Goal: Task Accomplishment & Management: Complete application form

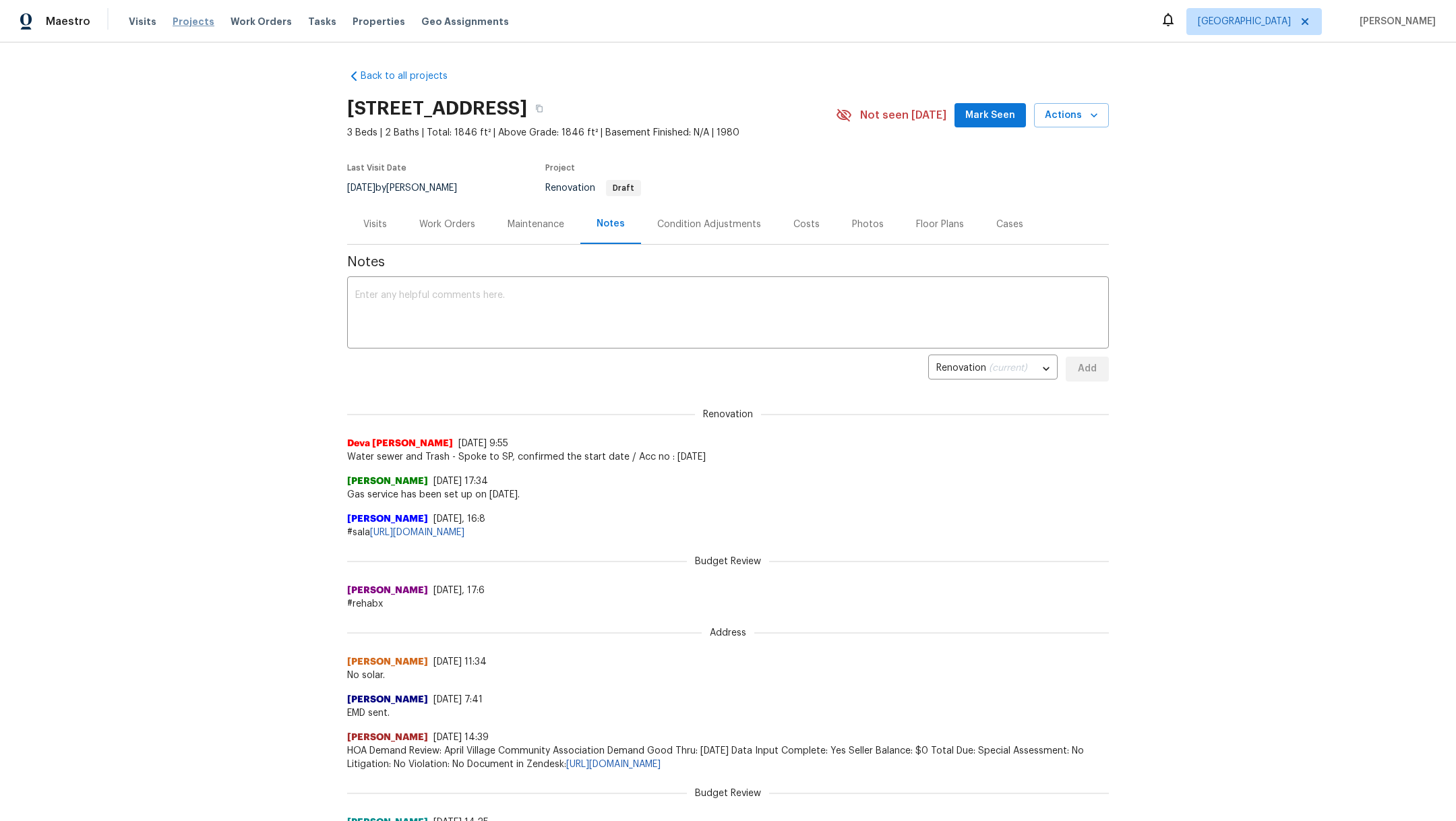
click at [187, 21] on span "Projects" at bounding box center [193, 21] width 42 height 13
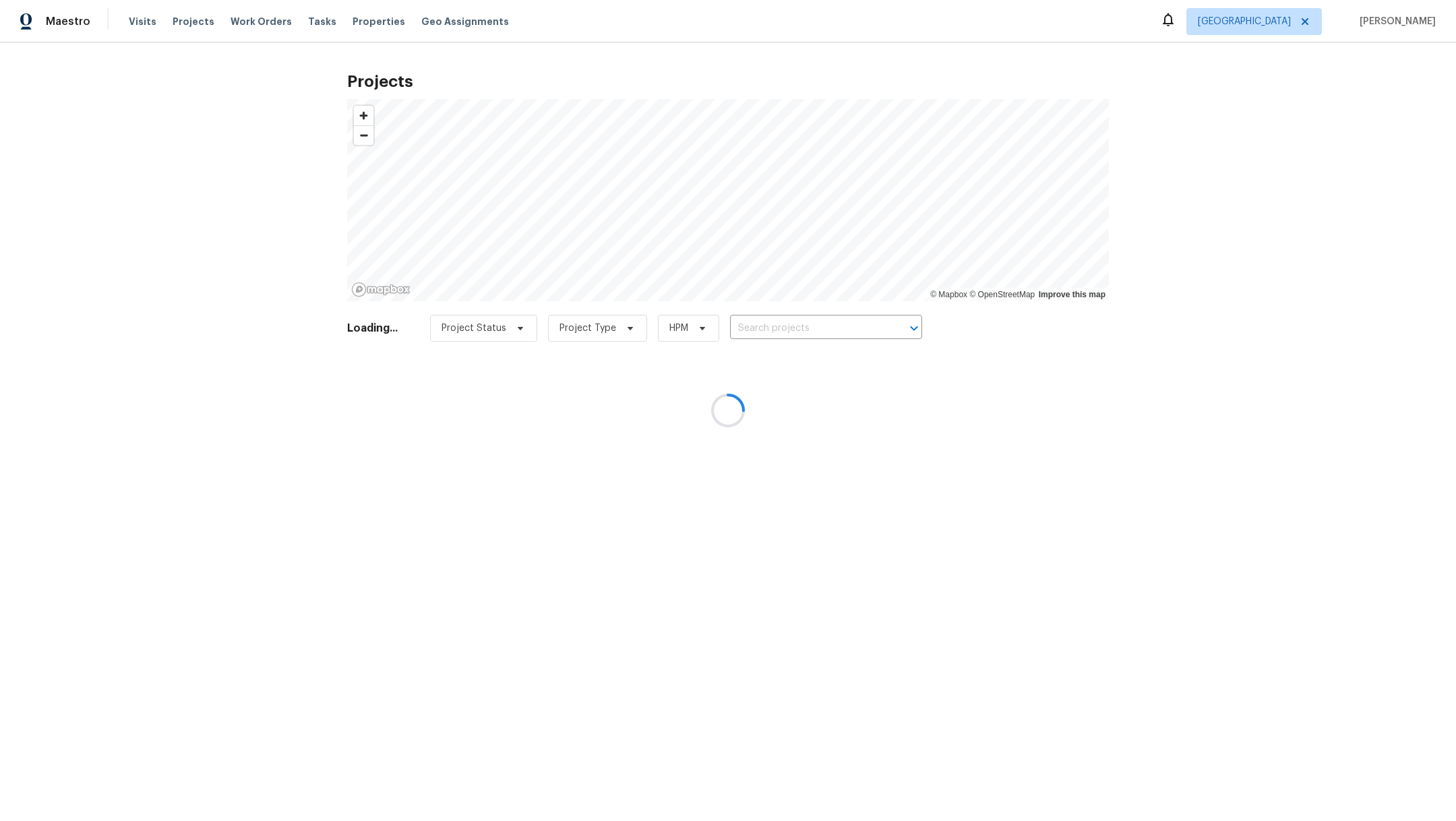
click at [827, 324] on div at bounding box center [728, 410] width 1456 height 821
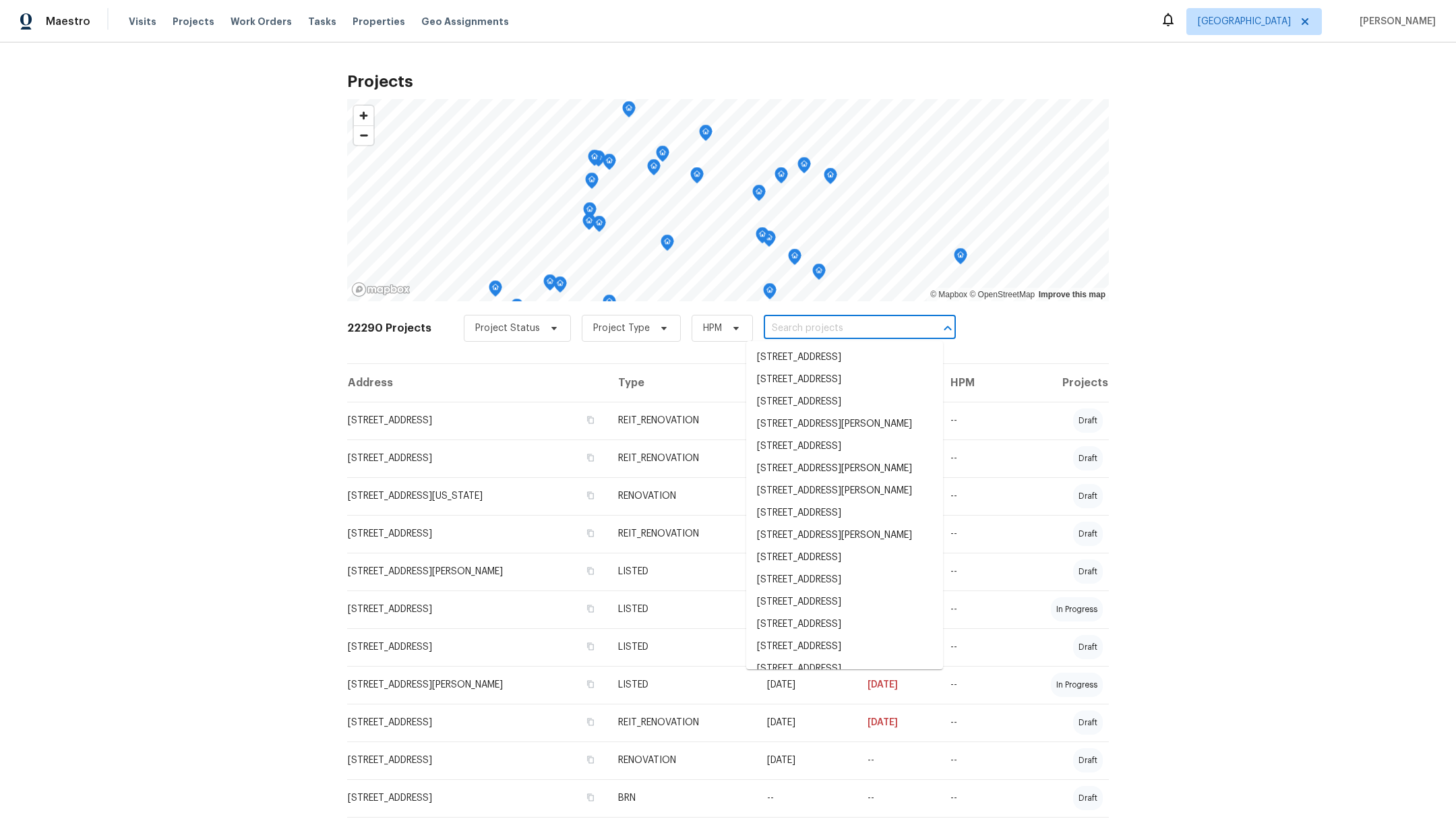
click at [826, 323] on input "text" at bounding box center [841, 328] width 154 height 21
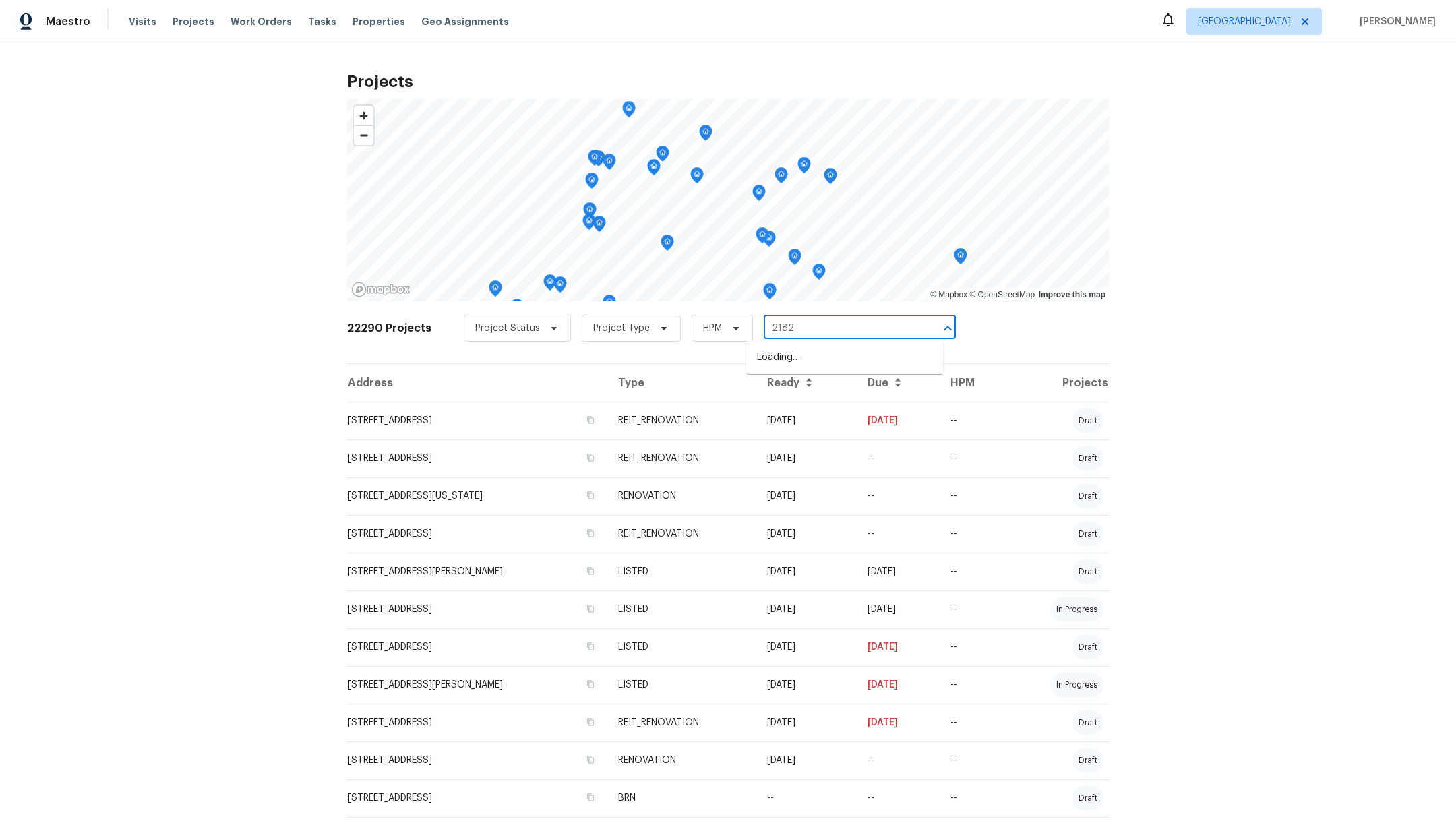
type input "21827"
click at [830, 391] on li "[STREET_ADDRESS]" at bounding box center [844, 379] width 197 height 22
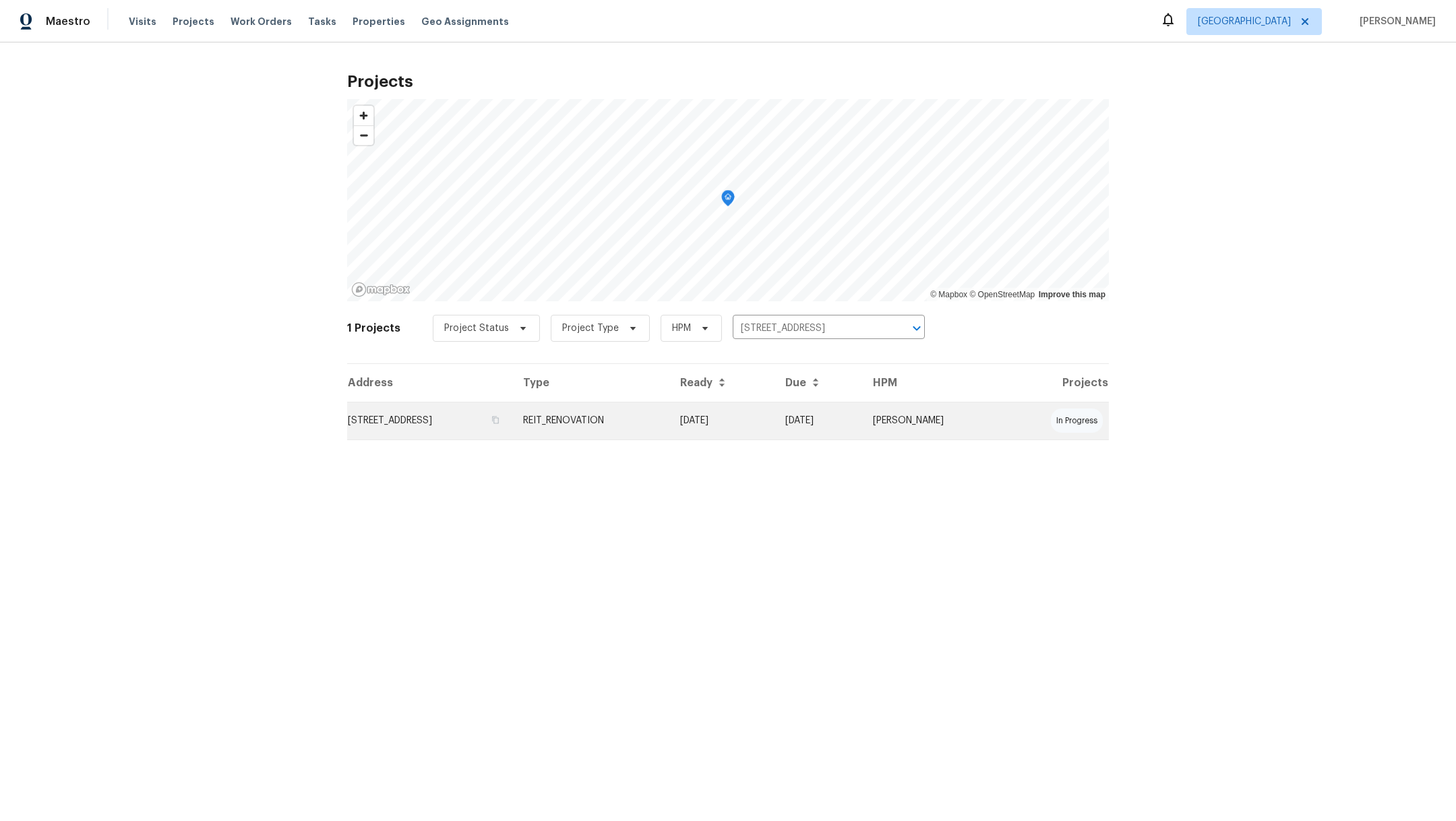
click at [447, 425] on td "[STREET_ADDRESS]" at bounding box center [429, 420] width 165 height 38
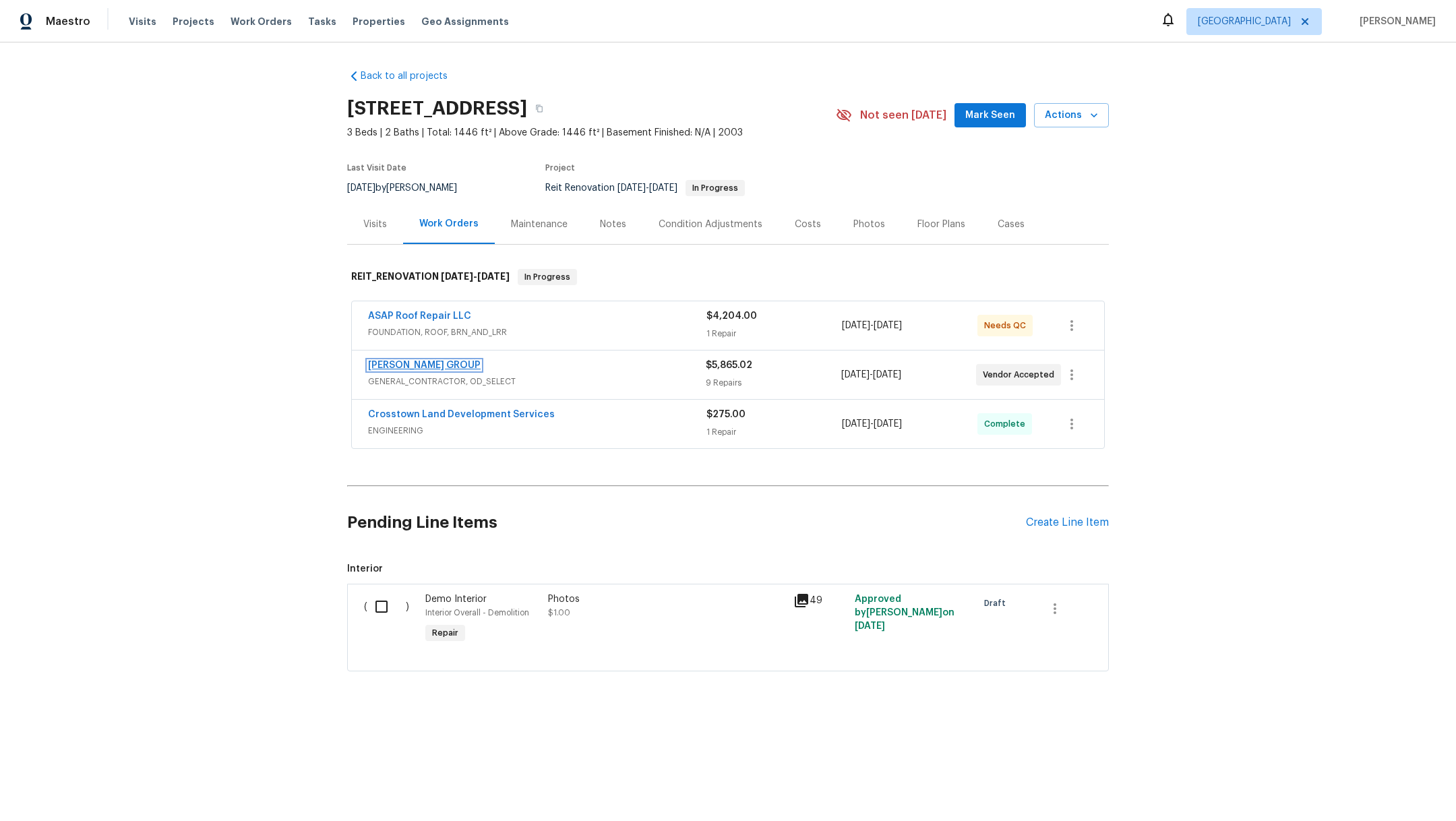
click at [422, 361] on link "[PERSON_NAME] GROUP" at bounding box center [424, 365] width 113 height 9
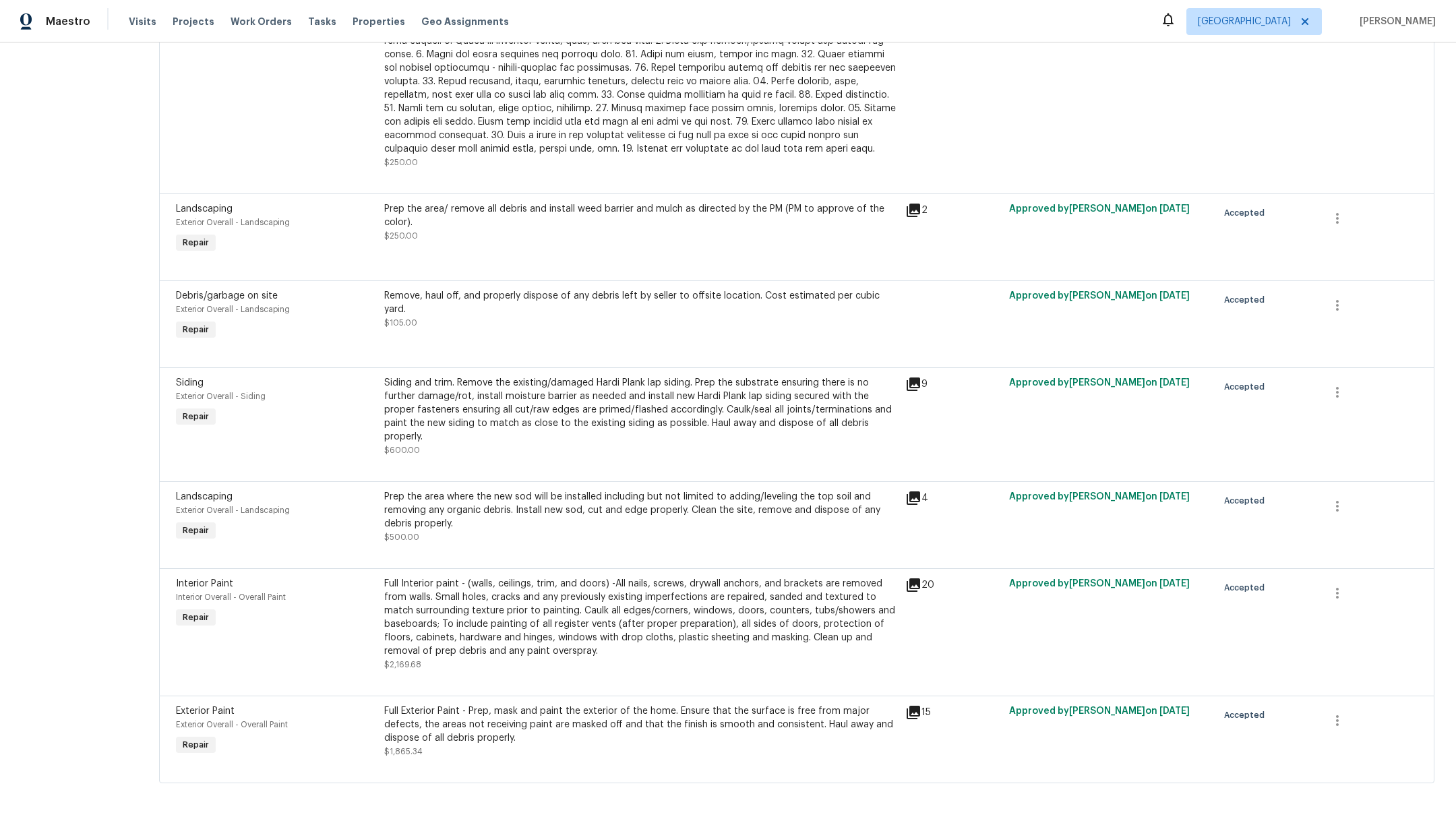
scroll to position [533, 0]
click at [907, 491] on icon at bounding box center [913, 498] width 13 height 13
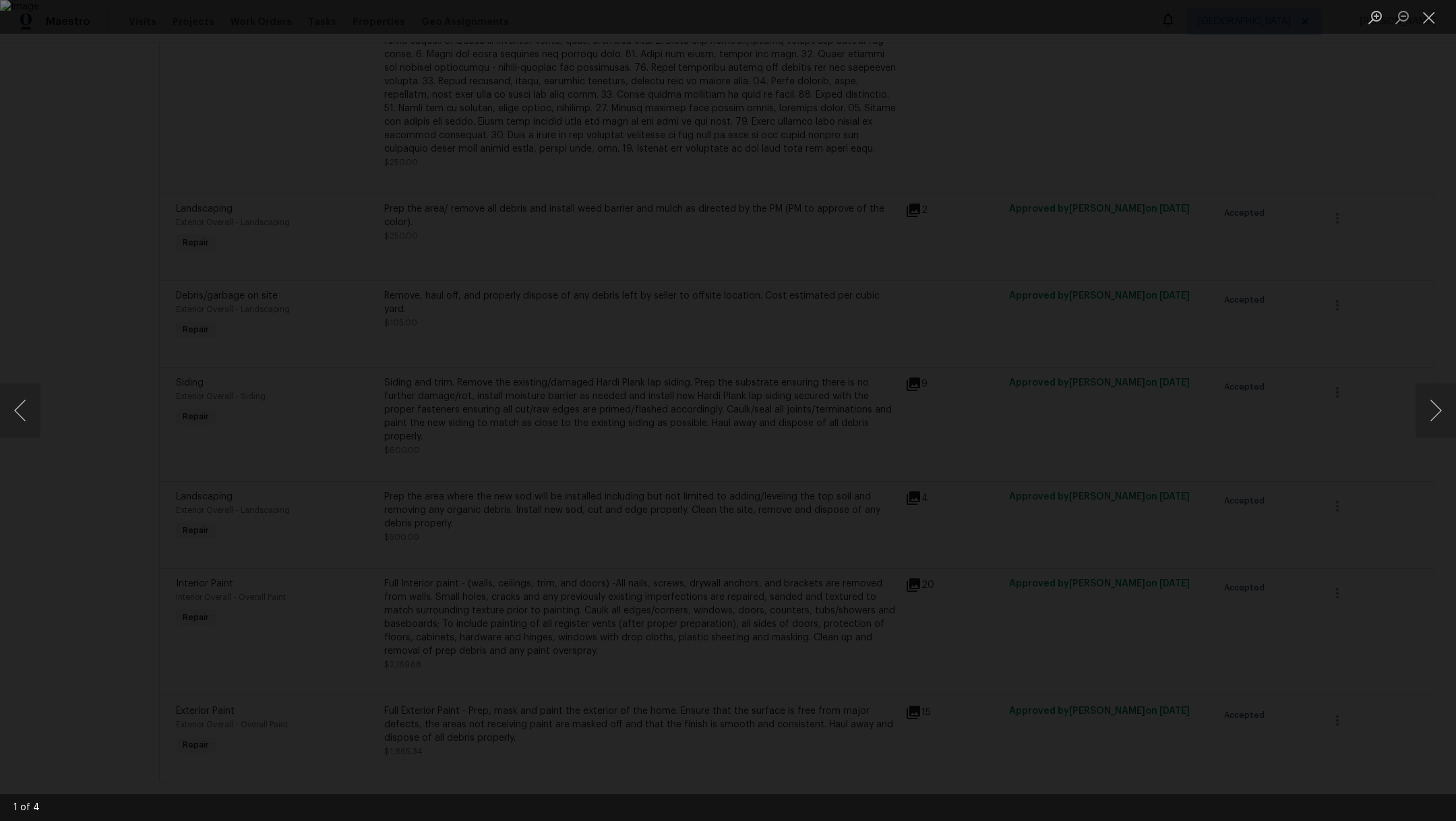
click at [1399, 408] on div "Lightbox" at bounding box center [728, 410] width 1456 height 821
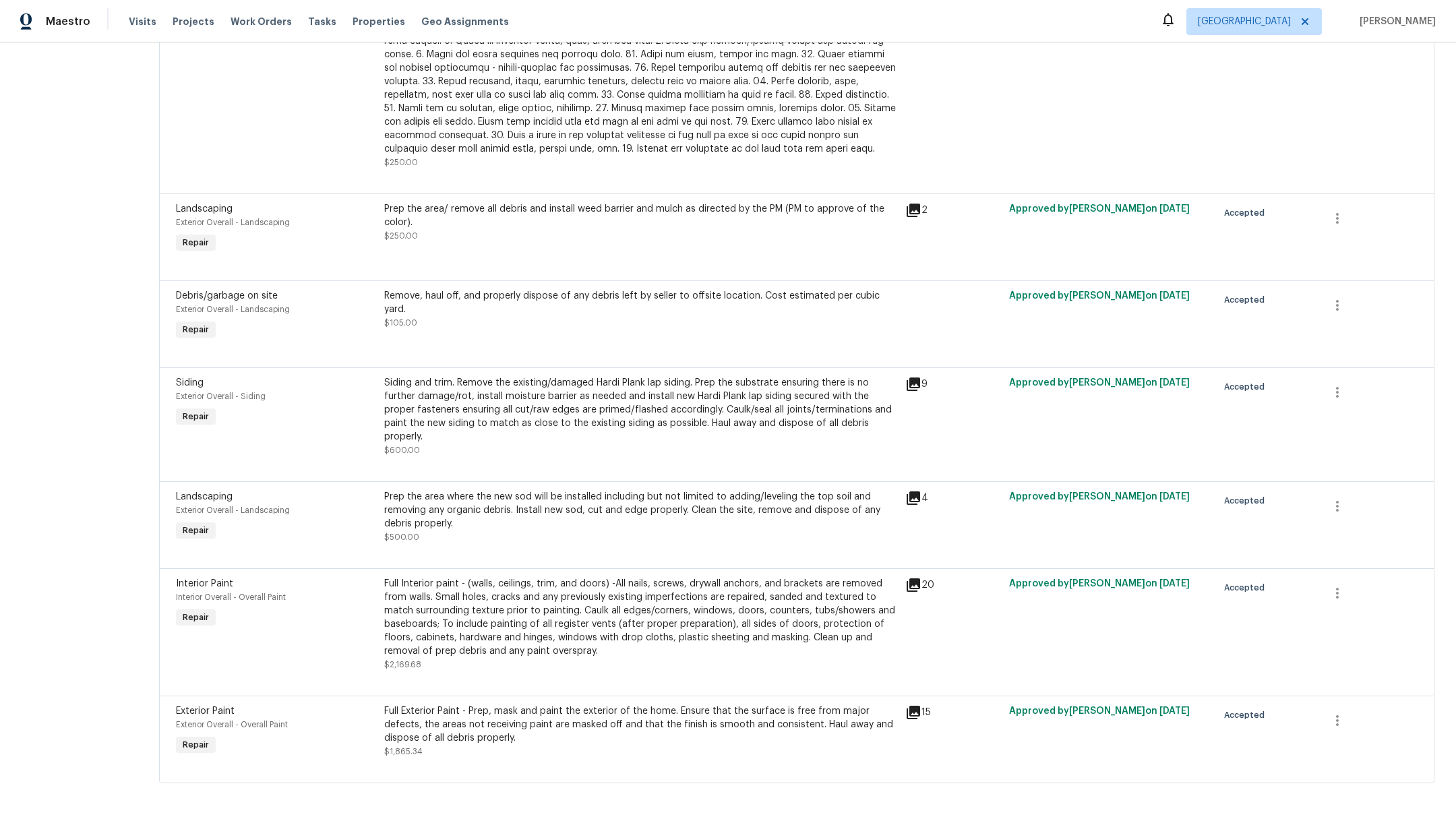
click at [905, 490] on icon at bounding box center [913, 498] width 16 height 16
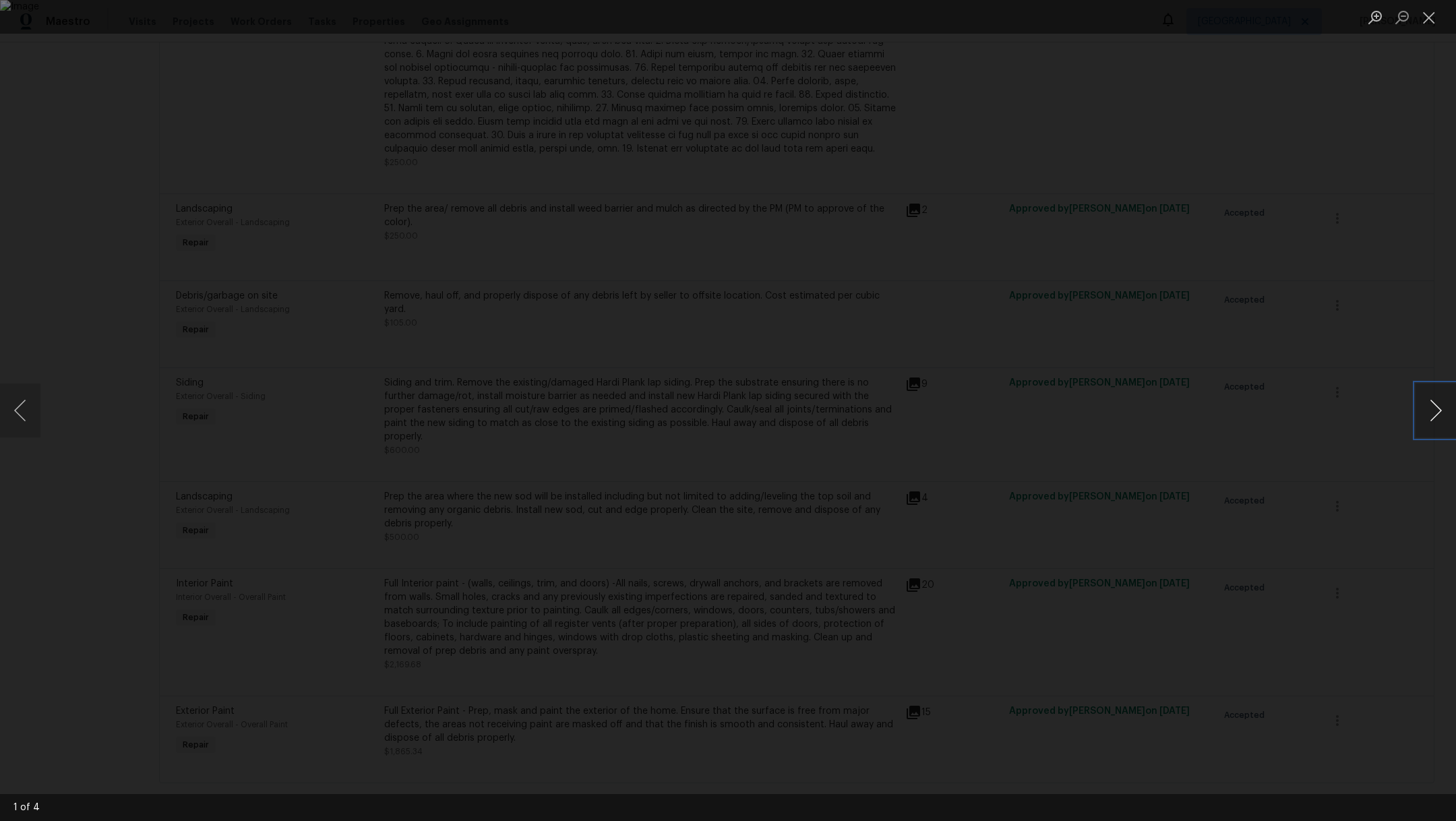
click at [1437, 412] on button "Next image" at bounding box center [1435, 410] width 40 height 54
click at [1437, 413] on button "Next image" at bounding box center [1435, 410] width 40 height 54
click at [1430, 20] on button "Close lightbox" at bounding box center [1429, 17] width 27 height 23
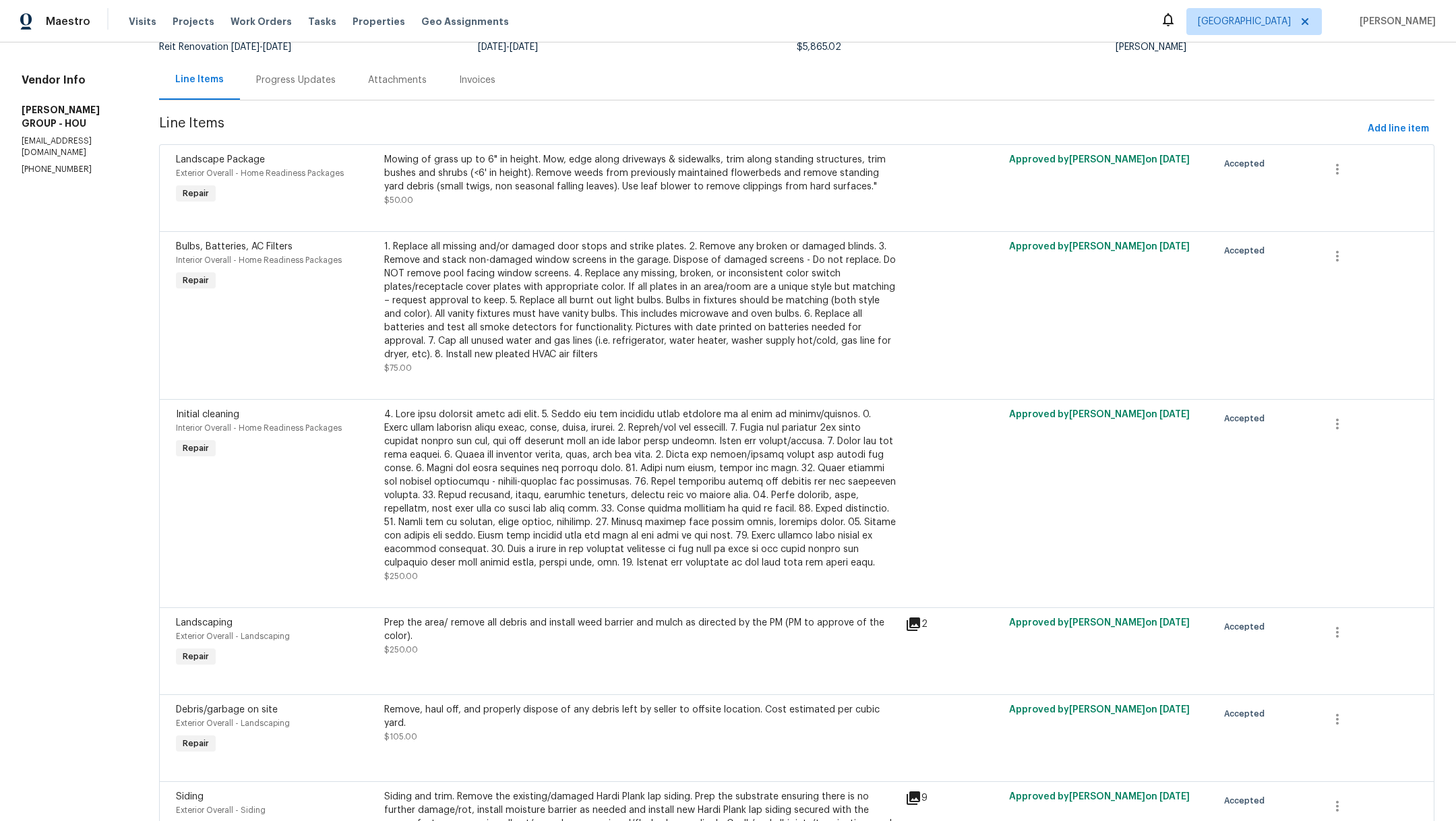
scroll to position [117, 0]
click at [1329, 168] on icon "button" at bounding box center [1337, 166] width 16 height 16
click at [1328, 170] on li "Cancel" at bounding box center [1332, 165] width 52 height 22
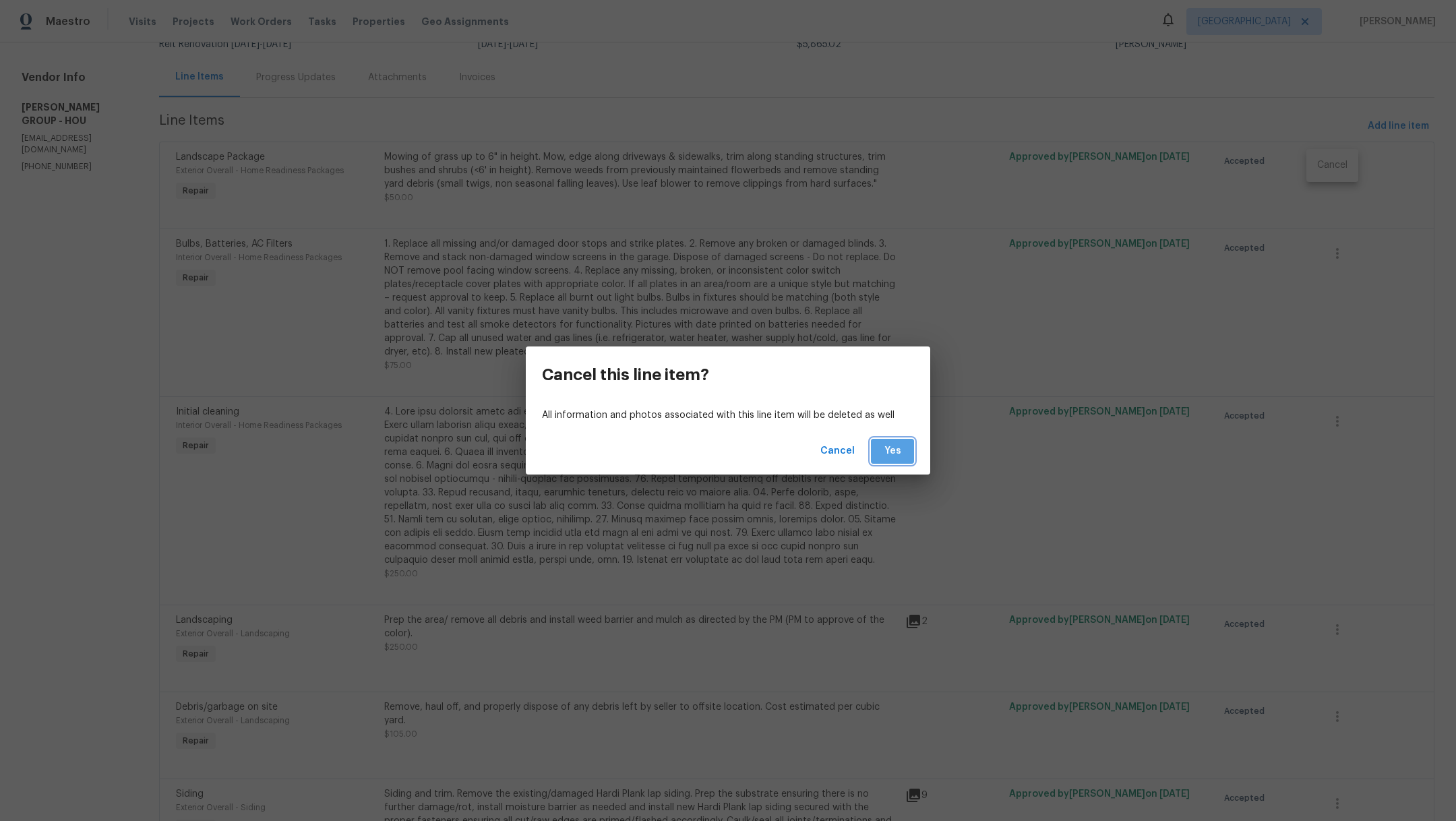
click at [880, 457] on button "Yes" at bounding box center [892, 451] width 43 height 25
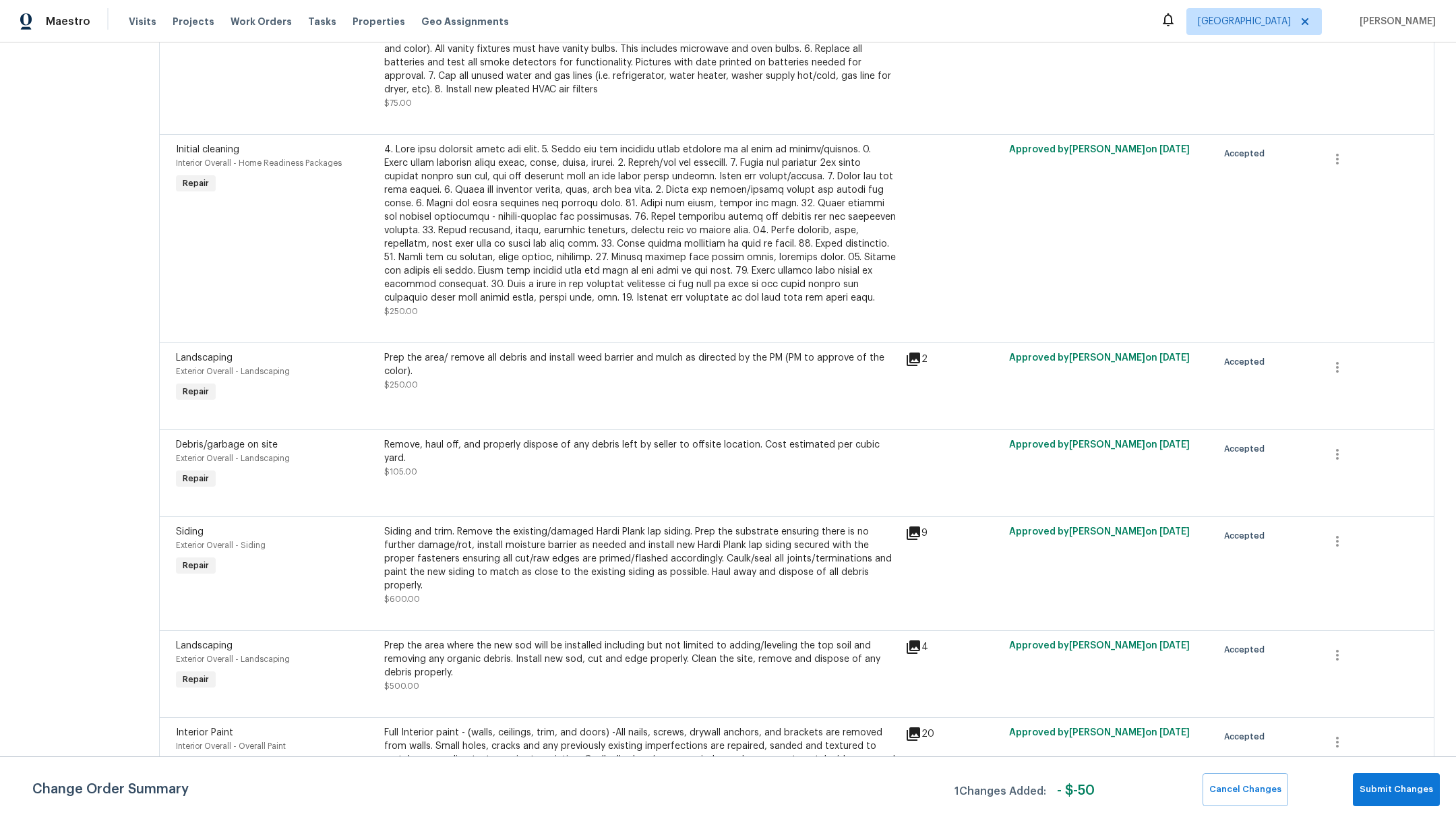
scroll to position [298, 0]
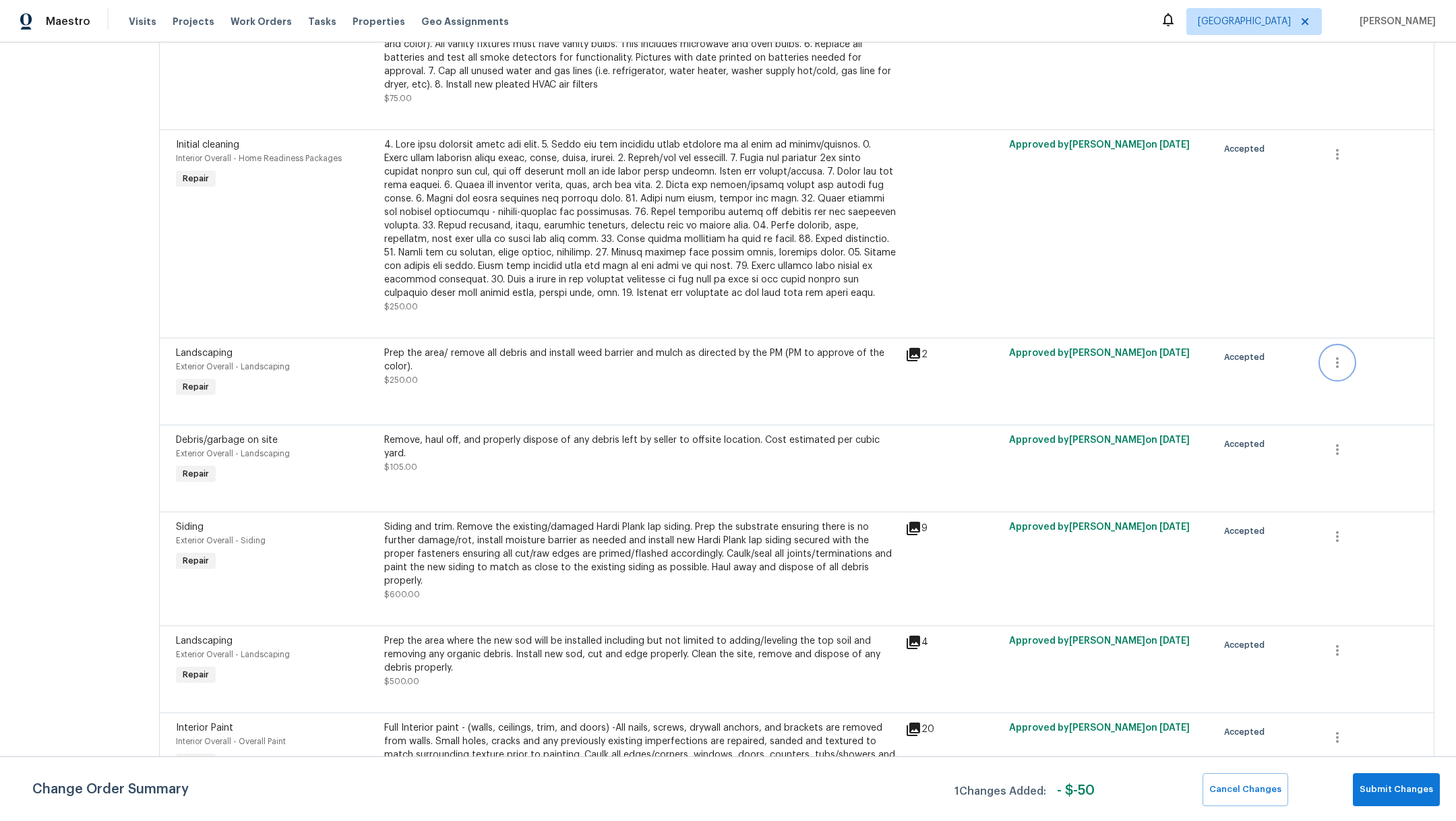
click at [1333, 371] on button "button" at bounding box center [1337, 363] width 33 height 33
click at [1328, 368] on li "Cancel" at bounding box center [1332, 363] width 52 height 22
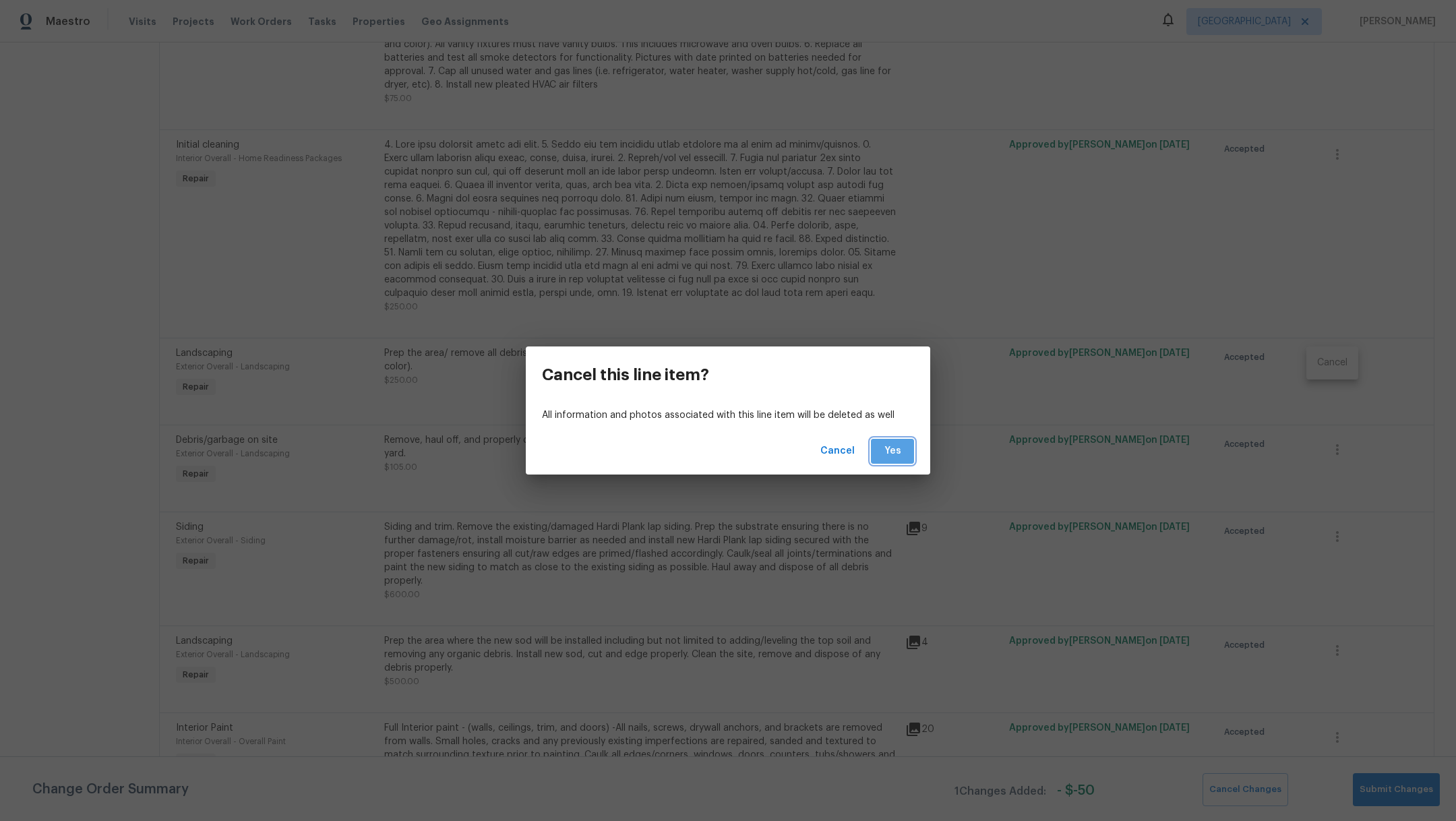
click at [907, 447] on button "Yes" at bounding box center [892, 451] width 43 height 25
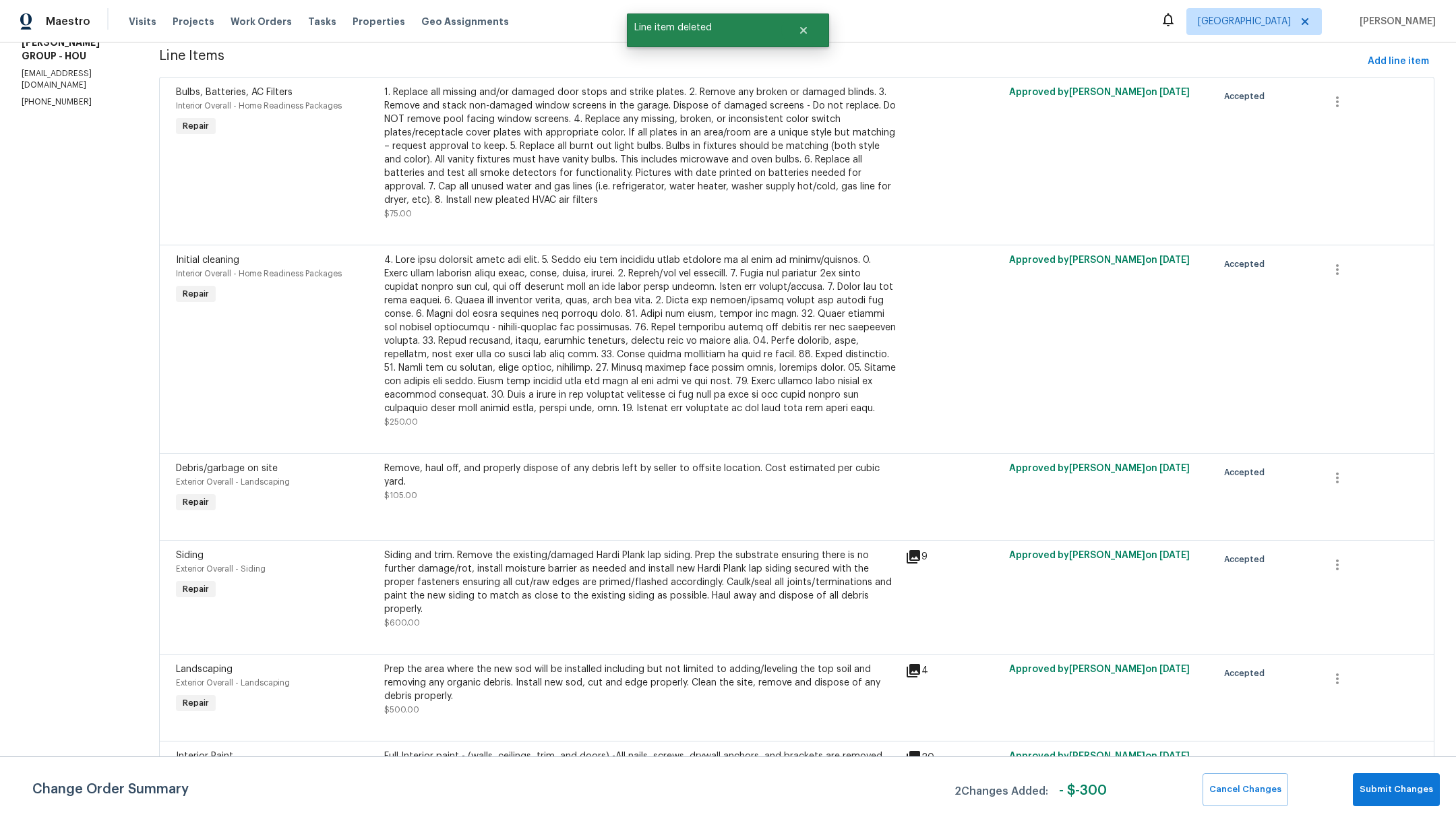
scroll to position [181, 0]
click at [1336, 674] on icon "button" at bounding box center [1337, 679] width 3 height 11
click at [1324, 663] on li "Cancel" at bounding box center [1332, 666] width 52 height 22
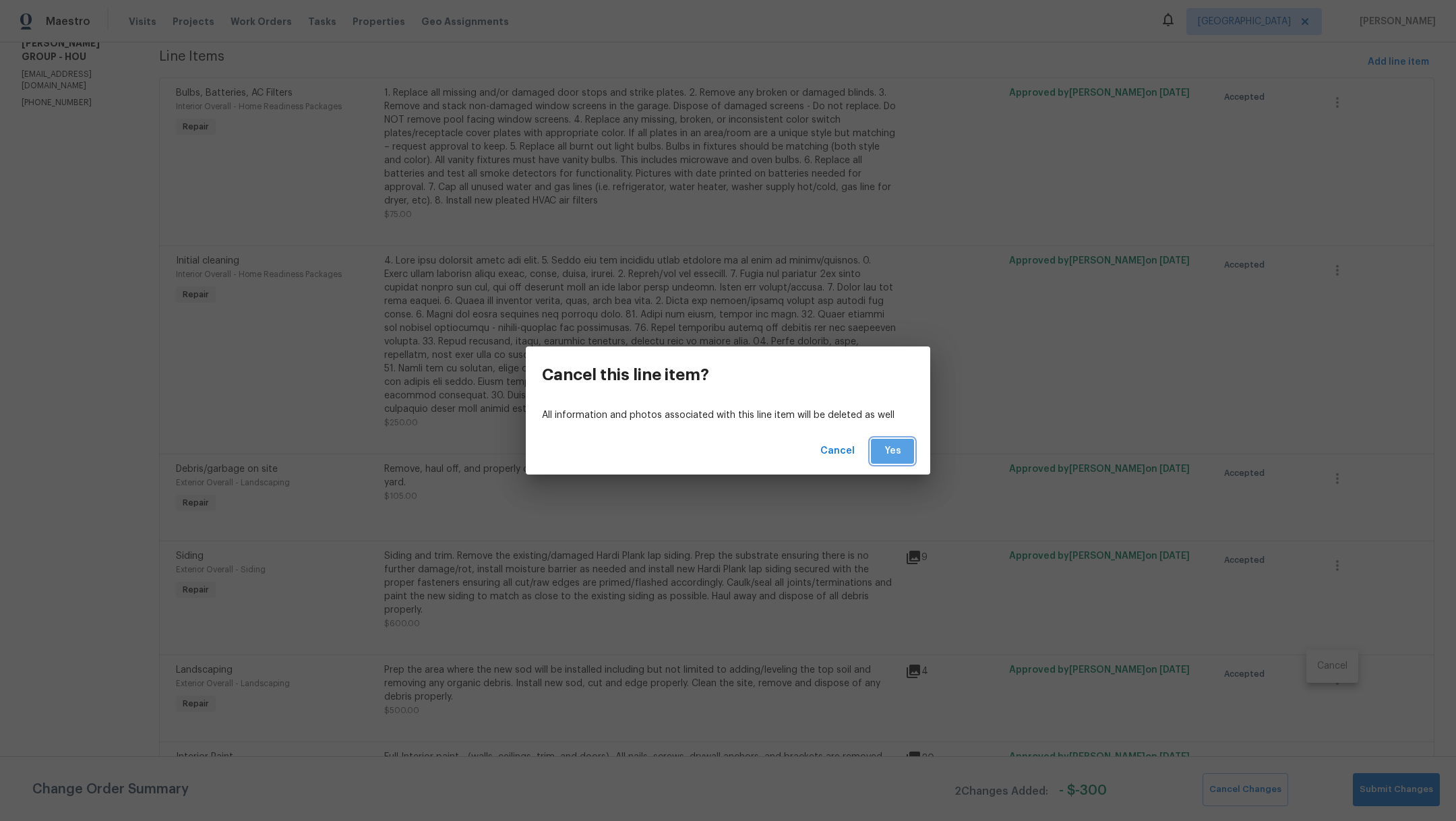
click at [888, 458] on span "Yes" at bounding box center [892, 452] width 21 height 17
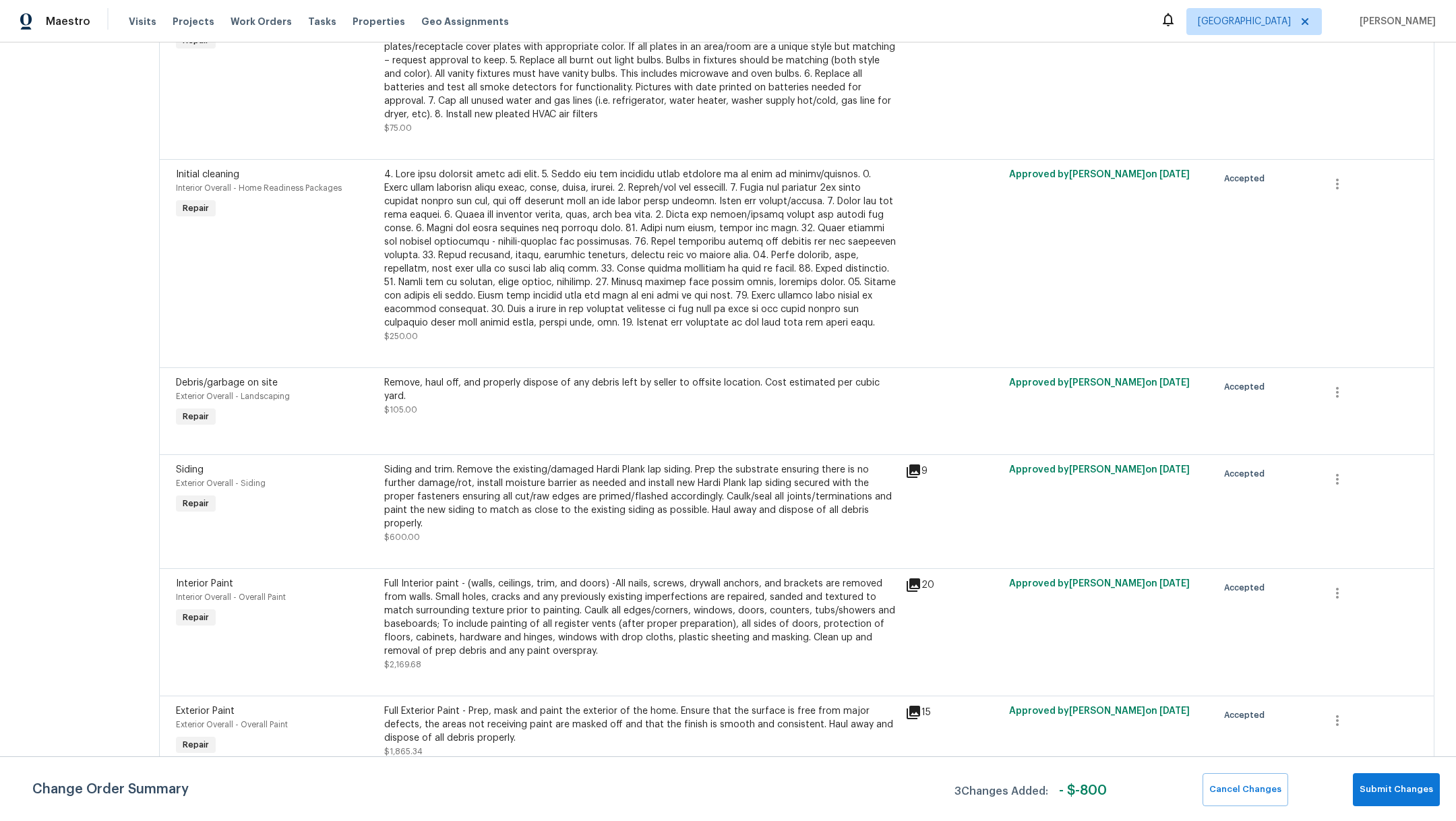
scroll to position [0, 0]
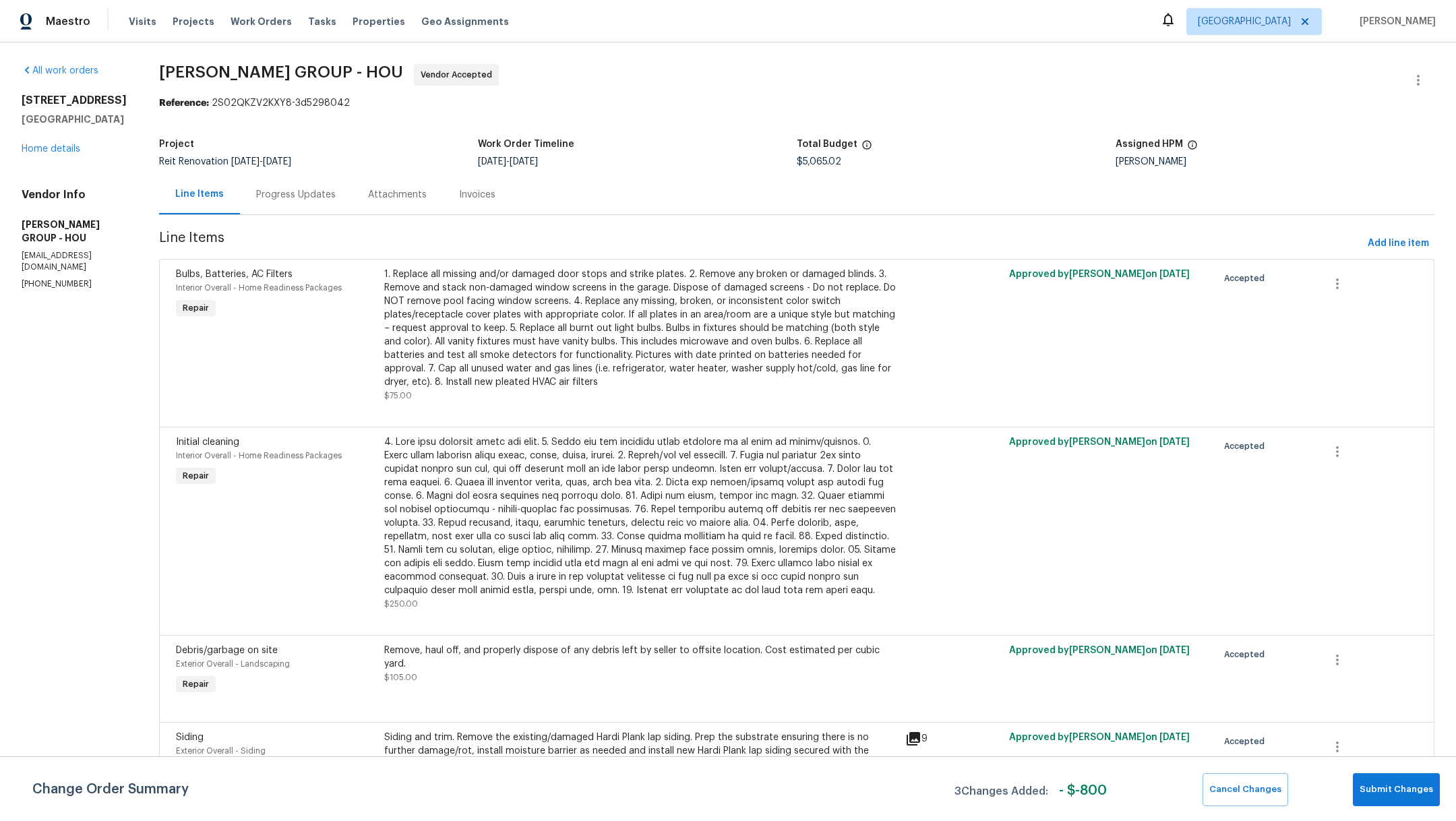
click at [48, 156] on div "21827 Silverbrook Ln Katy, TX 77449 Home details" at bounding box center [74, 124] width 105 height 62
click at [48, 153] on link "Home details" at bounding box center [50, 148] width 59 height 9
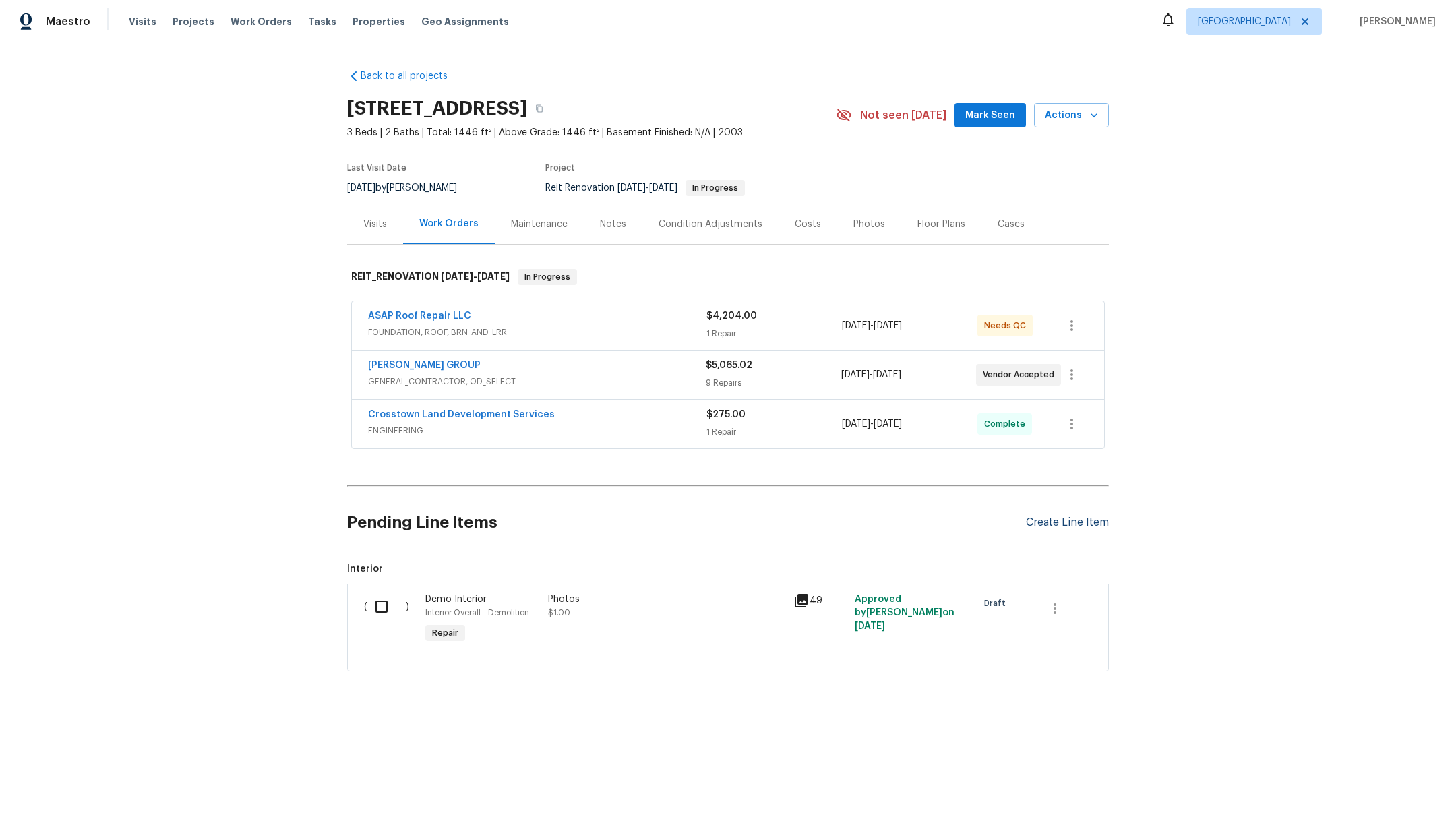
click at [1075, 517] on div "Create Line Item" at bounding box center [1067, 523] width 83 height 13
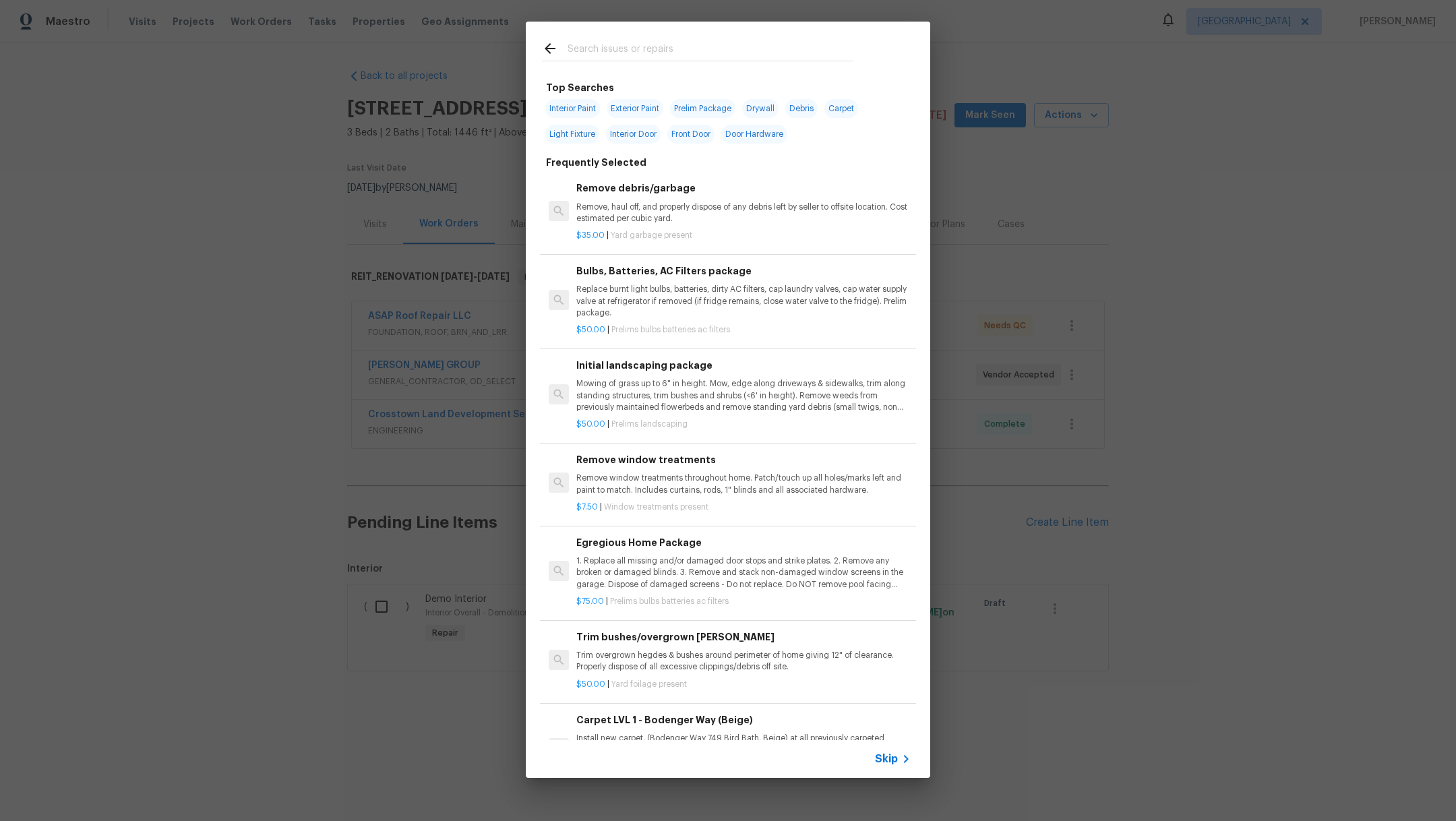
click at [607, 49] on input "text" at bounding box center [710, 50] width 286 height 20
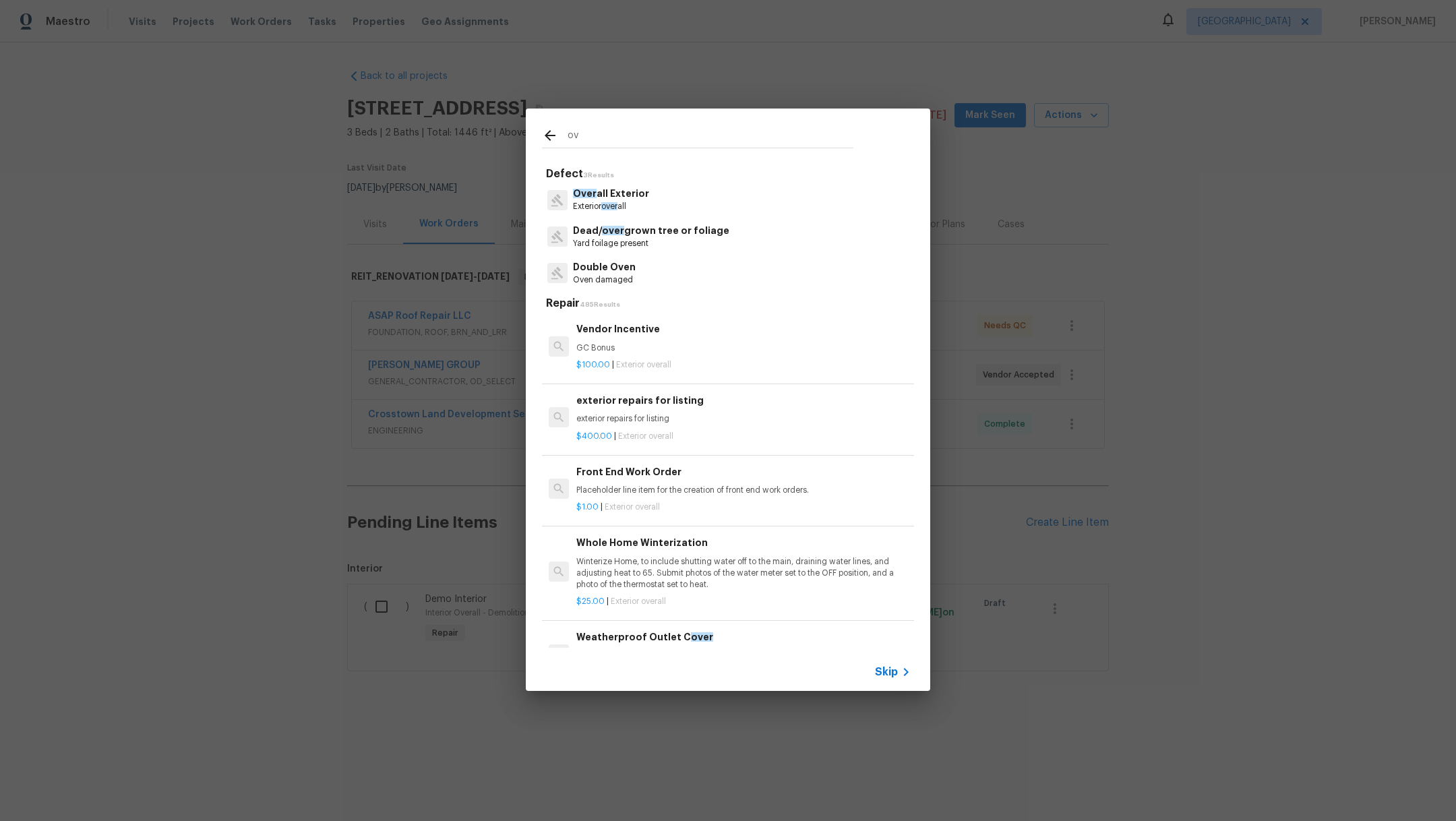
type input "o"
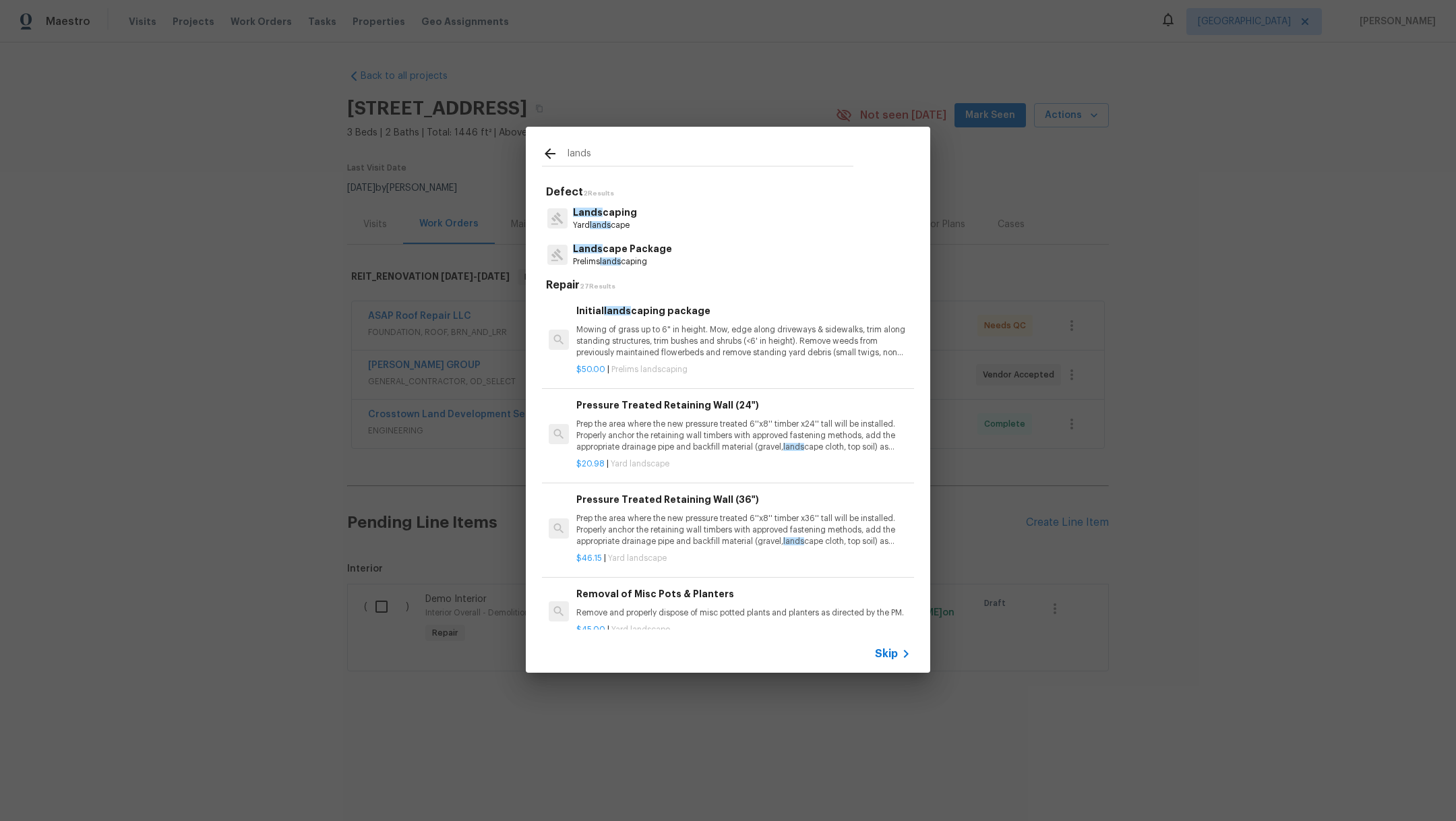
type input "lands"
click at [701, 353] on p "Mowing of grass up to 6" in height. Mow, edge along driveways & sidewalks, trim…" at bounding box center [743, 342] width 334 height 34
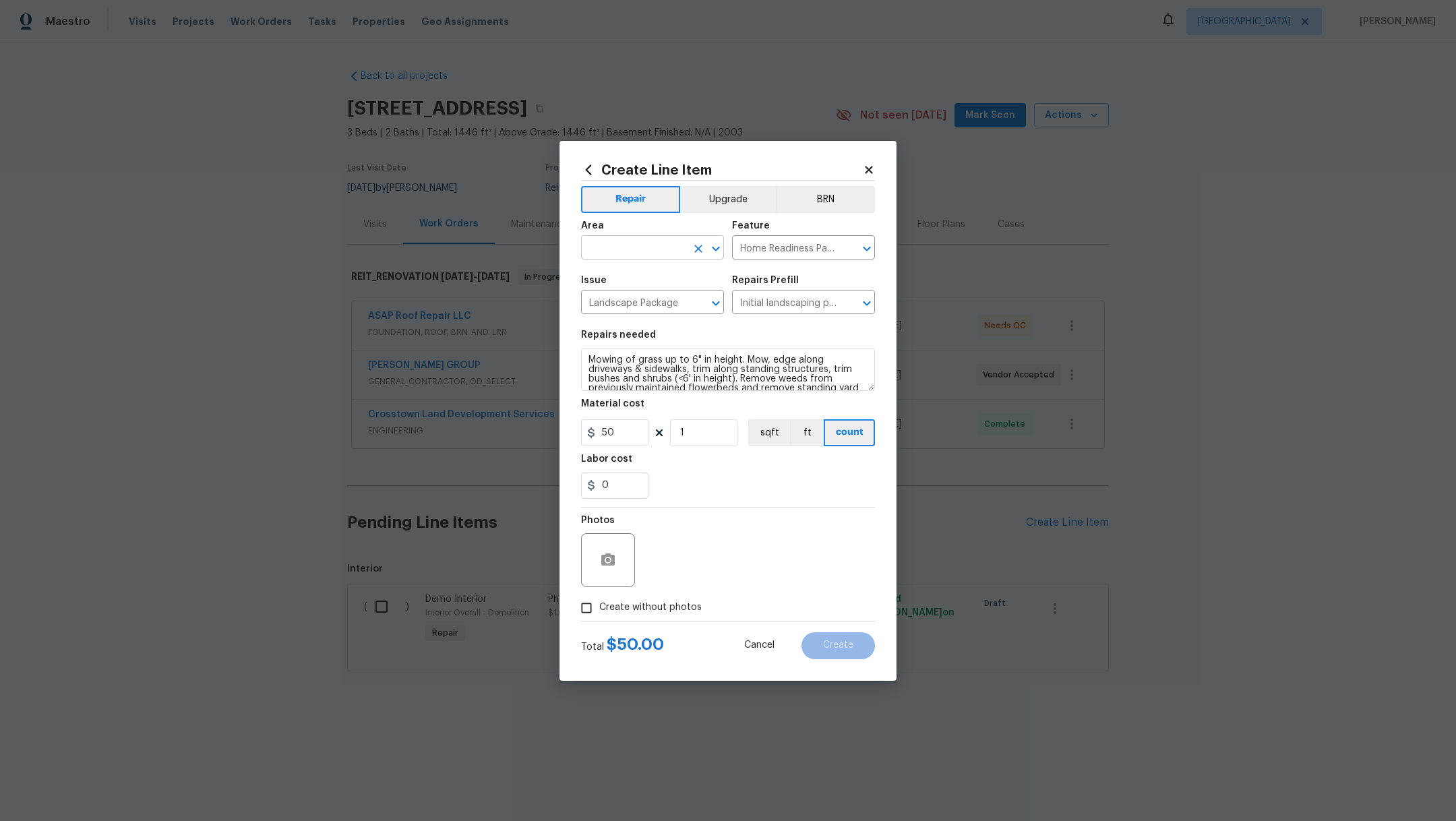
click at [615, 249] on input "text" at bounding box center [633, 249] width 105 height 21
click at [626, 282] on li "Exterior Overall" at bounding box center [652, 278] width 143 height 22
type input "Exterior Overall"
click at [647, 618] on label "Create without photos" at bounding box center [637, 608] width 128 height 26
click at [599, 618] on input "Create without photos" at bounding box center [586, 608] width 26 height 26
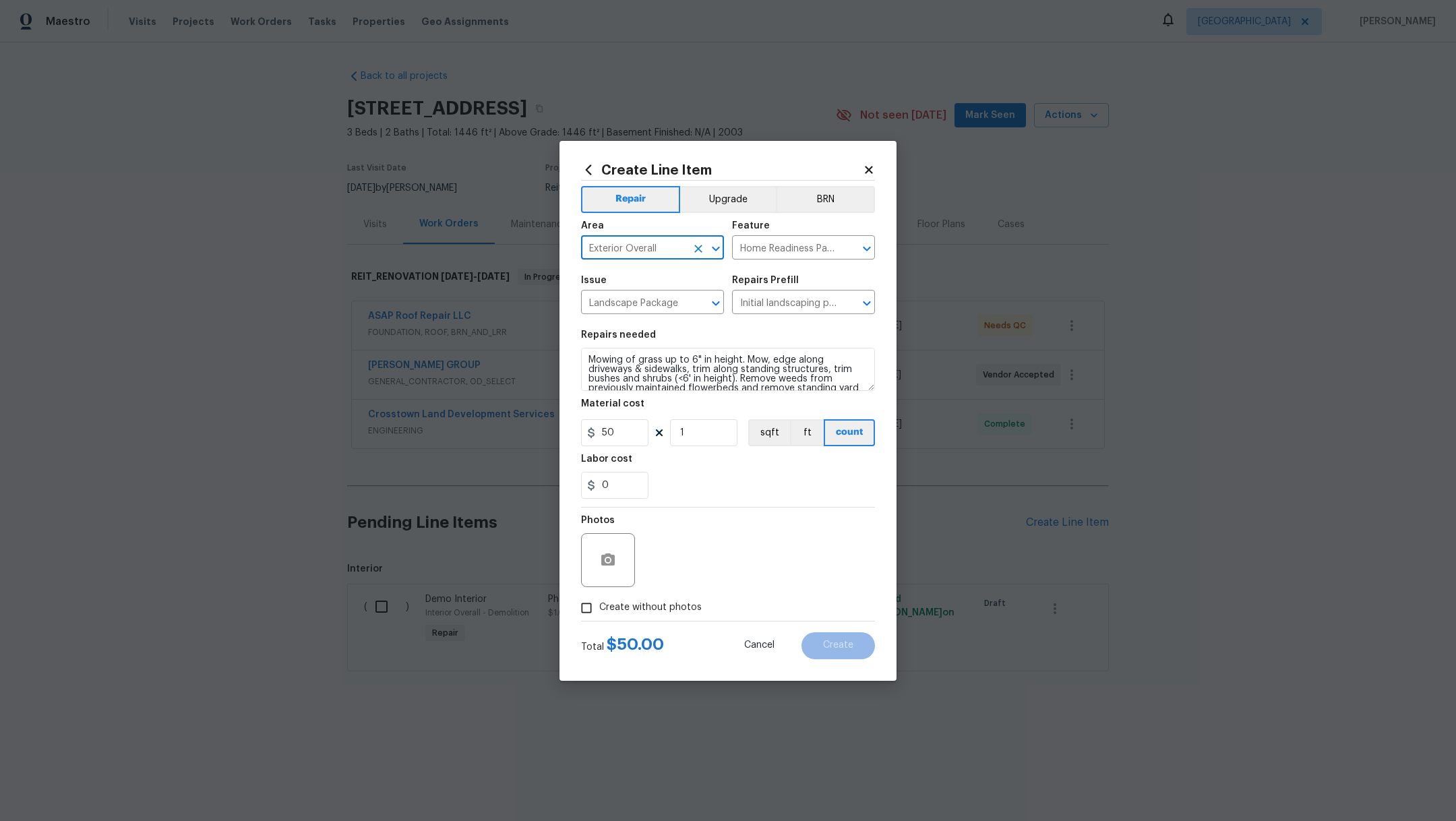
checkbox input "true"
click at [777, 544] on textarea at bounding box center [760, 560] width 229 height 54
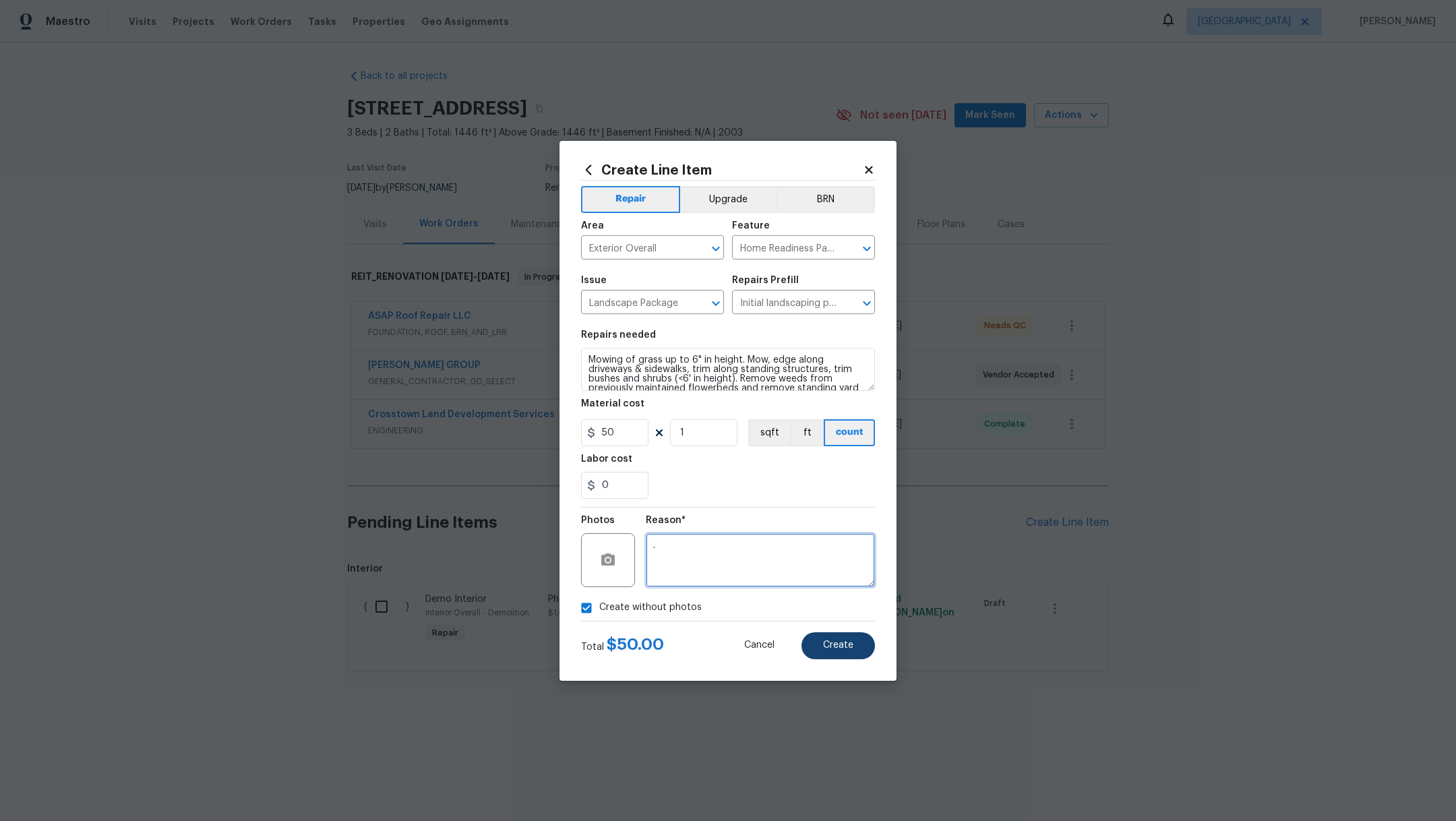
type textarea "."
click at [839, 651] on button "Create" at bounding box center [838, 646] width 73 height 27
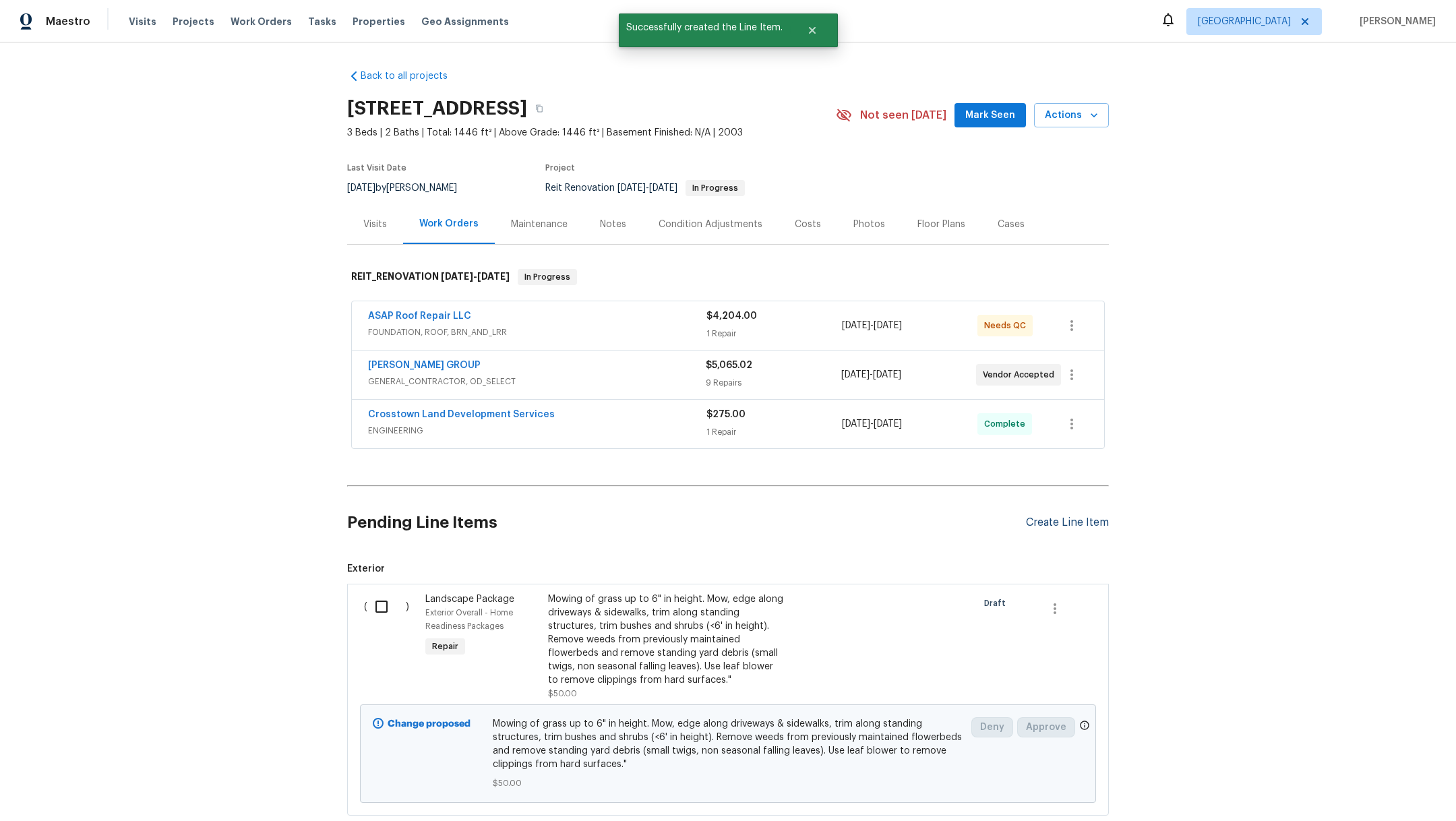
click at [1059, 521] on div "Create Line Item" at bounding box center [1067, 523] width 83 height 13
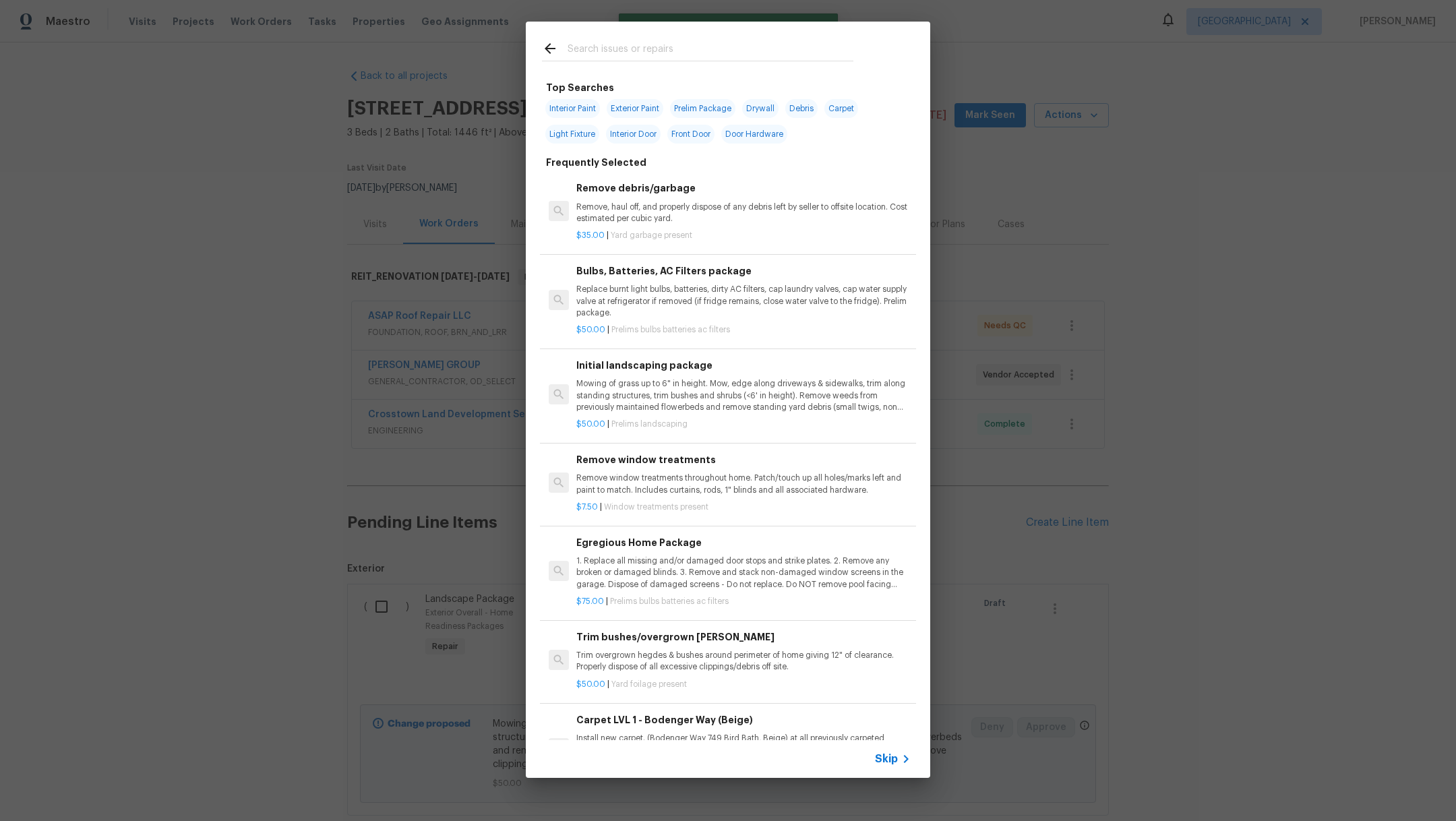
click at [638, 50] on input "text" at bounding box center [710, 50] width 286 height 20
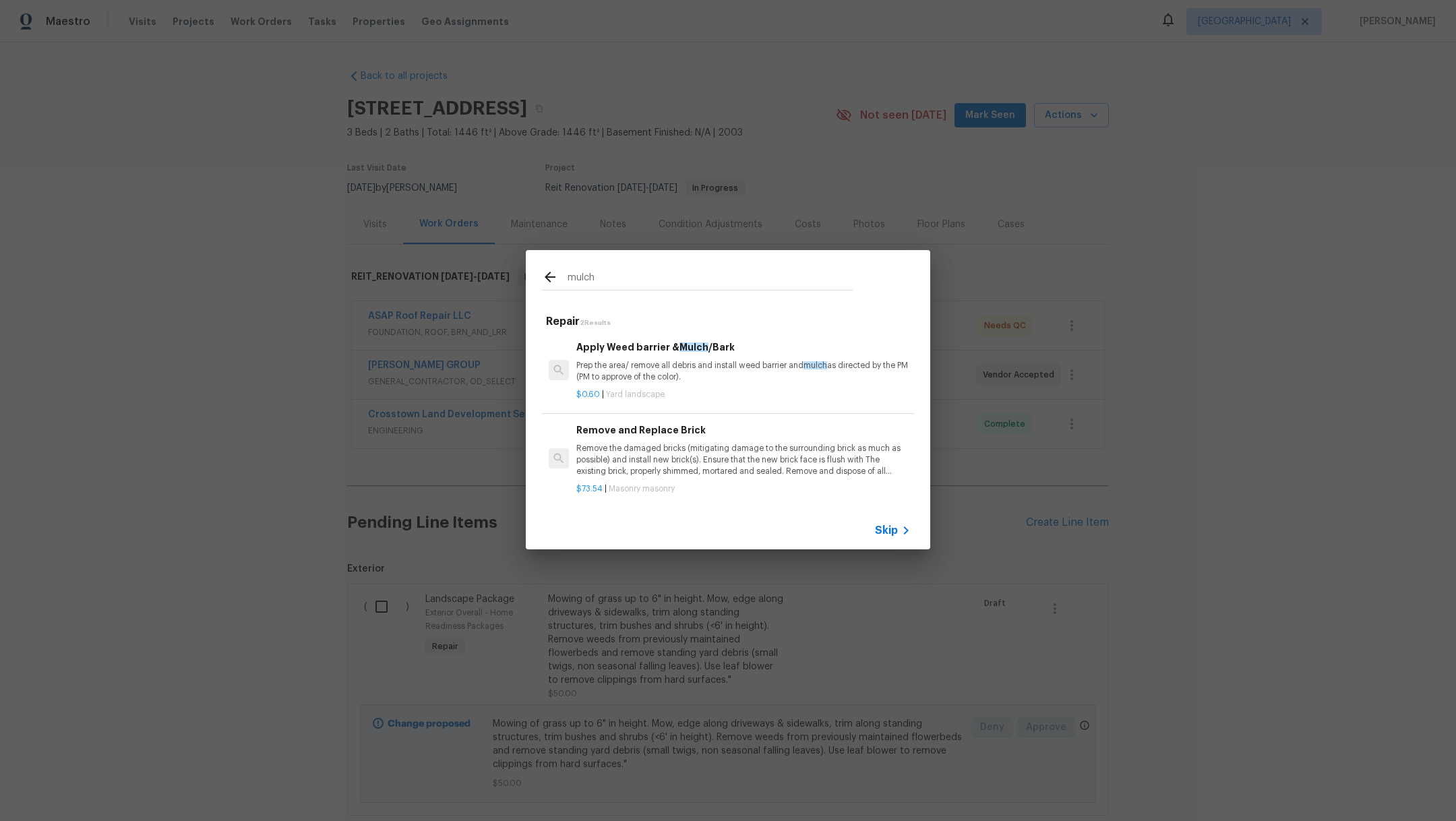
type input "mulch"
click at [677, 384] on div "$0.60 | Yard landscape" at bounding box center [743, 392] width 334 height 17
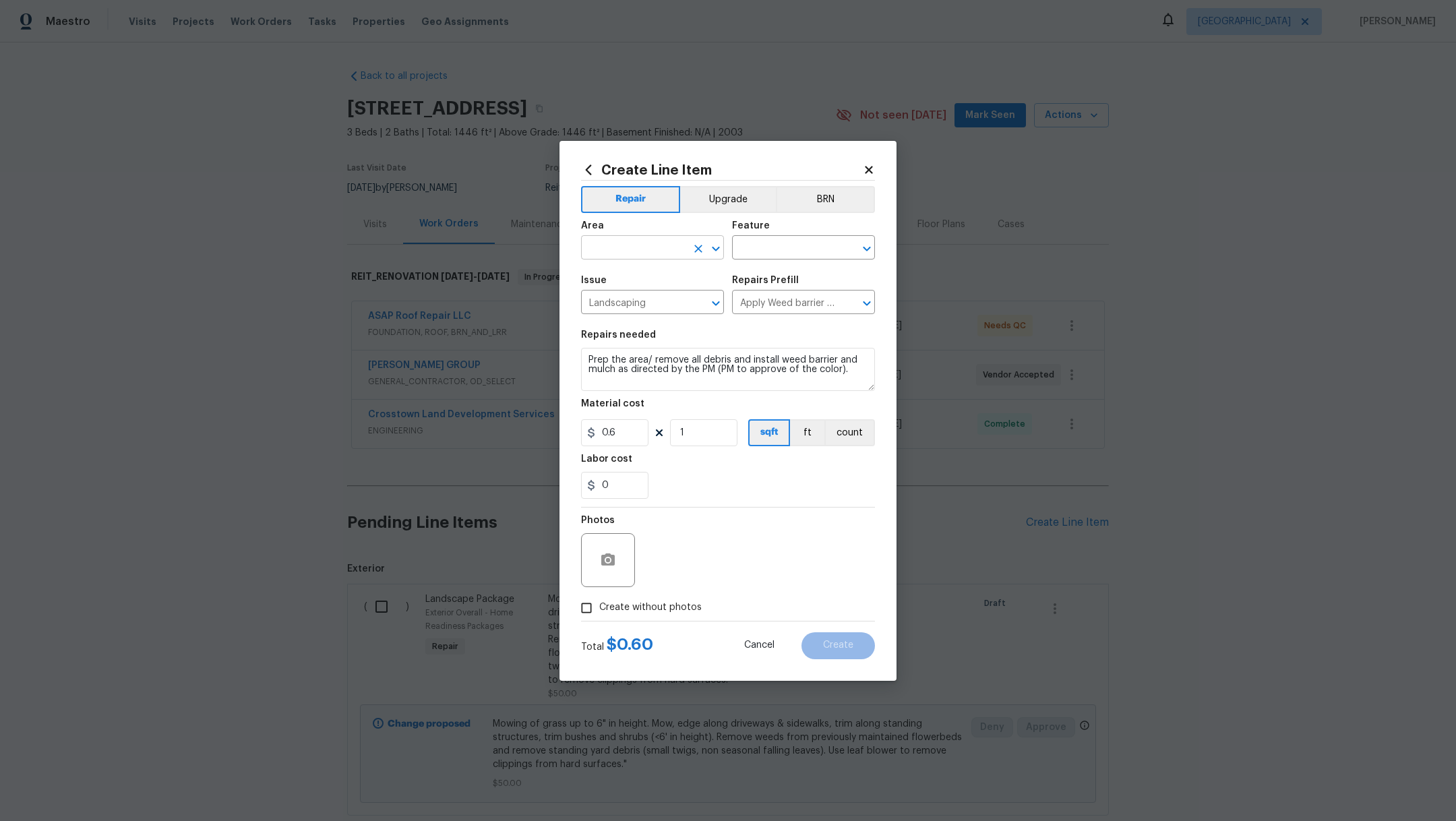
click at [620, 251] on input "text" at bounding box center [633, 249] width 105 height 21
click at [625, 281] on li "Front" at bounding box center [652, 278] width 143 height 22
type input "Front"
click at [787, 250] on input "text" at bounding box center [784, 249] width 105 height 21
click at [799, 312] on li "Landscaping" at bounding box center [803, 311] width 143 height 22
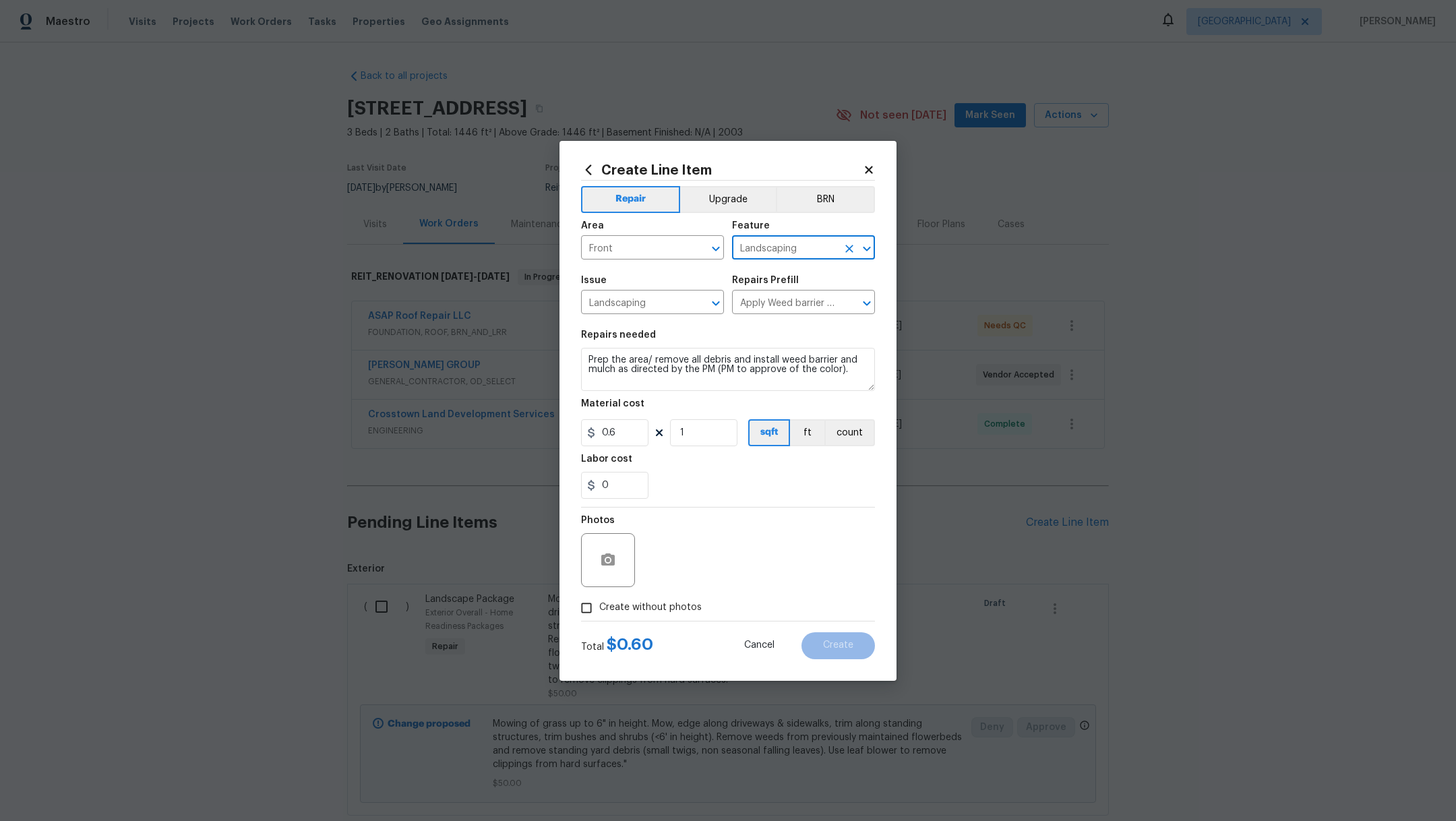
type input "Landscaping"
drag, startPoint x: 628, startPoint y: 435, endPoint x: 394, endPoint y: 429, distance: 234.1
click at [396, 435] on div "Create Line Item Repair Upgrade BRN Area Front ​ Feature Landscaping ​ Issue La…" at bounding box center [728, 410] width 1456 height 821
type input "175"
click at [713, 484] on div "0" at bounding box center [728, 486] width 294 height 27
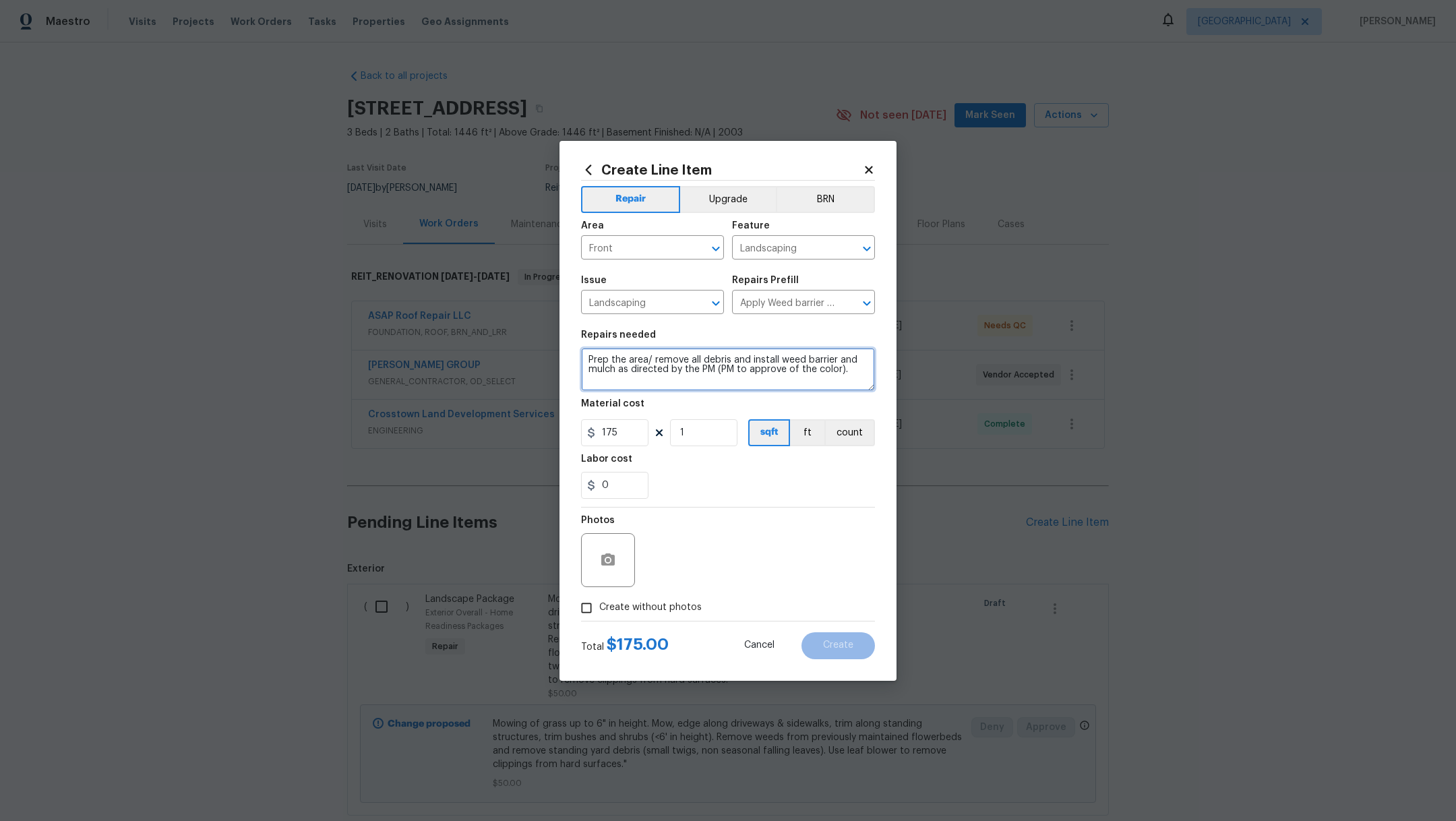
click at [586, 357] on textarea "Prep the area/ remove all debris and install weed barrier and mulch as directed…" at bounding box center [728, 369] width 294 height 43
type textarea "Around tree and on the front. Prep the area/ remove all debris and install weed…"
click at [650, 608] on span "Create without photos" at bounding box center [650, 608] width 102 height 14
click at [599, 608] on input "Create without photos" at bounding box center [586, 608] width 26 height 26
checkbox input "true"
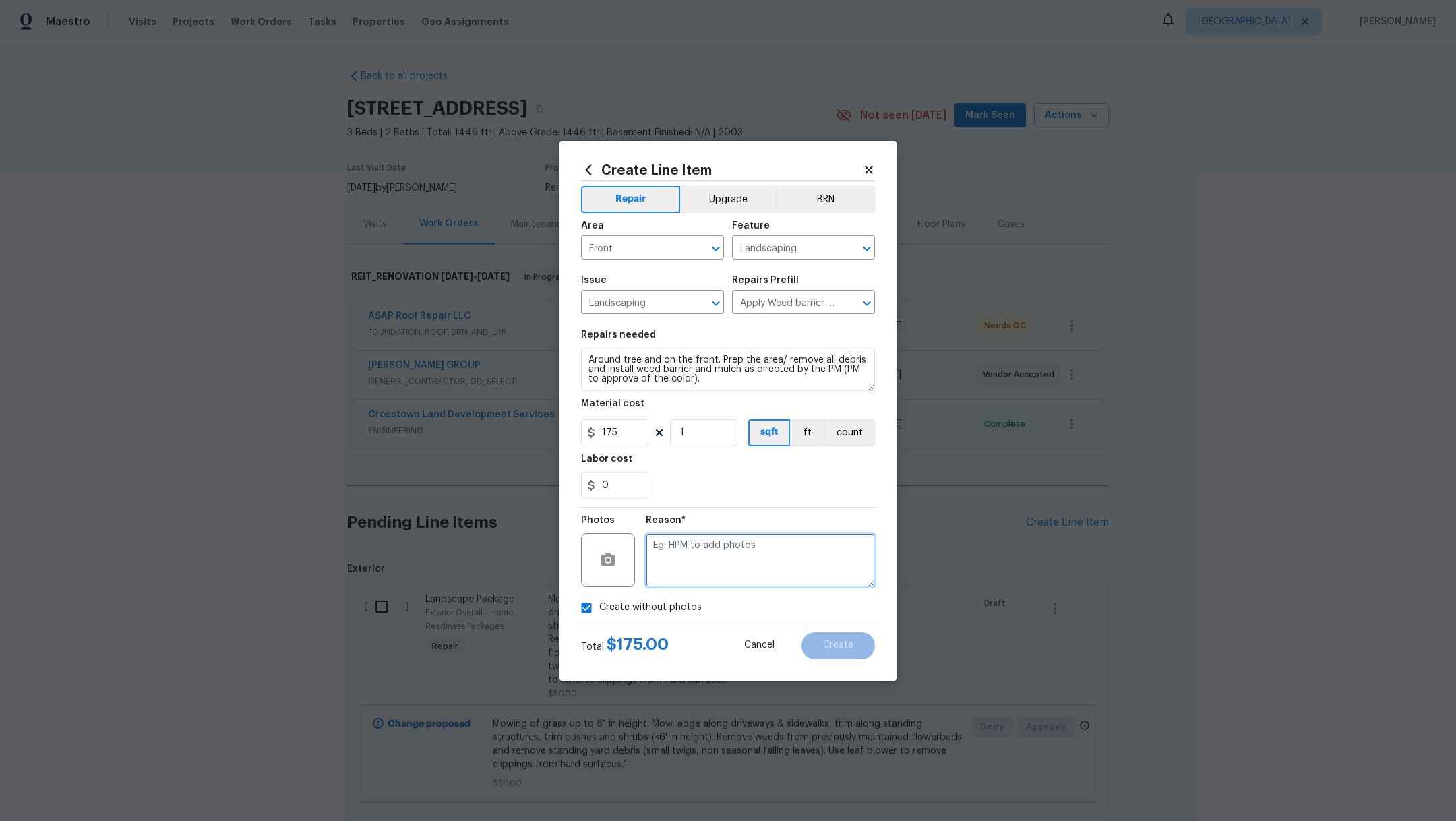
click at [689, 570] on textarea at bounding box center [760, 560] width 229 height 54
type textarea "."
click at [838, 650] on span "Create" at bounding box center [838, 646] width 31 height 10
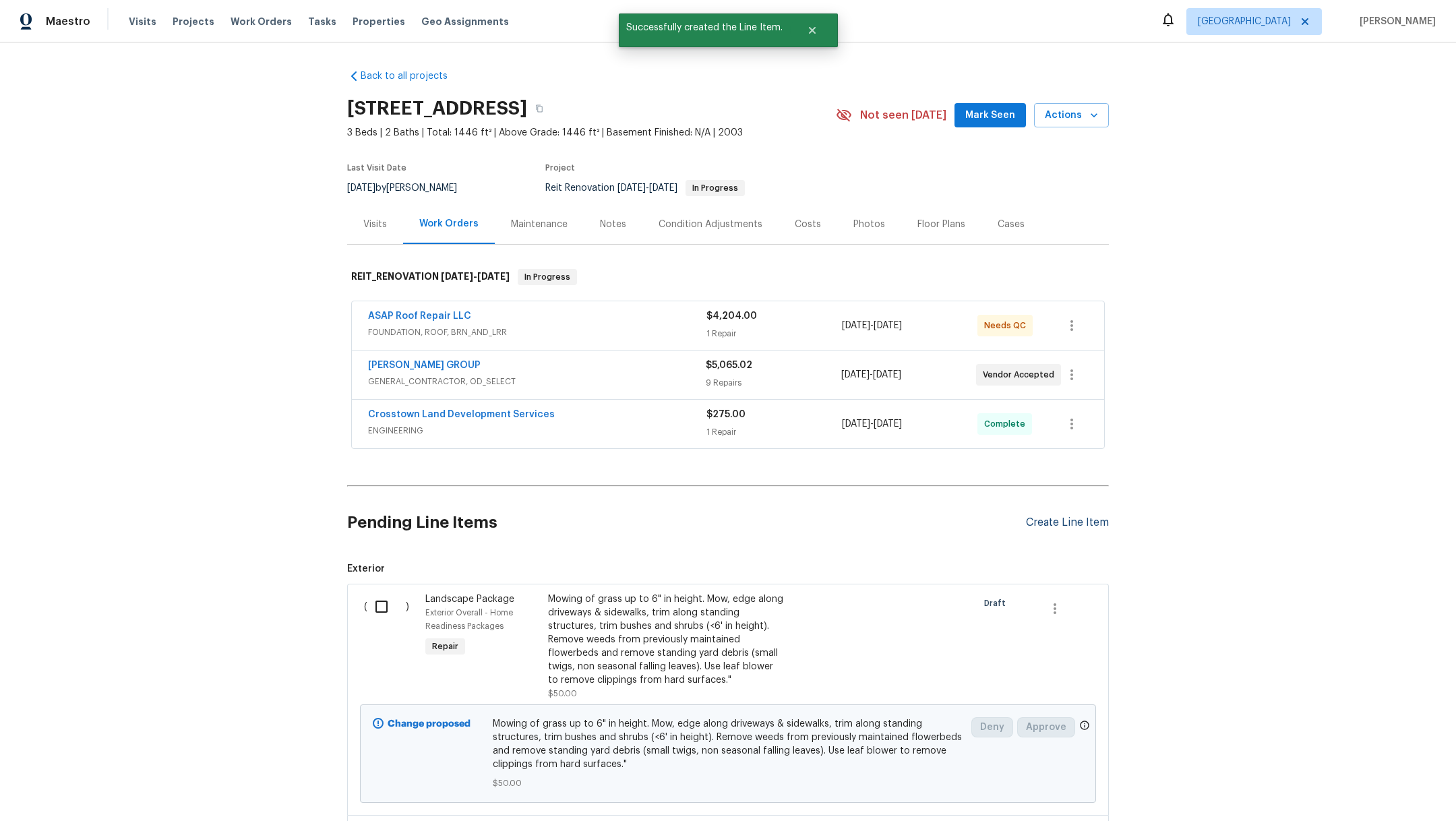
click at [1029, 517] on div "Create Line Item" at bounding box center [1067, 523] width 83 height 13
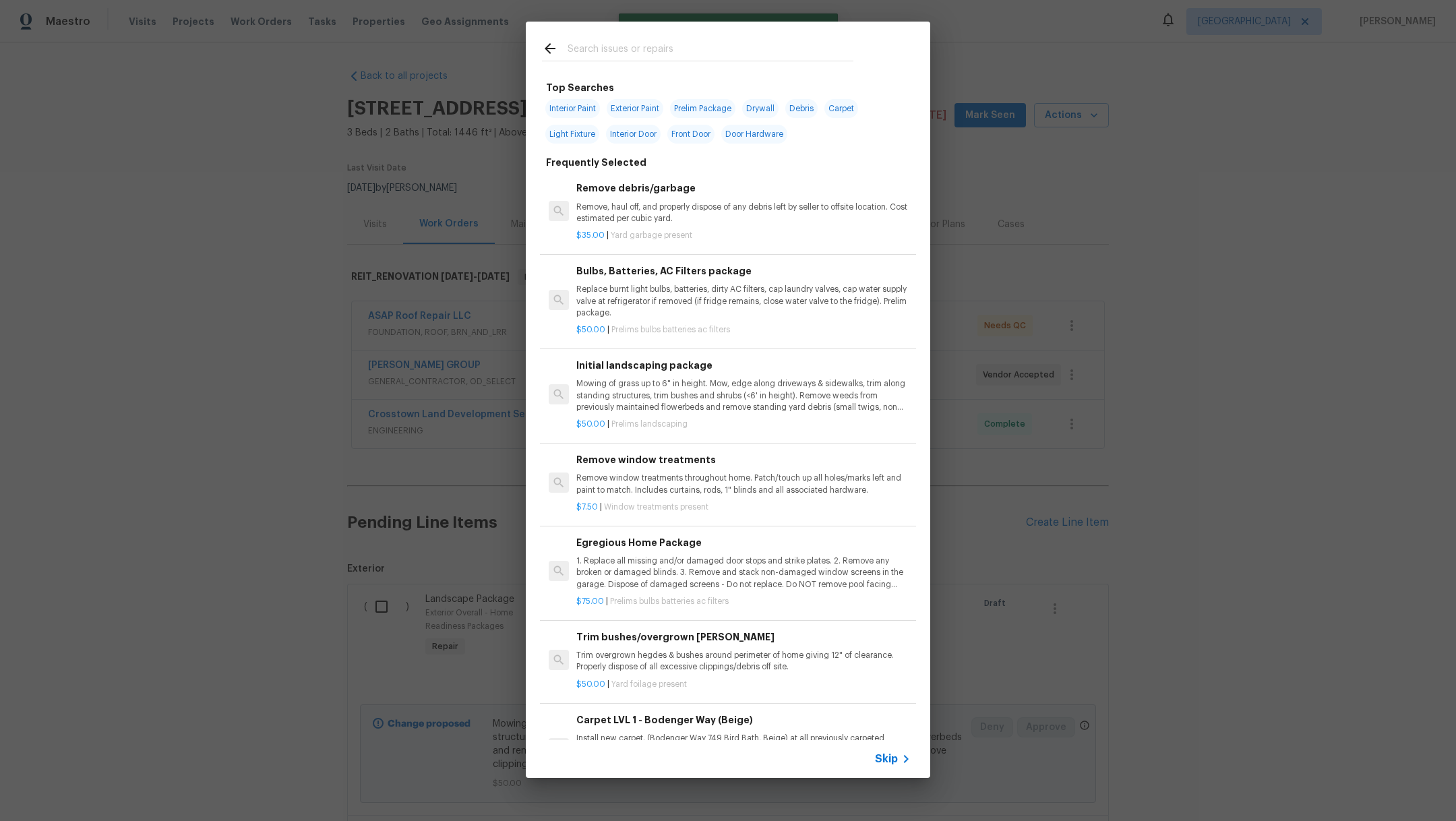
click at [646, 45] on input "text" at bounding box center [710, 50] width 286 height 20
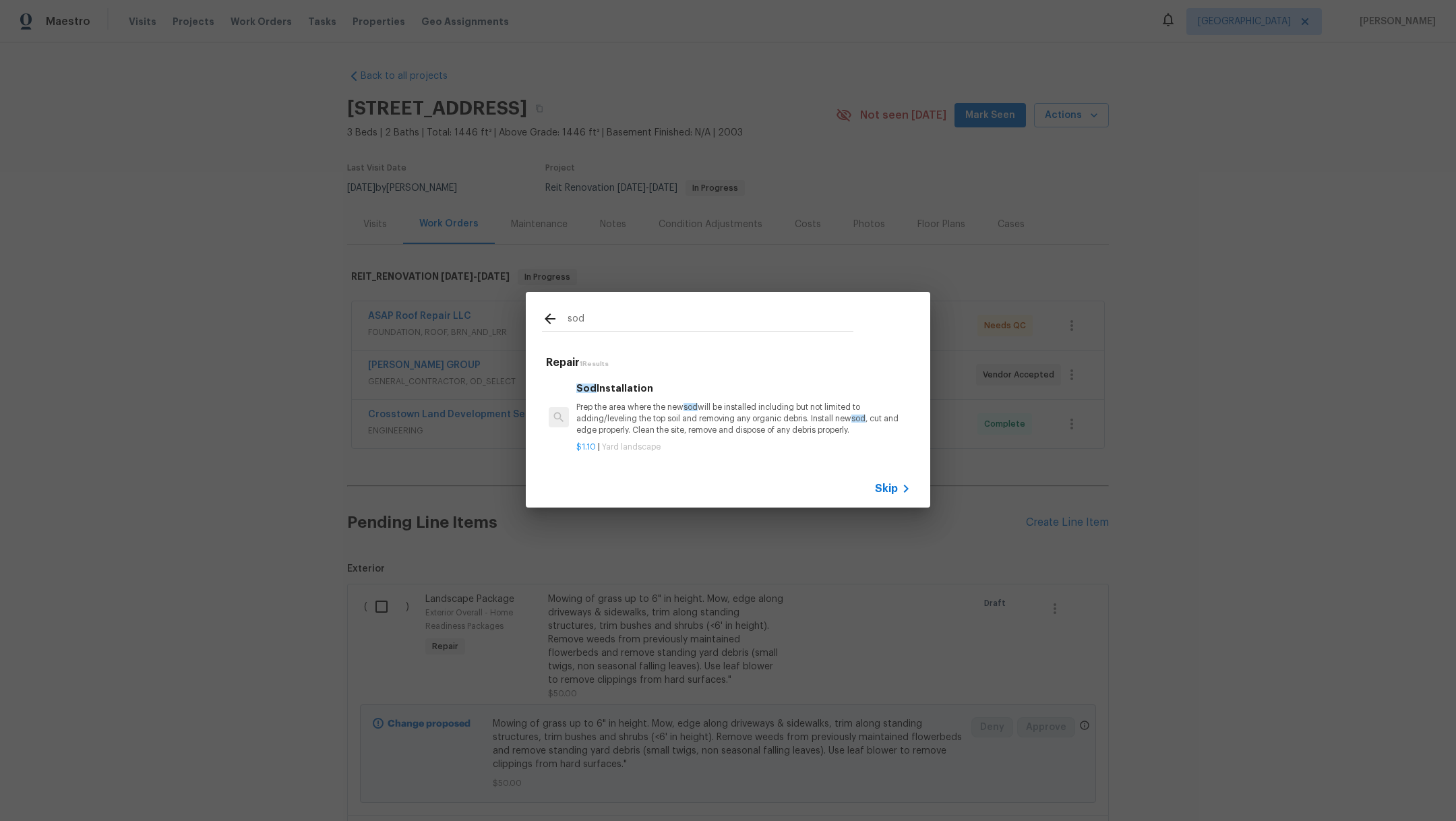
type input "sod"
click at [630, 418] on p "Prep the area where the new sod will be installed including but not limited to …" at bounding box center [743, 419] width 334 height 34
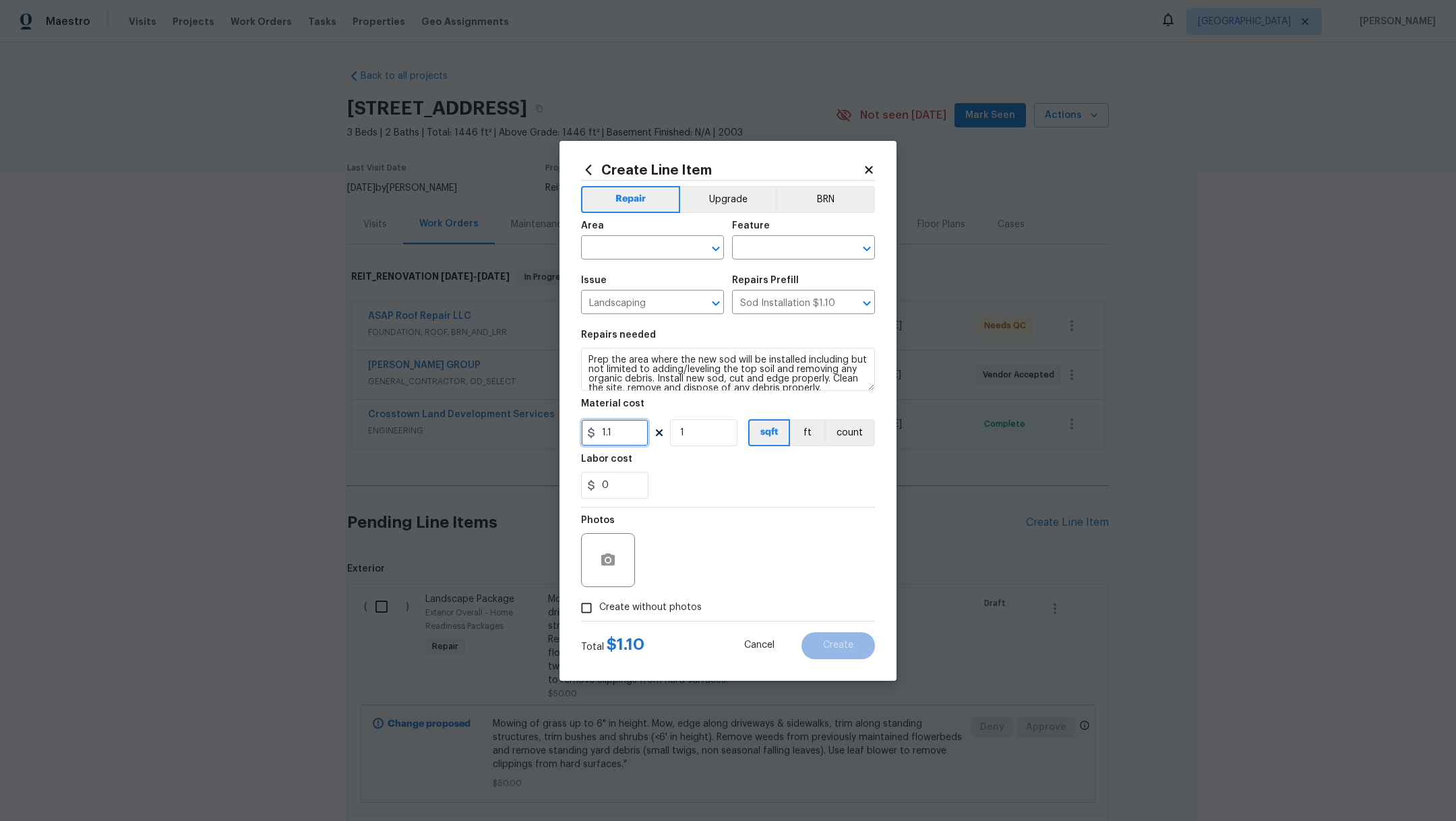
drag, startPoint x: 631, startPoint y: 429, endPoint x: 458, endPoint y: 426, distance: 173.0
click at [458, 428] on div "Create Line Item Repair Upgrade BRN Area ​ Feature ​ Issue Landscaping ​ Repair…" at bounding box center [728, 410] width 1456 height 821
type input "450"
click at [658, 250] on input "text" at bounding box center [633, 249] width 105 height 21
drag, startPoint x: 660, startPoint y: 279, endPoint x: 674, endPoint y: 279, distance: 14.0
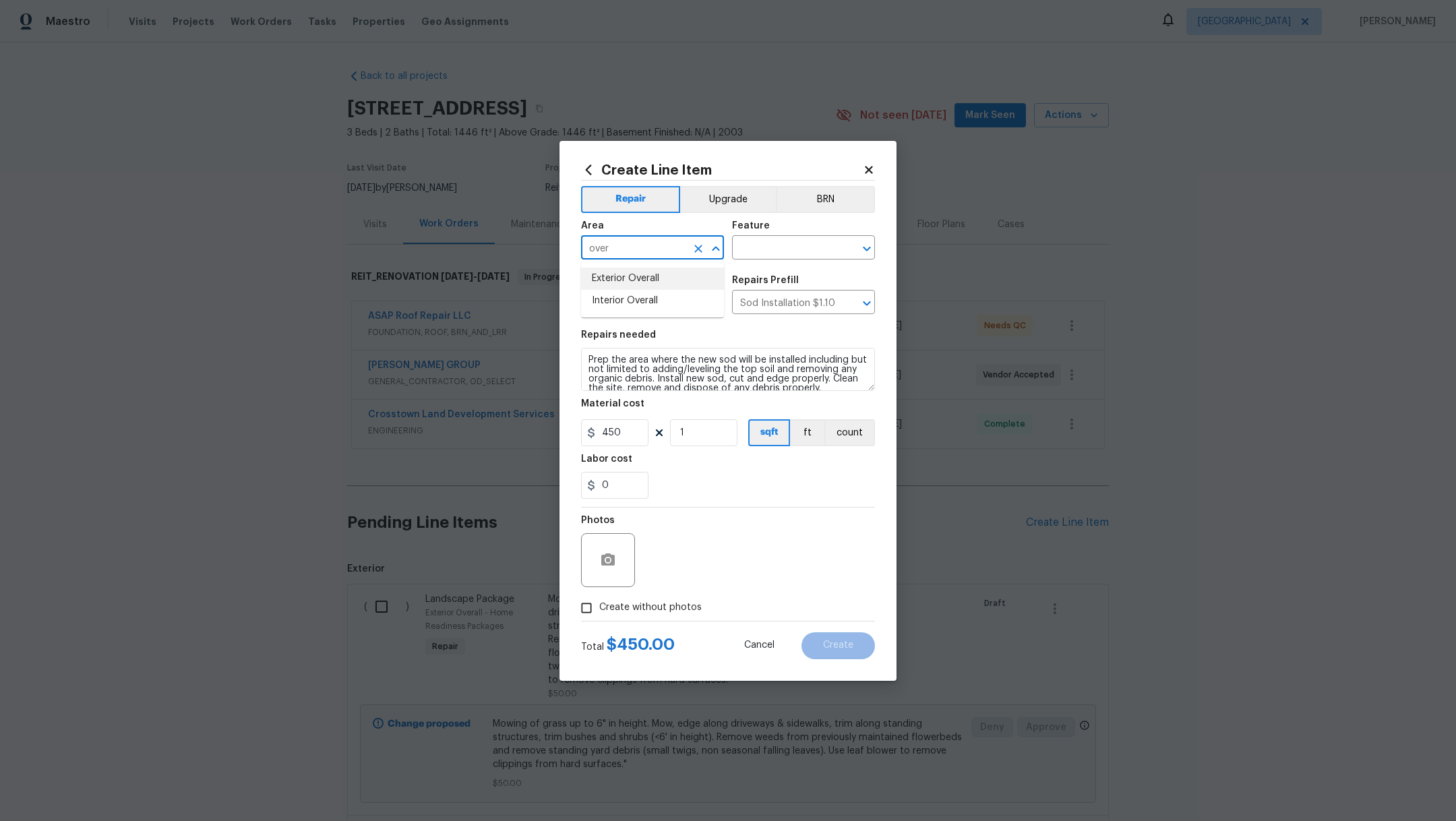
click at [660, 279] on li "Exterior Overall" at bounding box center [652, 278] width 143 height 22
type input "Exterior Overall"
click at [754, 248] on input "text" at bounding box center [784, 249] width 105 height 21
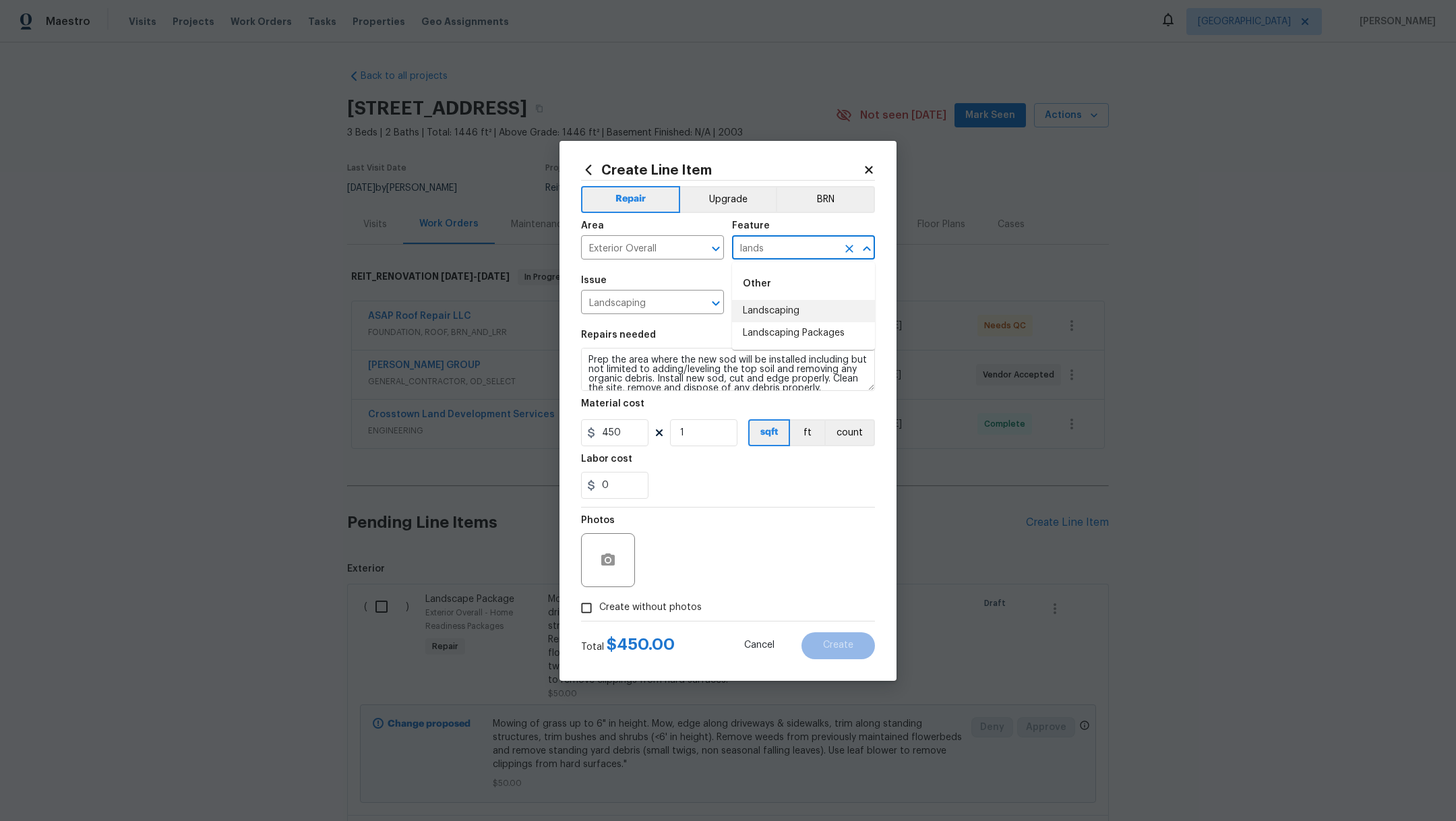
click at [771, 307] on li "Landscaping" at bounding box center [803, 311] width 143 height 22
type input "Landscaping"
click at [588, 356] on textarea "Prep the area where the new sod will be installed including but not limited to …" at bounding box center [728, 369] width 294 height 43
type textarea "On the back by the back door, to the left of the back door, on the front by gar…"
click at [657, 602] on span "Create without photos" at bounding box center [650, 608] width 102 height 14
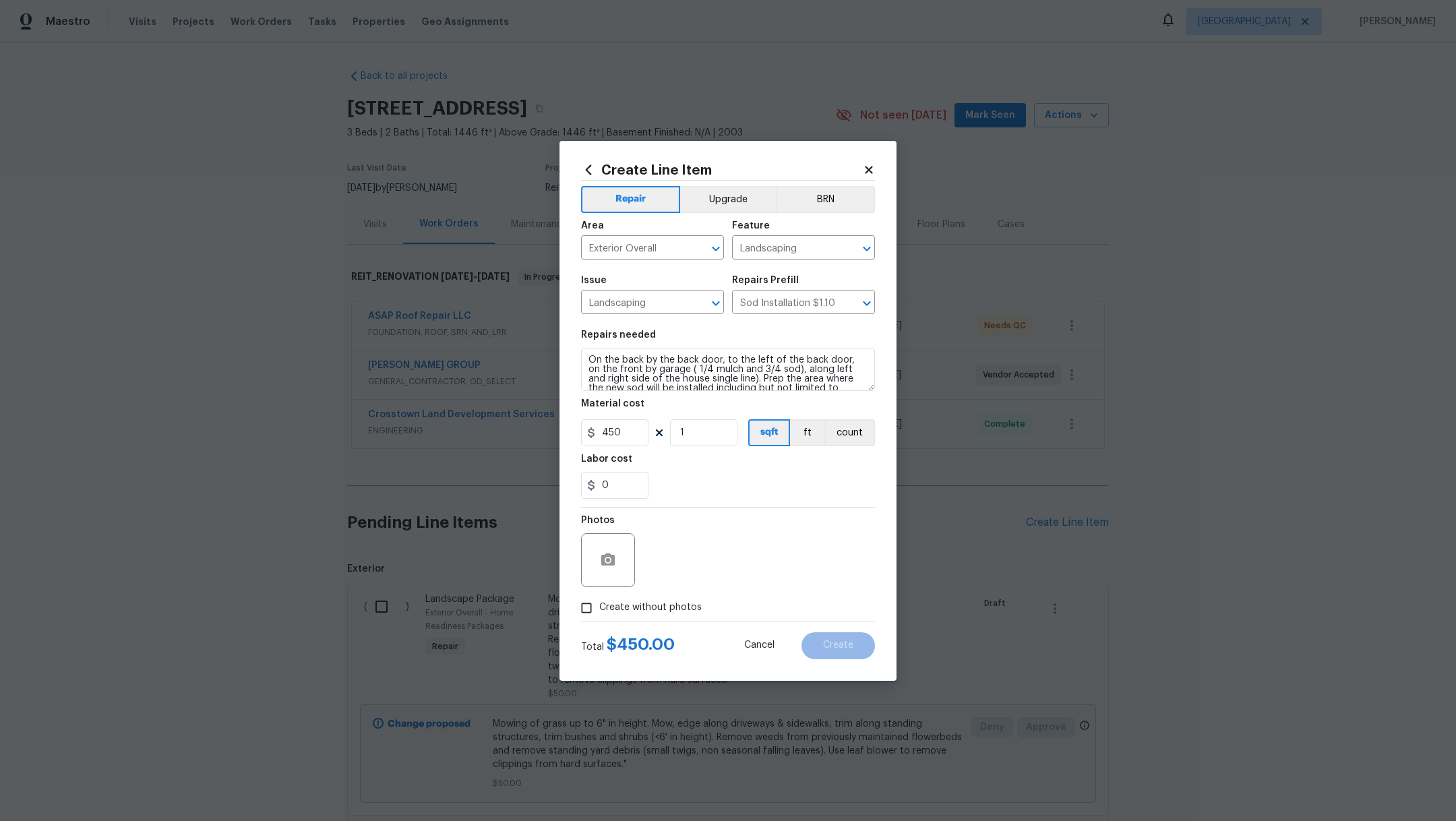
click at [599, 602] on input "Create without photos" at bounding box center [586, 608] width 26 height 26
checkbox input "true"
click at [722, 567] on textarea at bounding box center [760, 560] width 229 height 54
type textarea "."
click at [858, 646] on button "Create" at bounding box center [838, 646] width 73 height 27
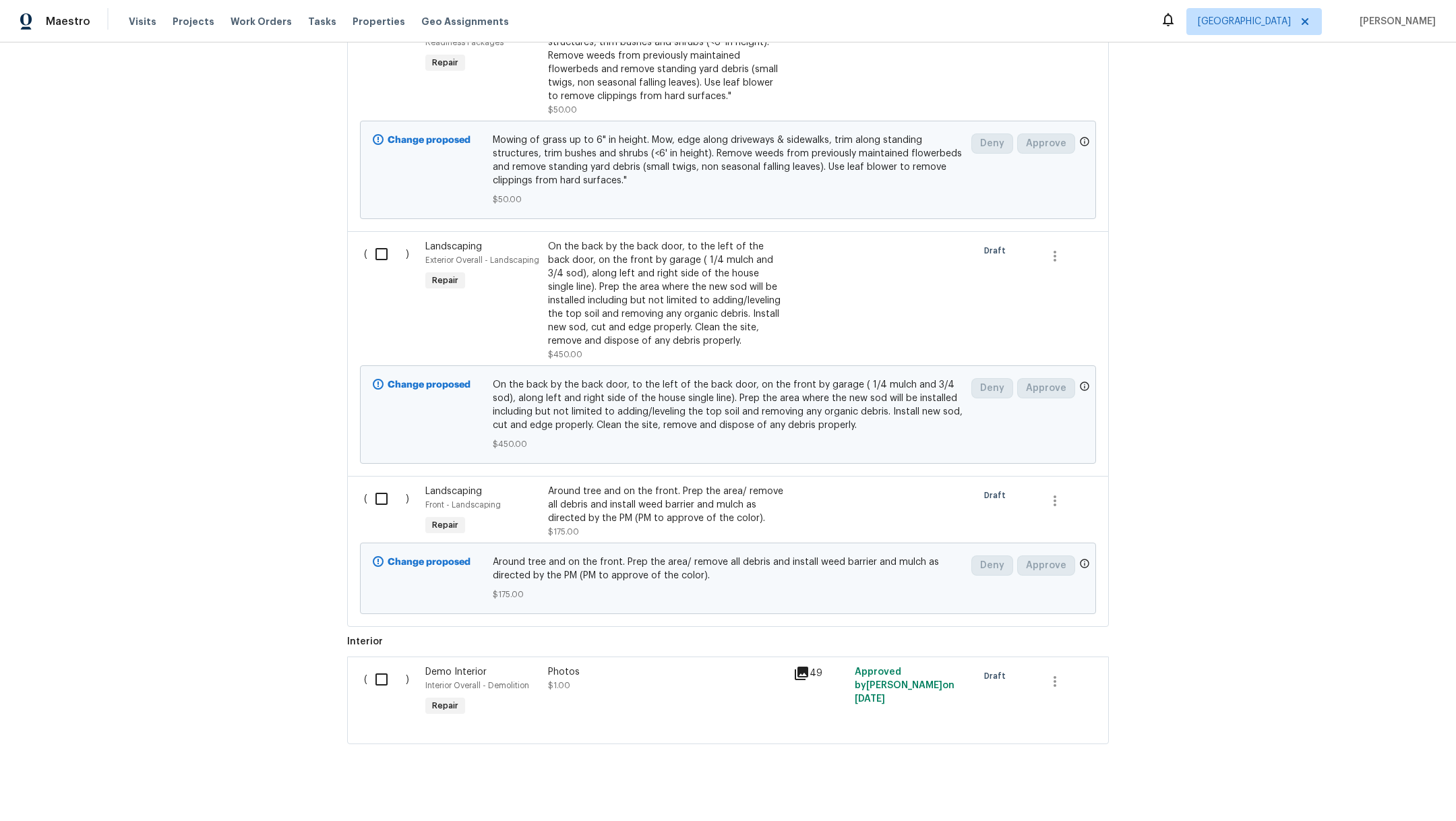
scroll to position [612, 0]
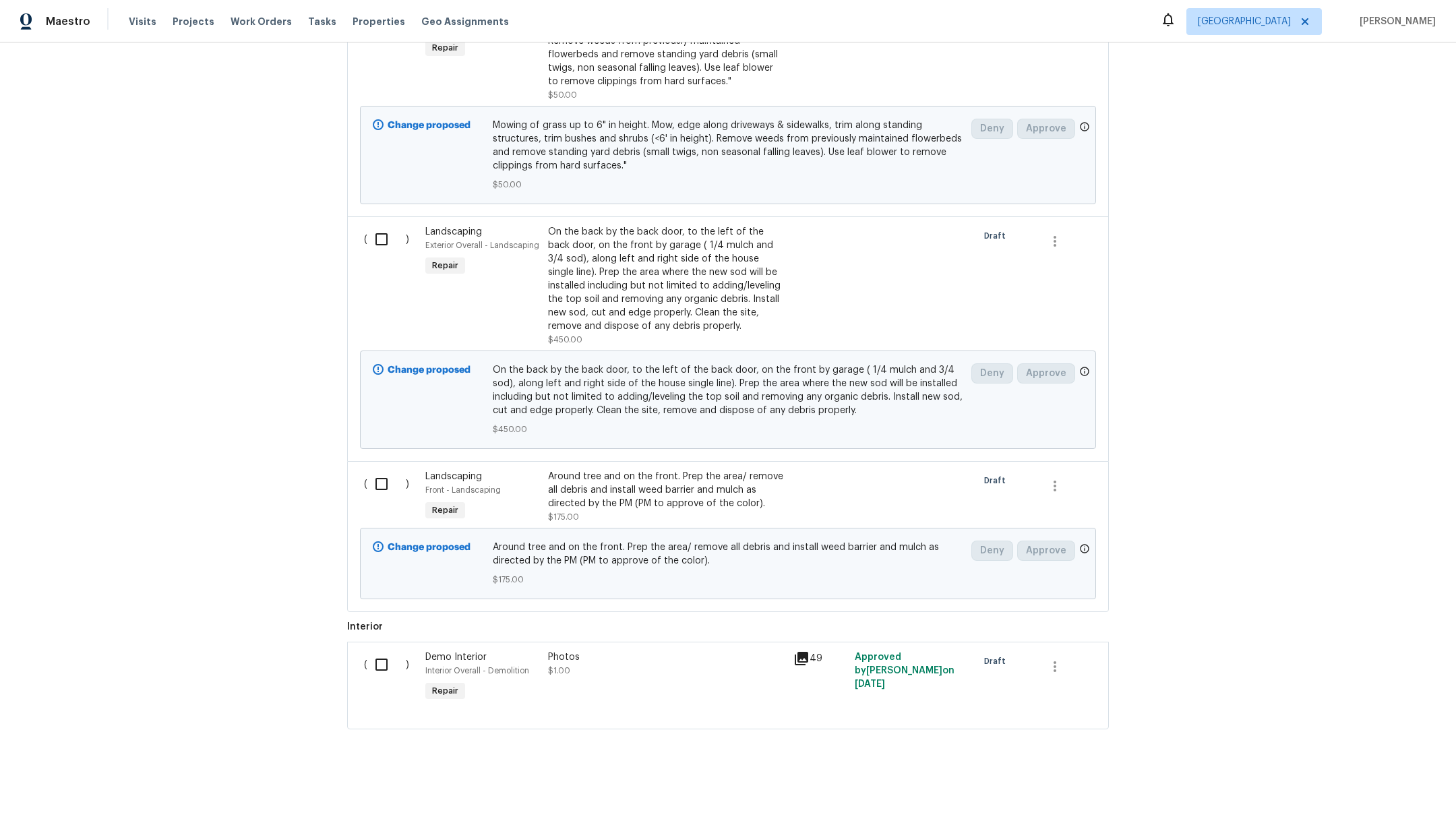
click at [380, 470] on input "checkbox" at bounding box center [386, 484] width 38 height 28
checkbox input "true"
click at [373, 228] on input "checkbox" at bounding box center [386, 239] width 38 height 28
checkbox input "true"
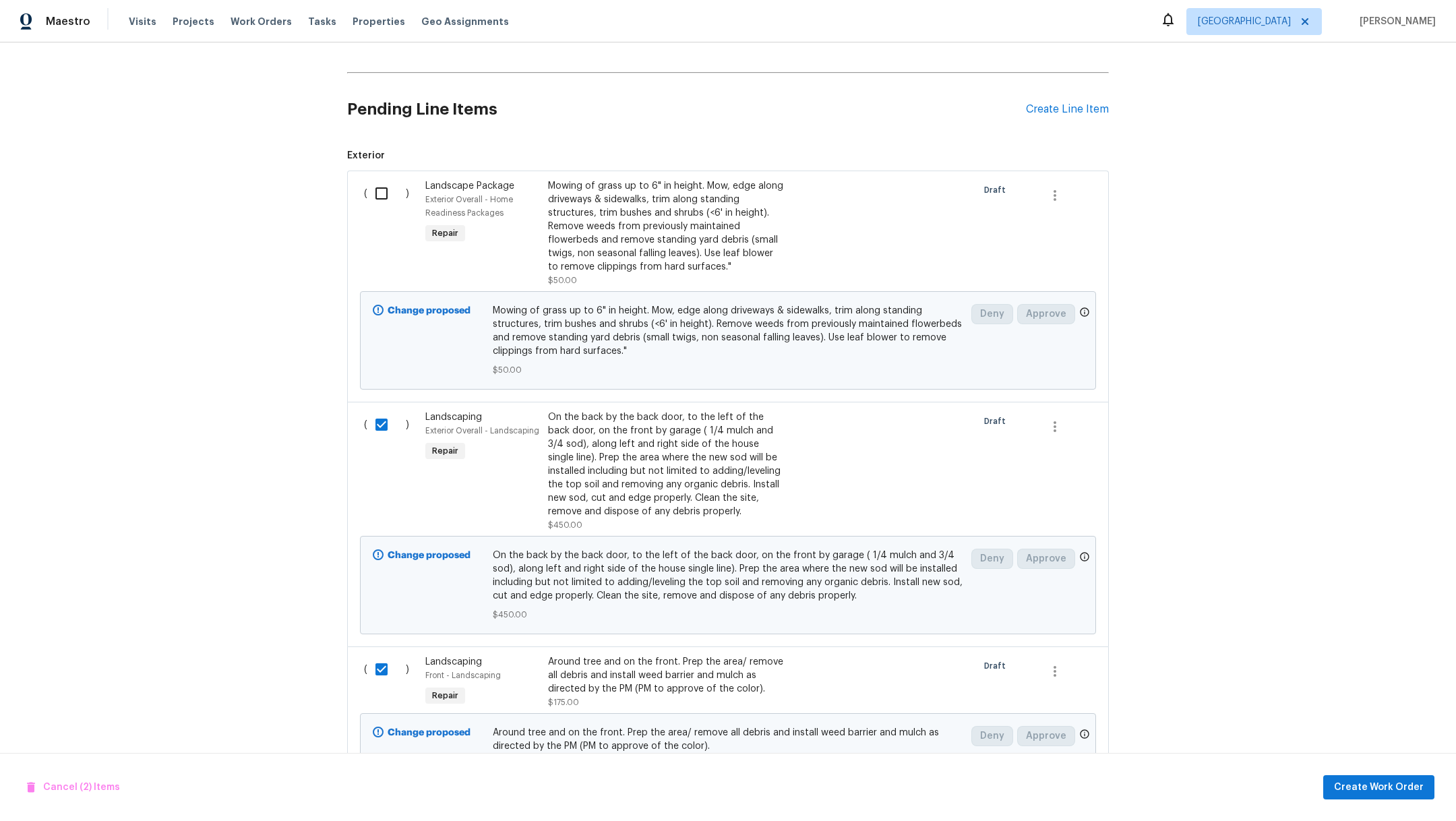
scroll to position [405, 0]
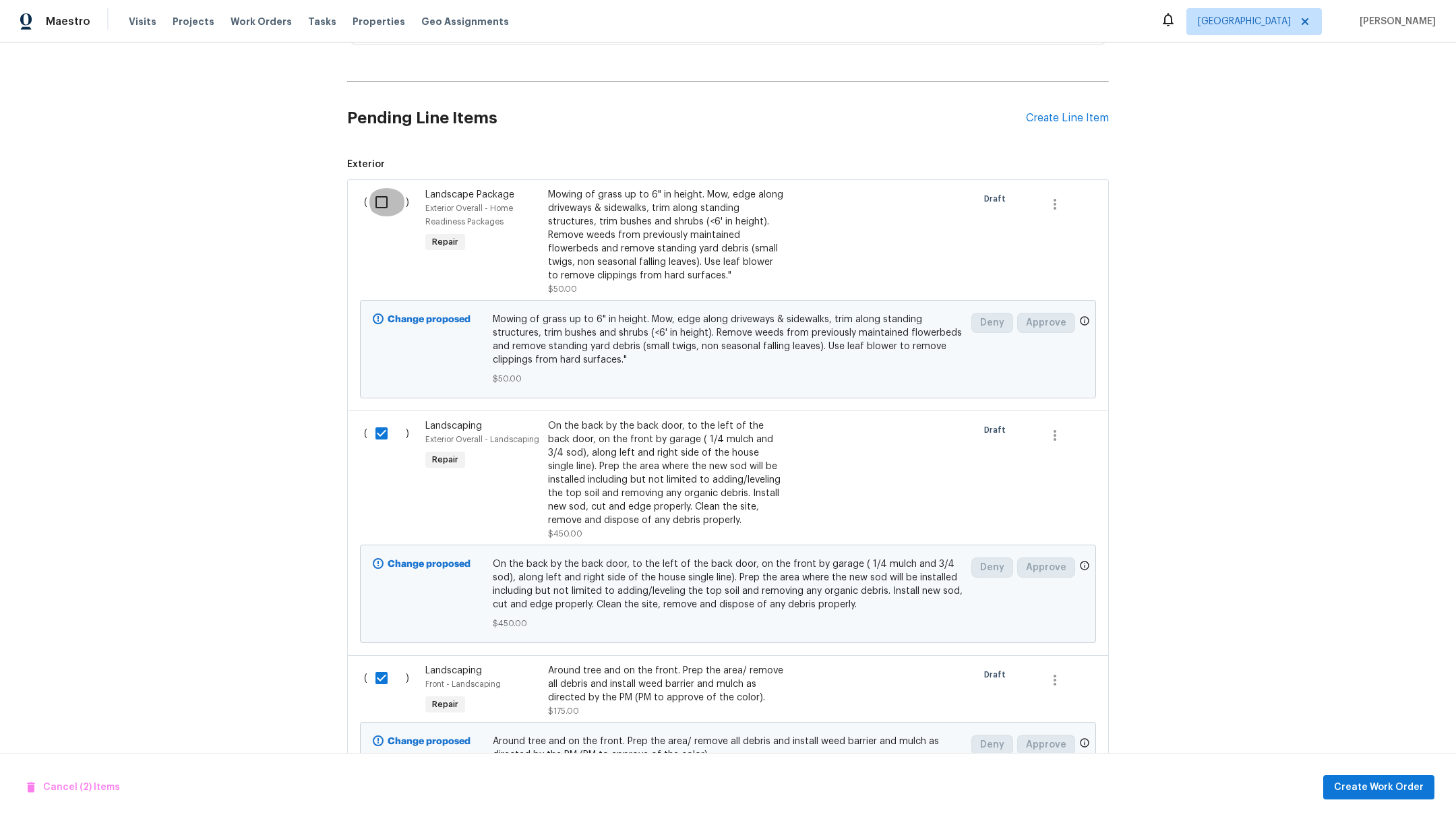
click at [376, 200] on input "checkbox" at bounding box center [386, 202] width 38 height 28
checkbox input "true"
click at [1360, 785] on span "Create Work Order" at bounding box center [1379, 788] width 89 height 17
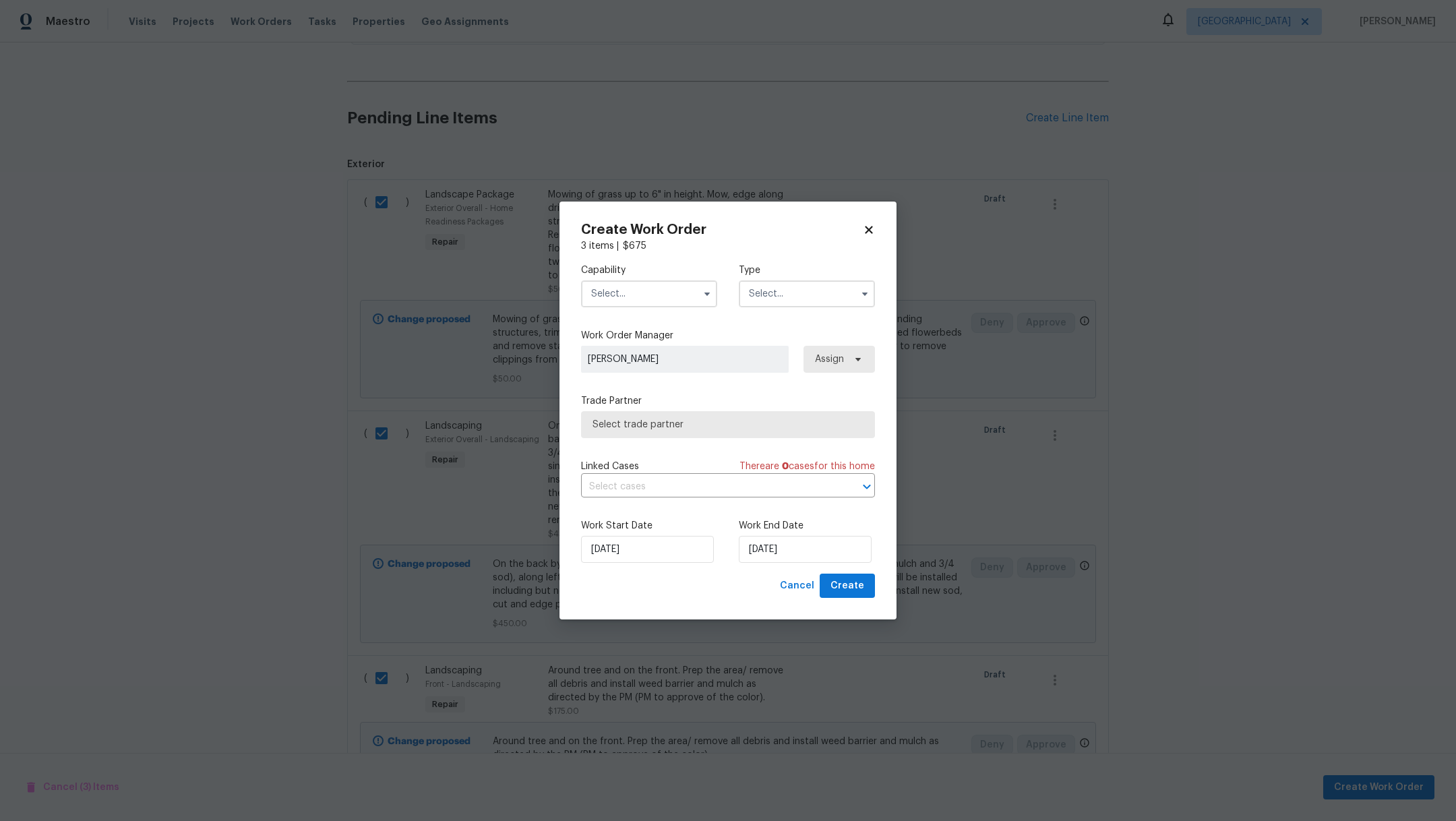
click at [639, 295] on input "text" at bounding box center [649, 294] width 136 height 27
click at [680, 401] on div "Hardscape Landscape" at bounding box center [649, 388] width 129 height 24
type input "Hardscape Landscape"
click at [795, 303] on input "text" at bounding box center [807, 294] width 136 height 27
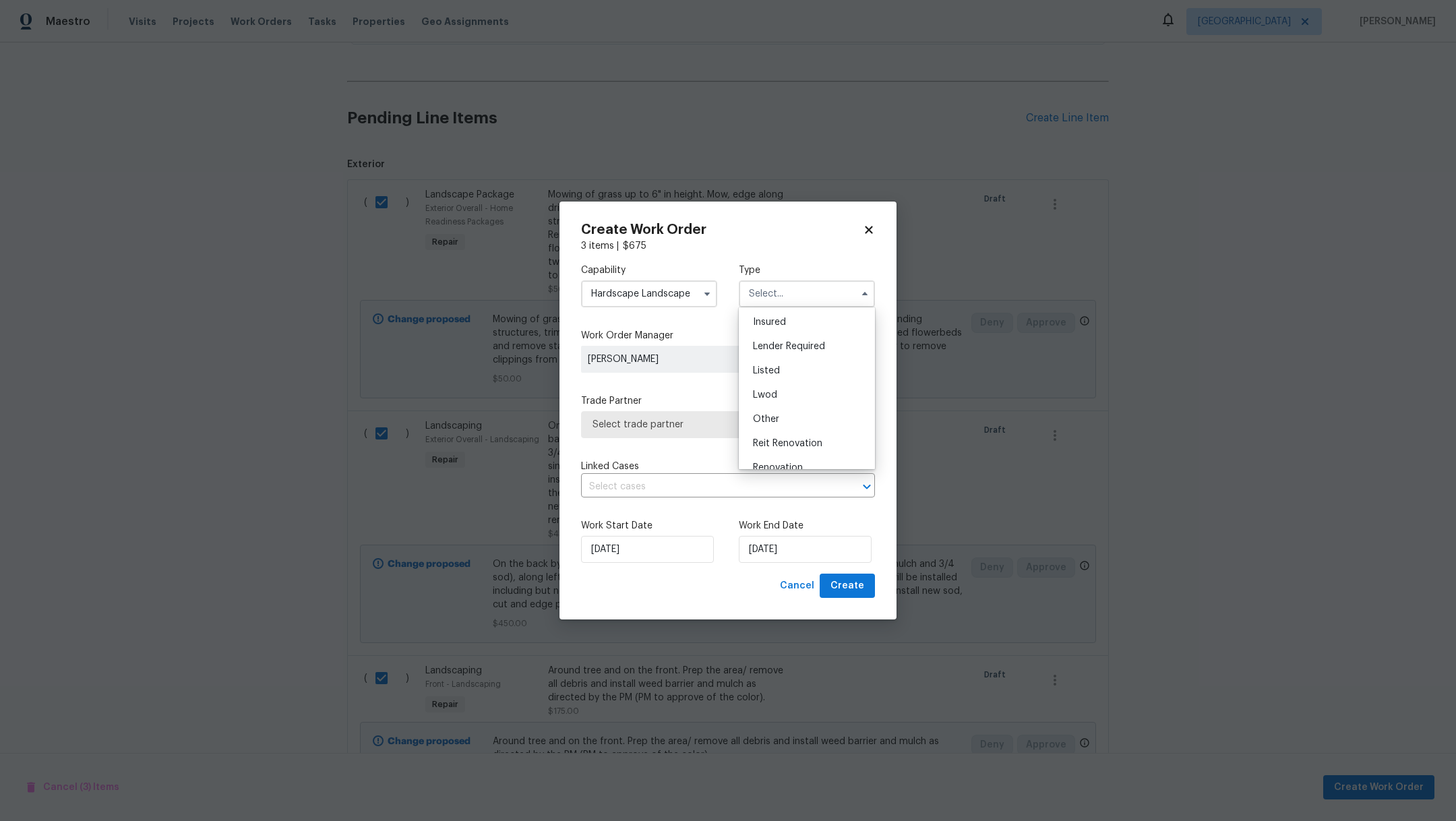
scroll to position [82, 0]
click at [828, 434] on div "Reit Renovation" at bounding box center [806, 435] width 129 height 24
type input "Reit Renovation"
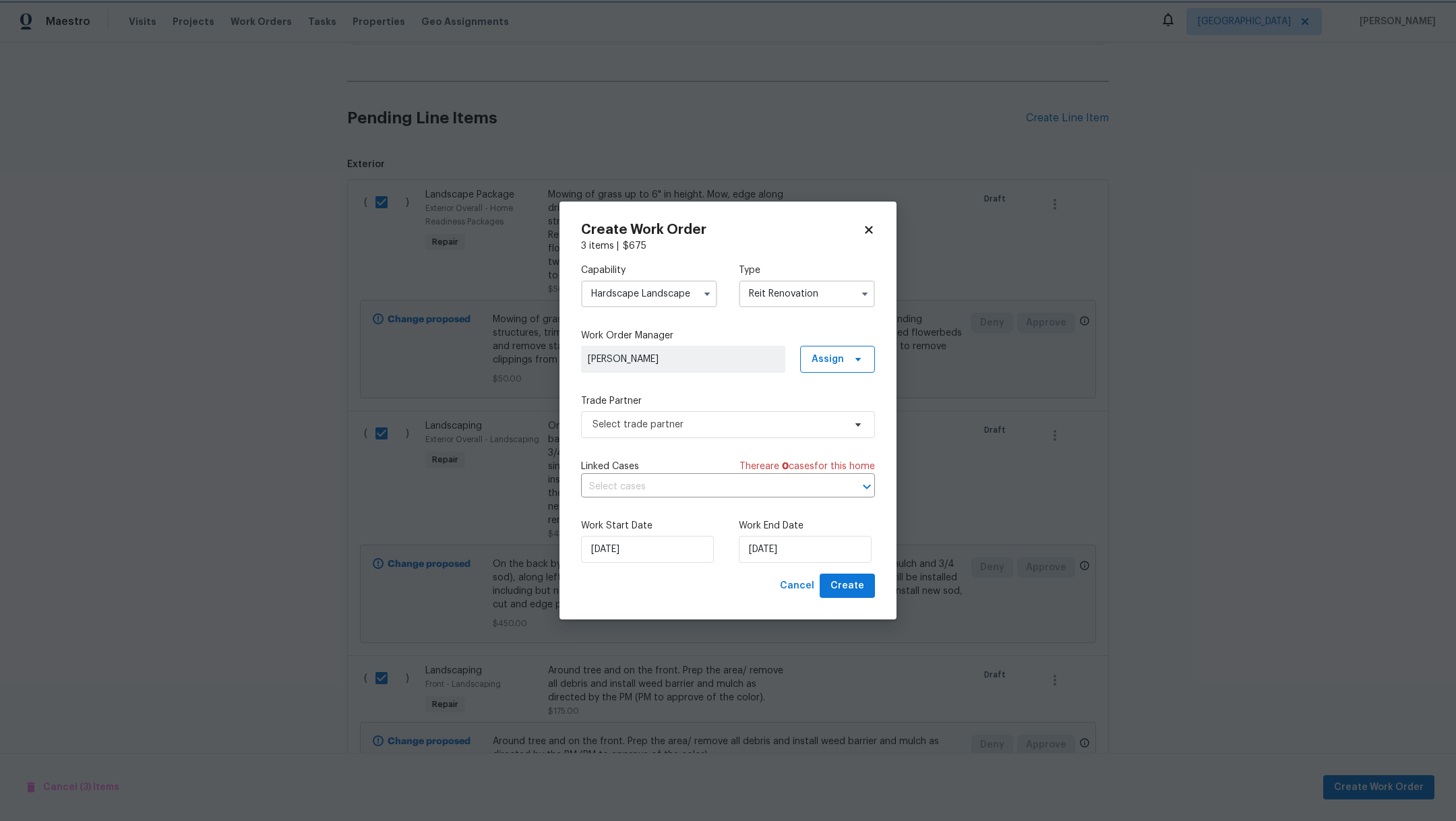
scroll to position [0, 0]
click at [828, 434] on span "Select trade partner" at bounding box center [728, 425] width 294 height 27
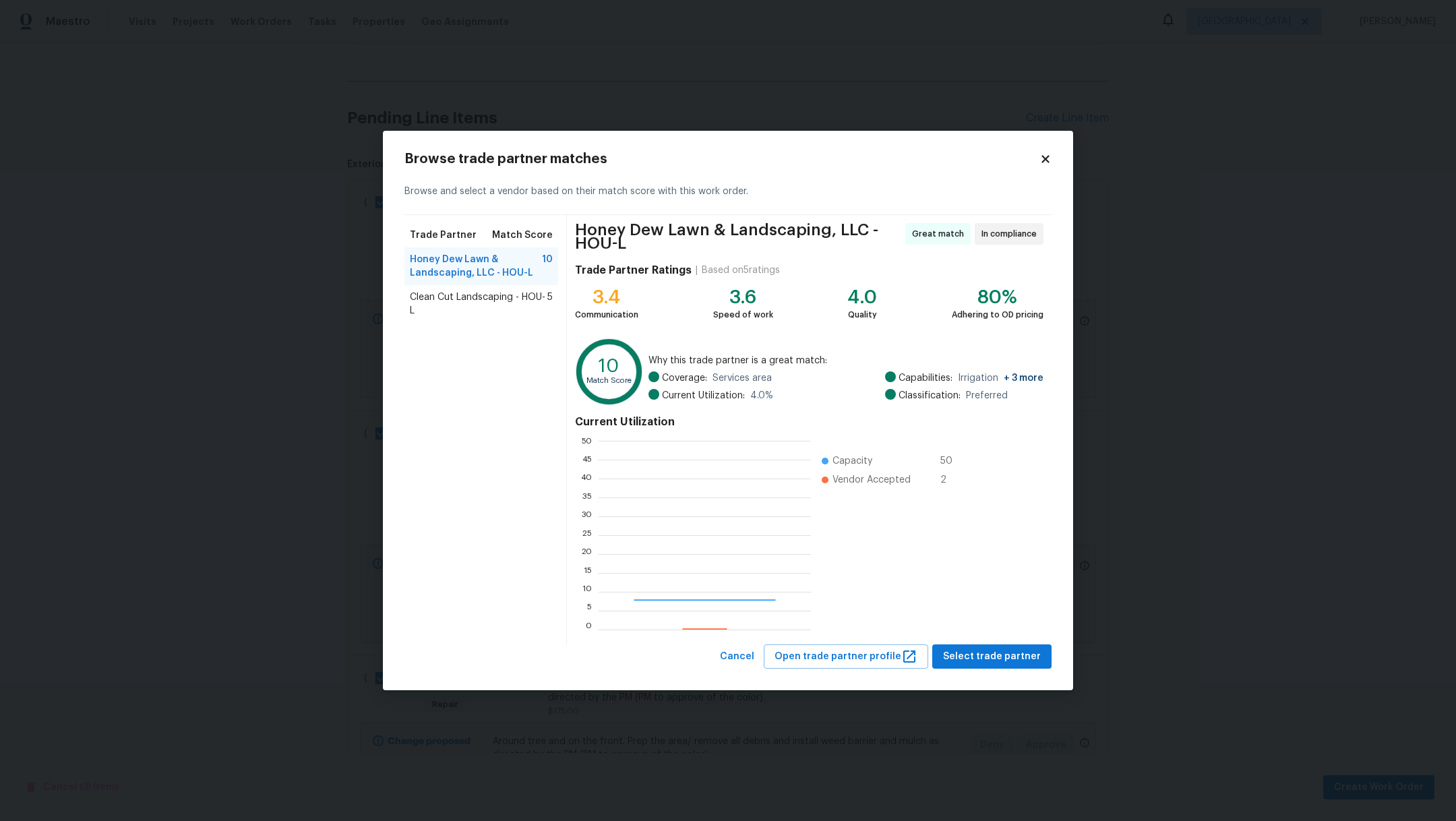
scroll to position [174, 197]
click at [446, 300] on span "Clean Cut Landscaping - HOU-L" at bounding box center [478, 304] width 138 height 27
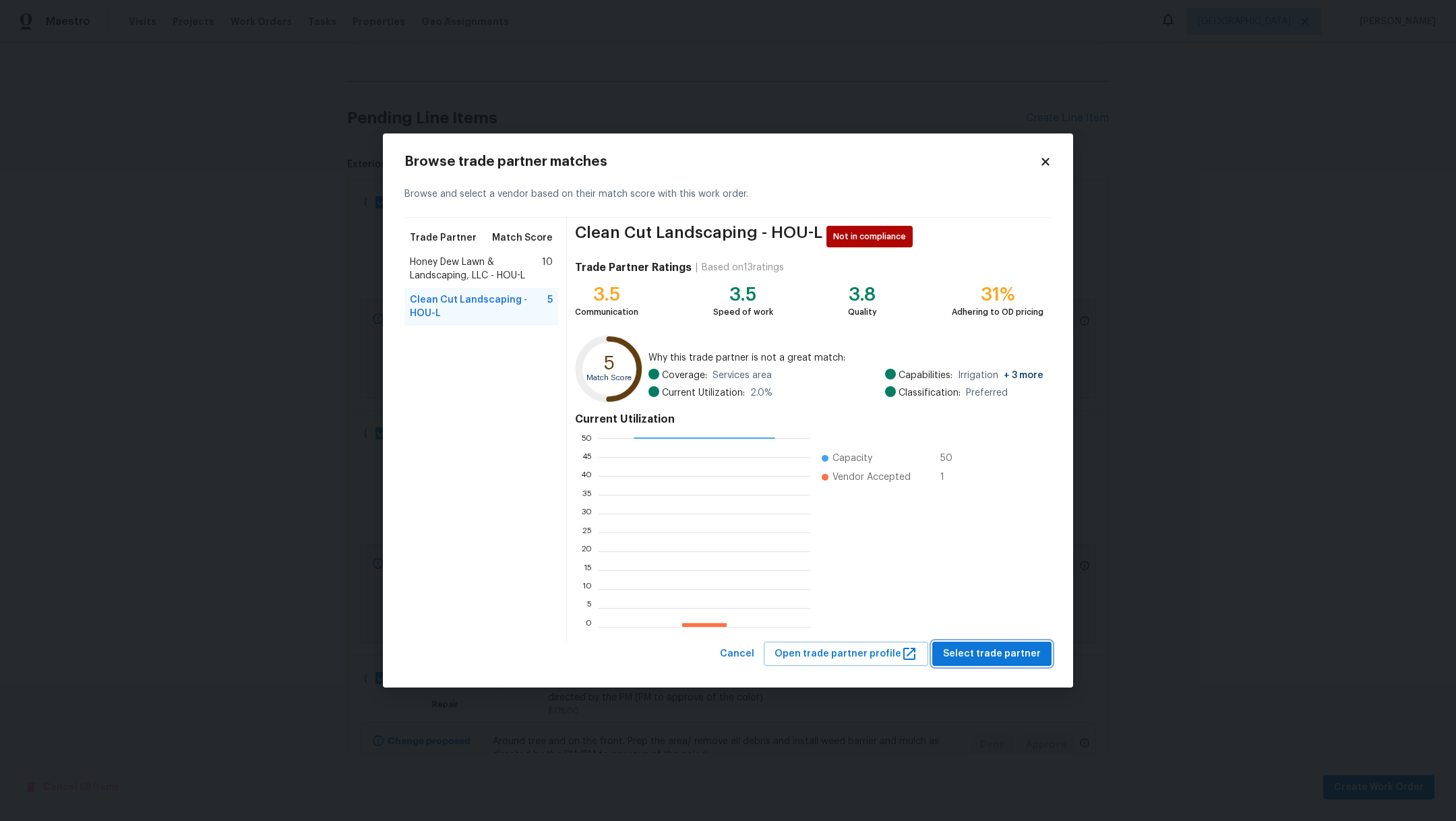
click at [995, 661] on span "Select trade partner" at bounding box center [992, 655] width 98 height 17
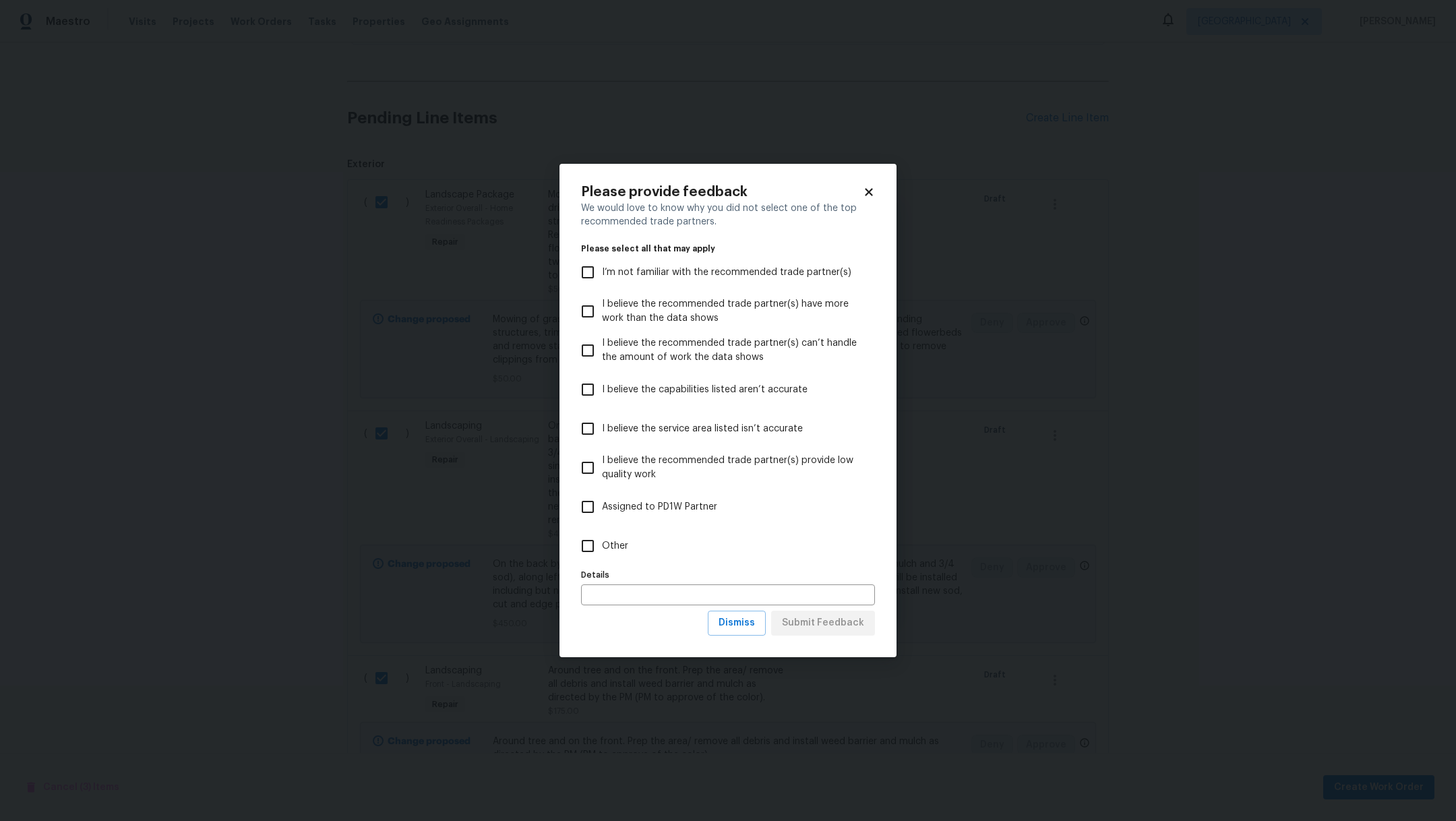
click at [593, 543] on input "Other" at bounding box center [588, 546] width 28 height 28
checkbox input "true"
click at [823, 629] on span "Submit Feedback" at bounding box center [823, 624] width 82 height 17
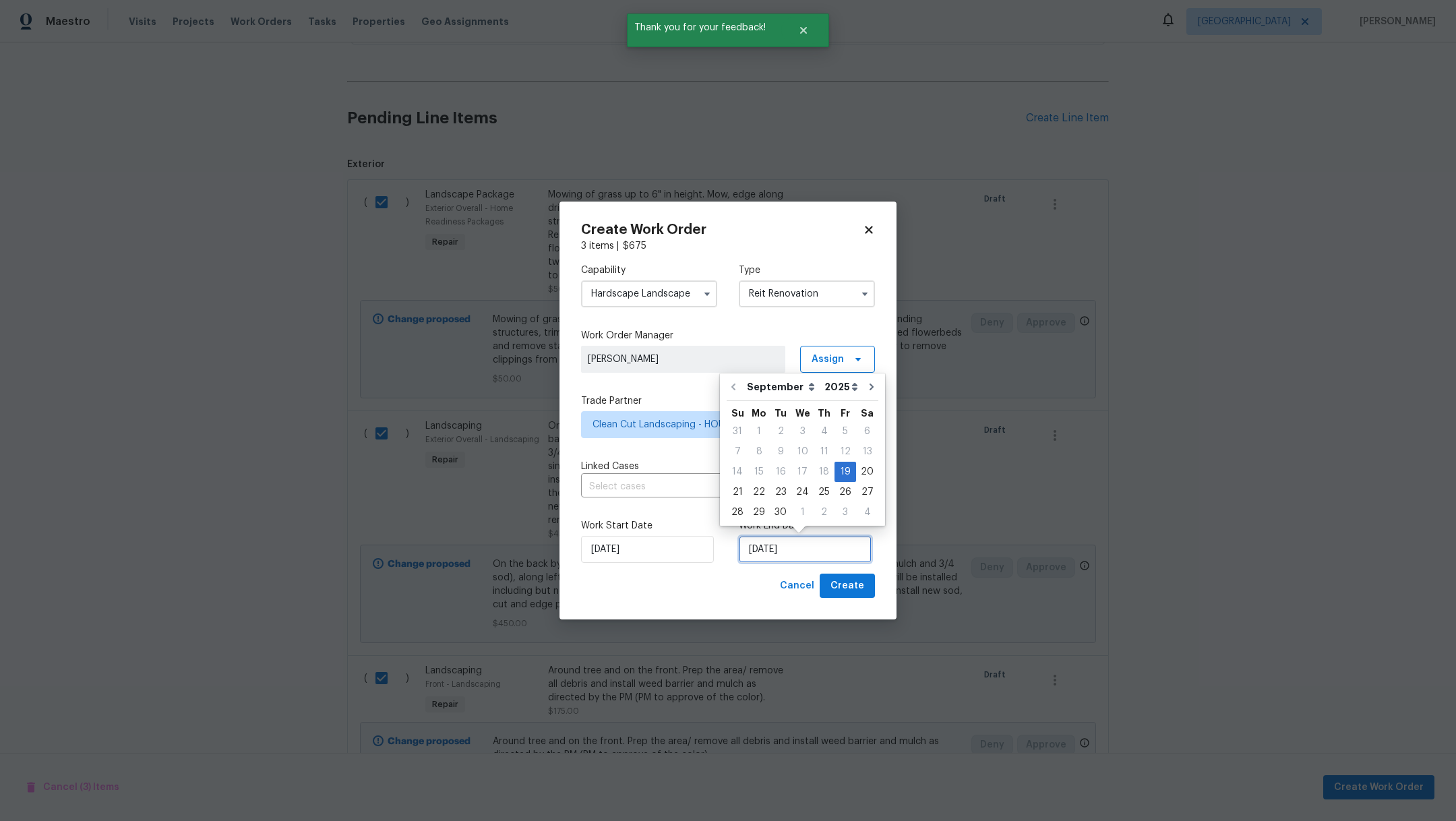
click at [812, 548] on input "9/19/2025" at bounding box center [805, 550] width 133 height 27
click at [743, 494] on div "21" at bounding box center [738, 492] width 21 height 19
type input "9/21/2025"
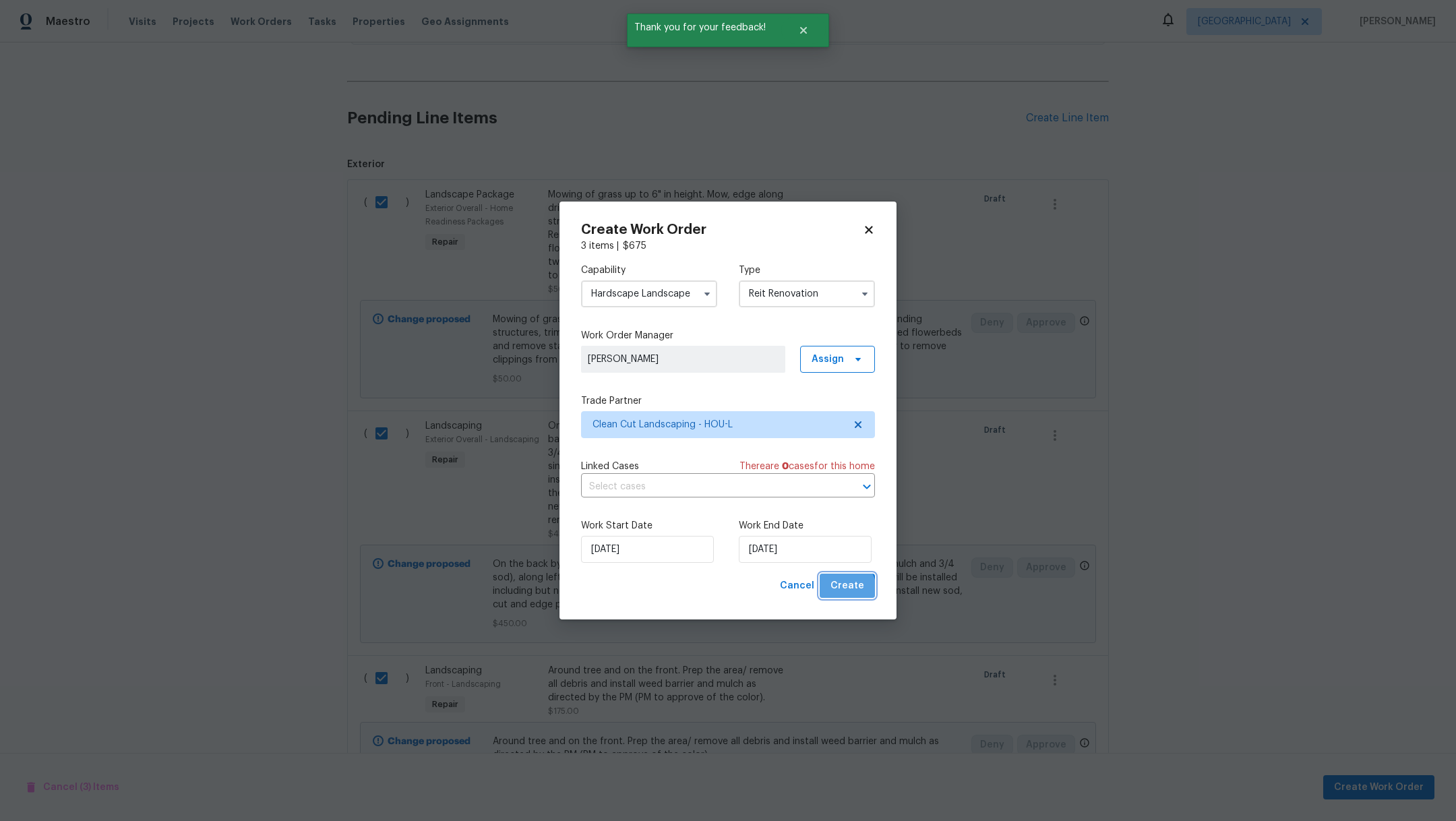
click at [838, 593] on span "Create" at bounding box center [847, 587] width 33 height 17
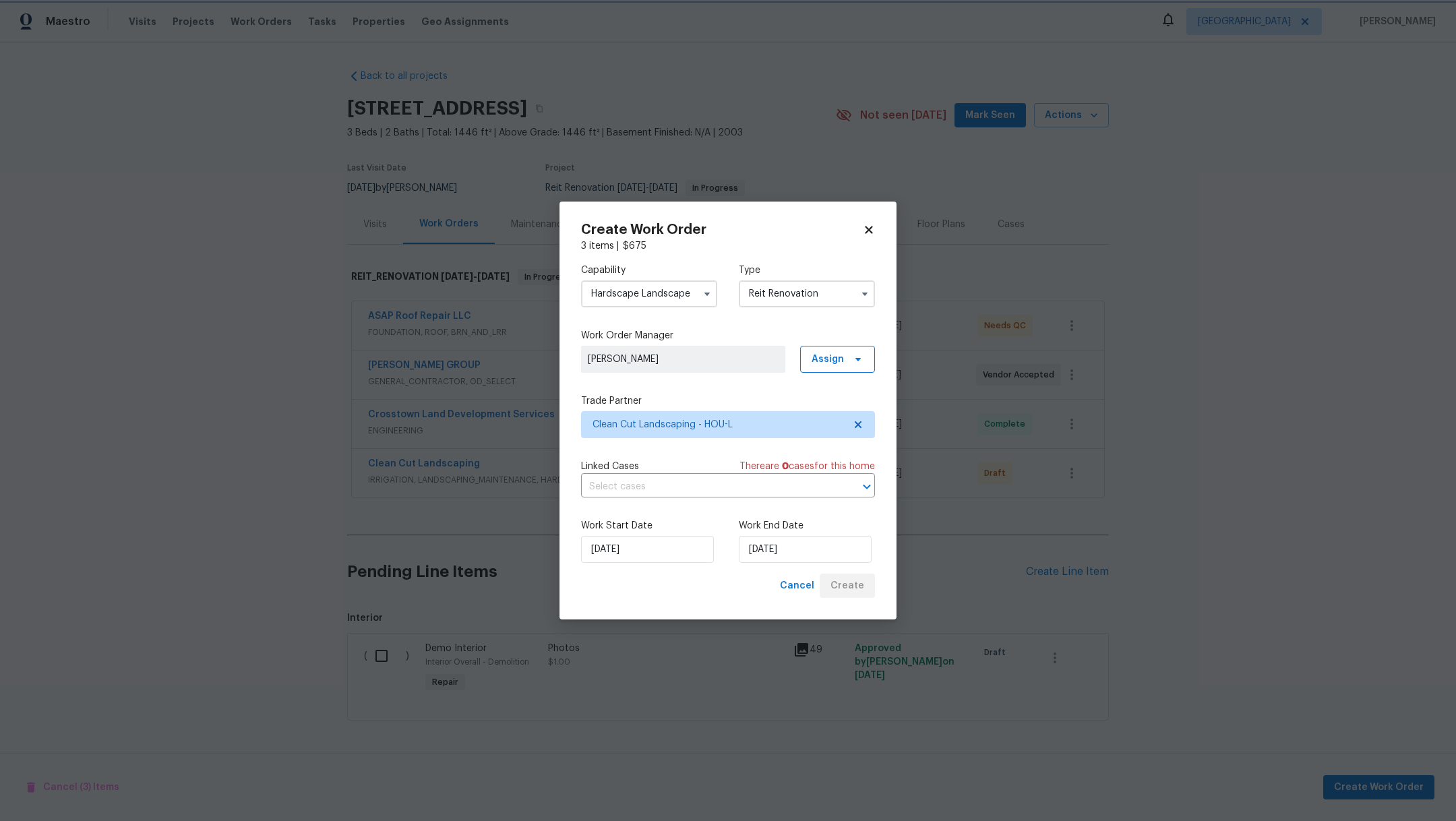
scroll to position [4, 0]
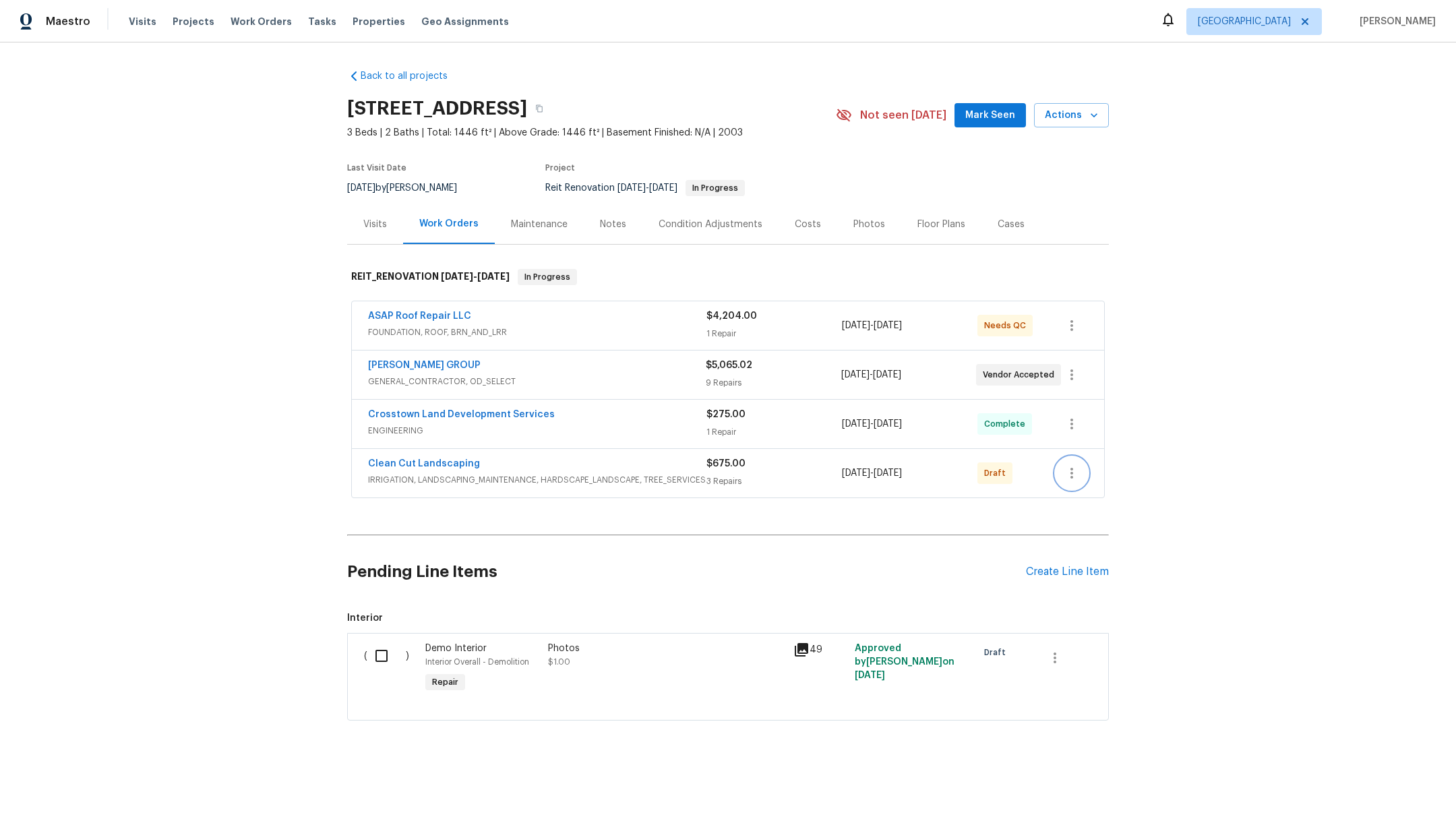
click at [1068, 471] on icon "button" at bounding box center [1071, 473] width 16 height 16
click at [1075, 491] on li "Confirm and Send to Vendor" at bounding box center [1123, 489] width 150 height 22
click at [175, 11] on div "Visits Projects Work Orders Tasks Properties Geo Assignments" at bounding box center [327, 21] width 396 height 27
click at [185, 21] on span "Projects" at bounding box center [193, 21] width 42 height 13
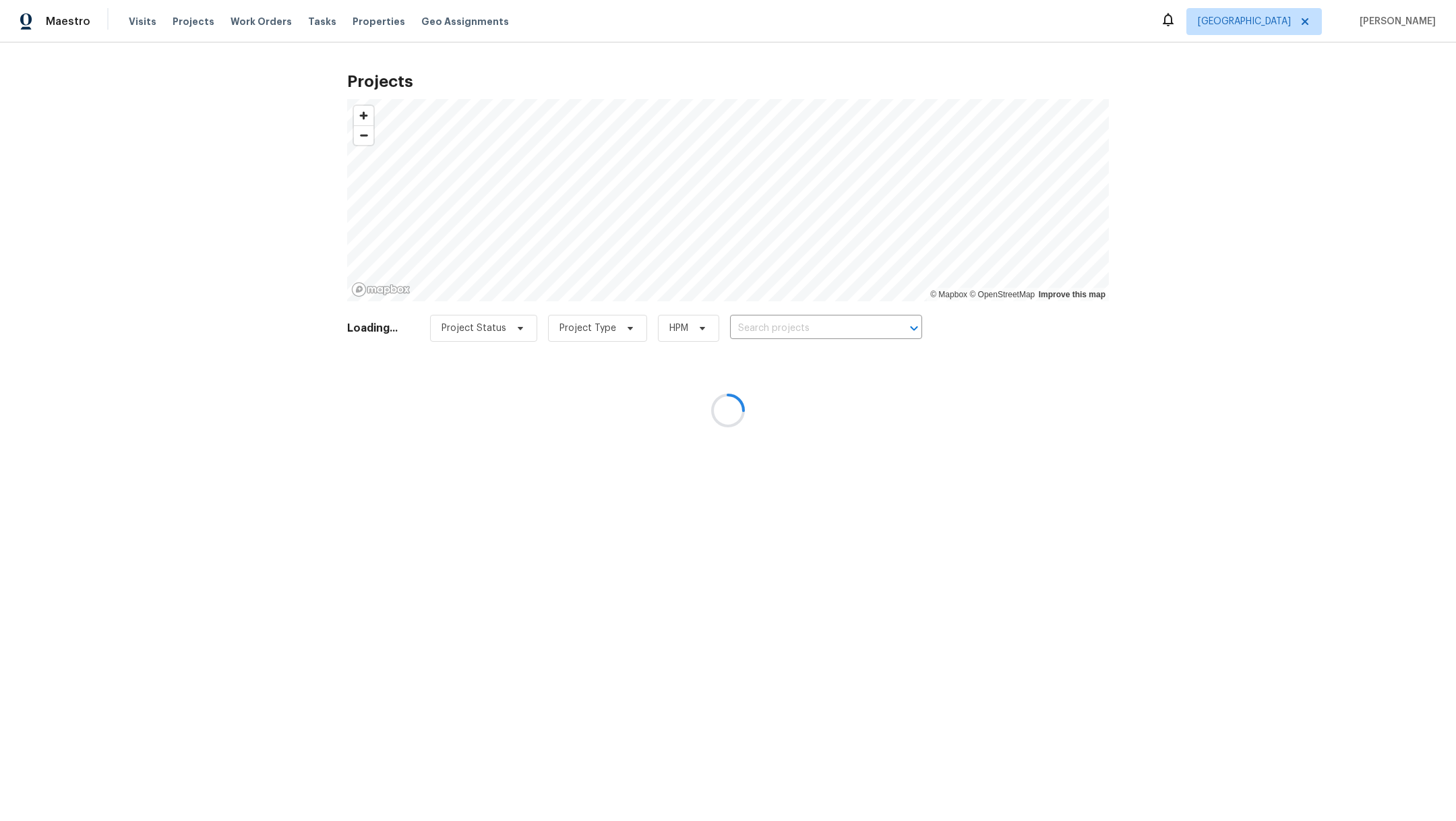
click at [767, 323] on div at bounding box center [728, 410] width 1456 height 821
click at [768, 332] on div at bounding box center [728, 410] width 1456 height 821
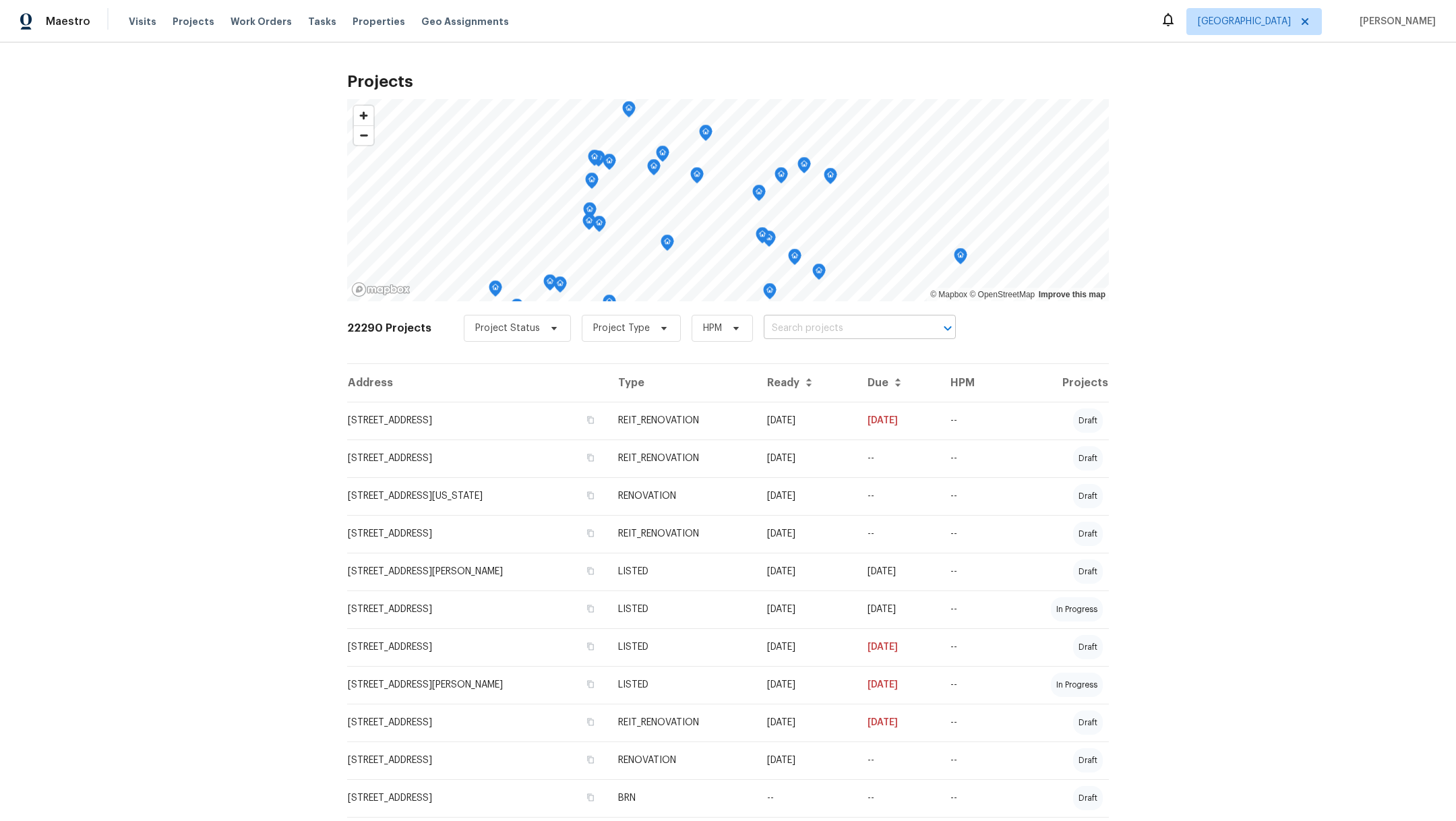
click at [768, 332] on input "text" at bounding box center [841, 328] width 154 height 21
click at [768, 332] on input "text" at bounding box center [841, 328] width 154 height 21
type input "2222 princess"
click at [769, 360] on li "2222 Princess Snow Cir, Katy, TX 77493" at bounding box center [844, 357] width 197 height 22
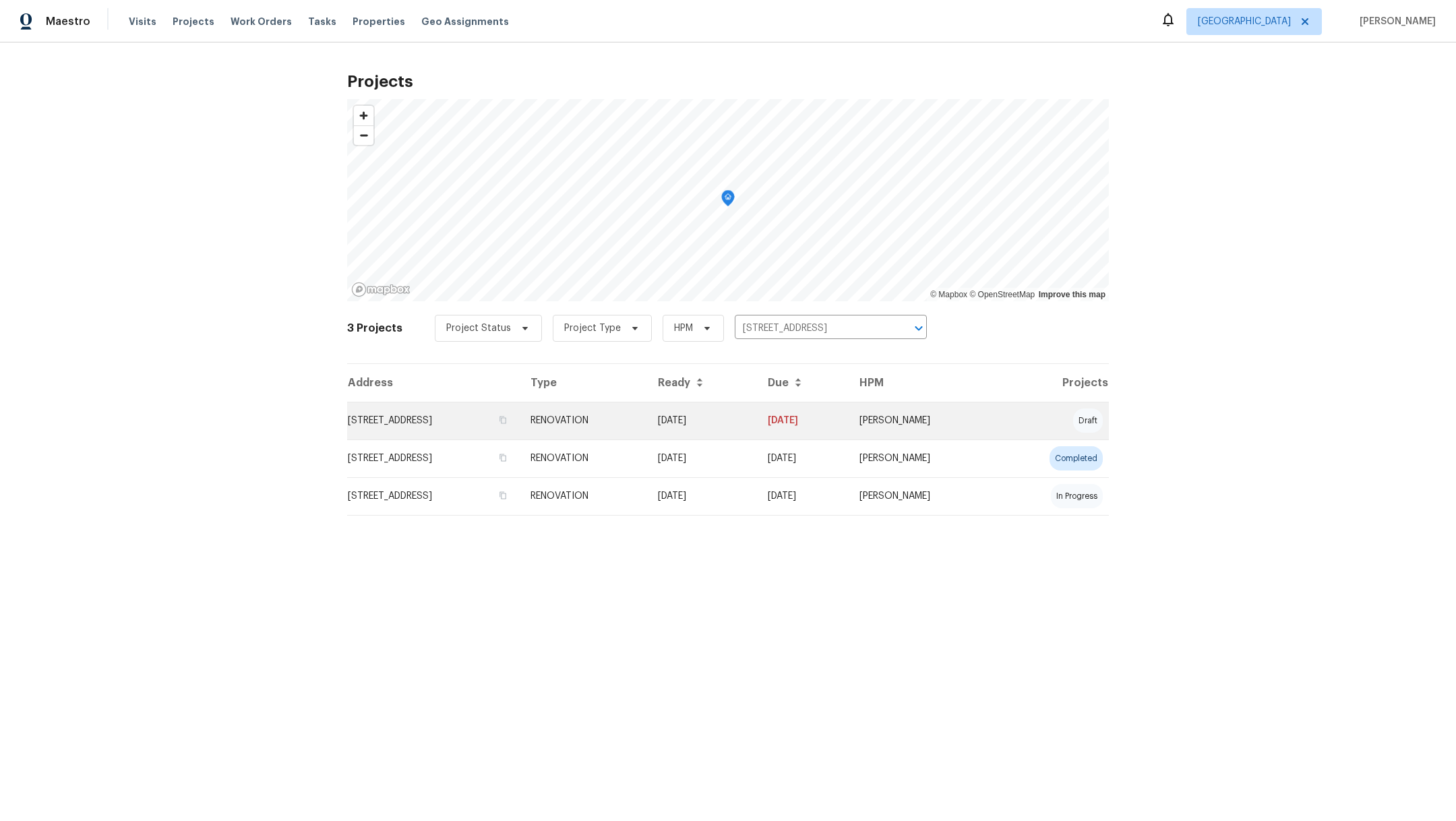
click at [447, 425] on td "2222 Princess Snow Cir, Katy, TX 77493" at bounding box center [433, 420] width 173 height 38
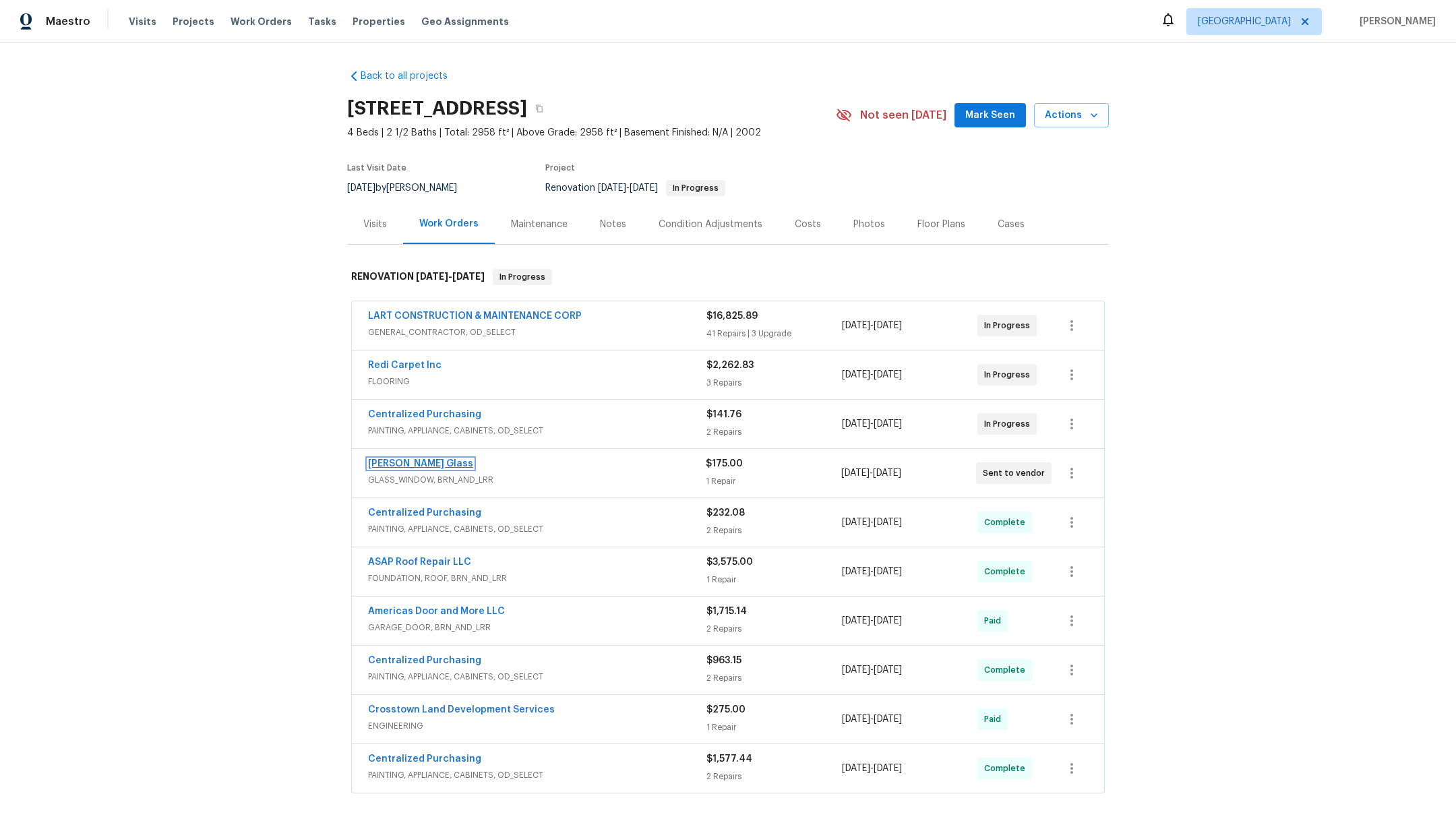
click at [400, 462] on link "Soto Glass" at bounding box center [420, 464] width 105 height 9
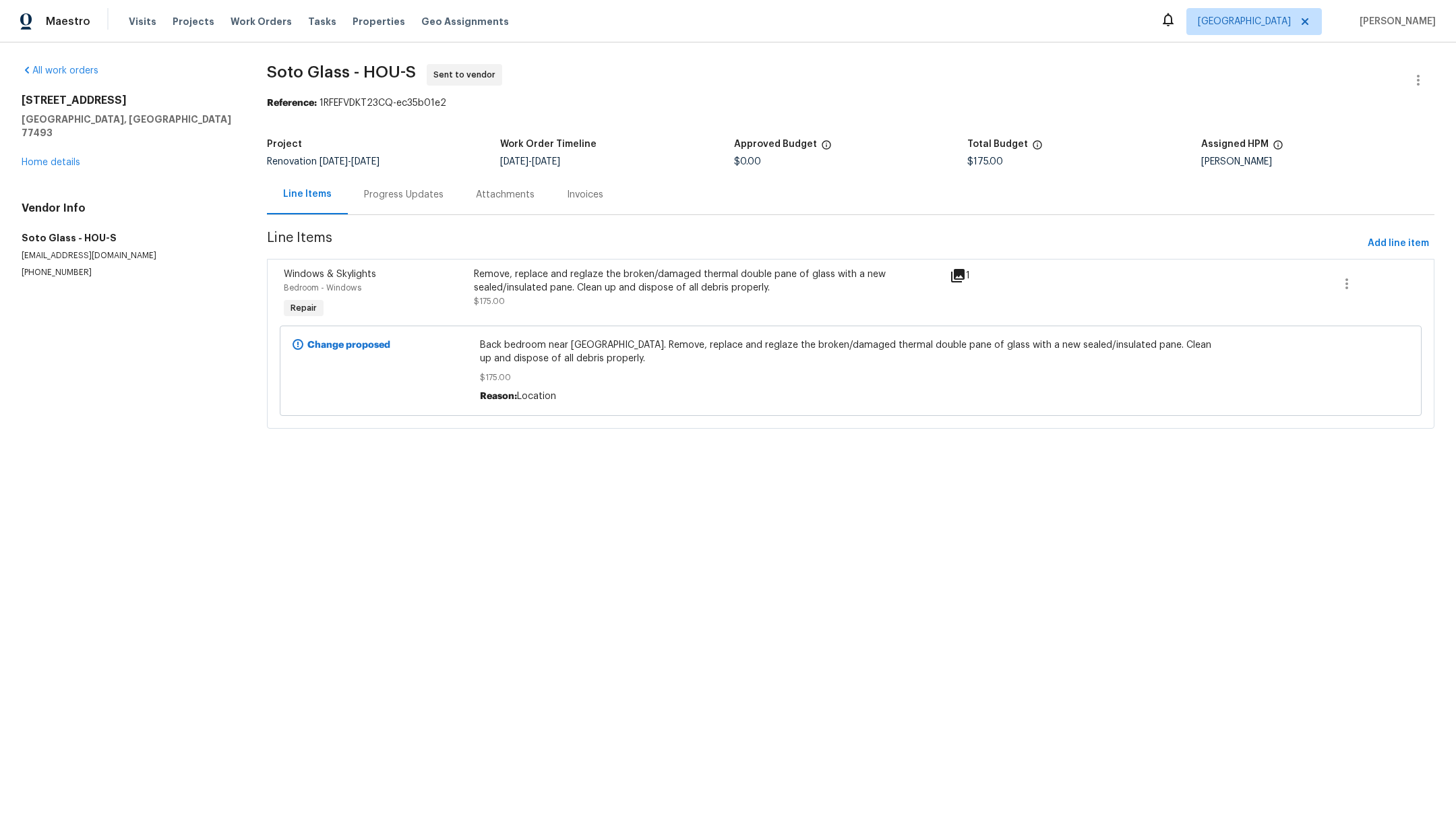
click at [511, 284] on div "Remove, replace and reglaze the broken/damaged thermal double pane of glass wit…" at bounding box center [707, 281] width 468 height 27
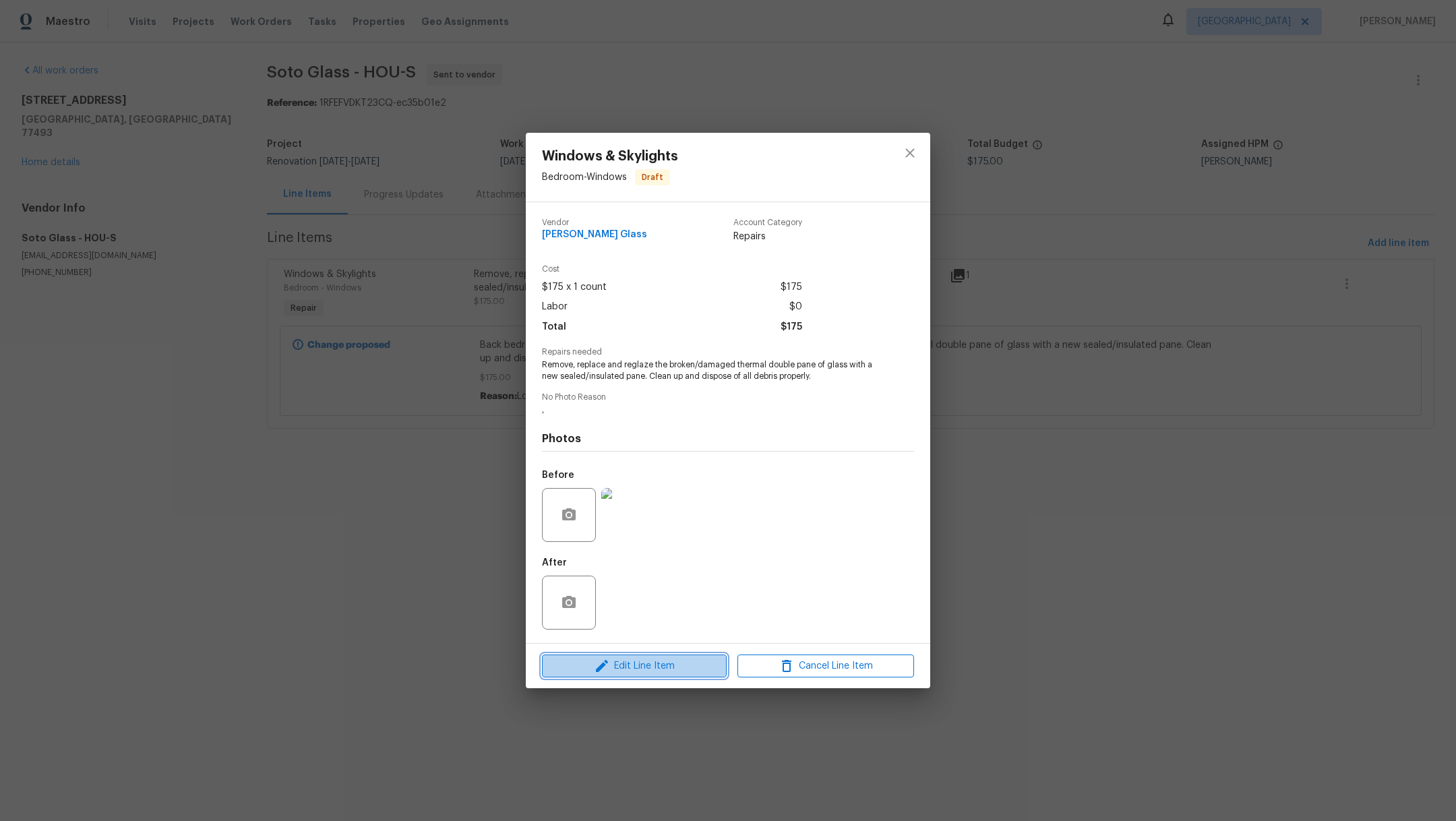
click at [595, 671] on icon "button" at bounding box center [601, 666] width 16 height 16
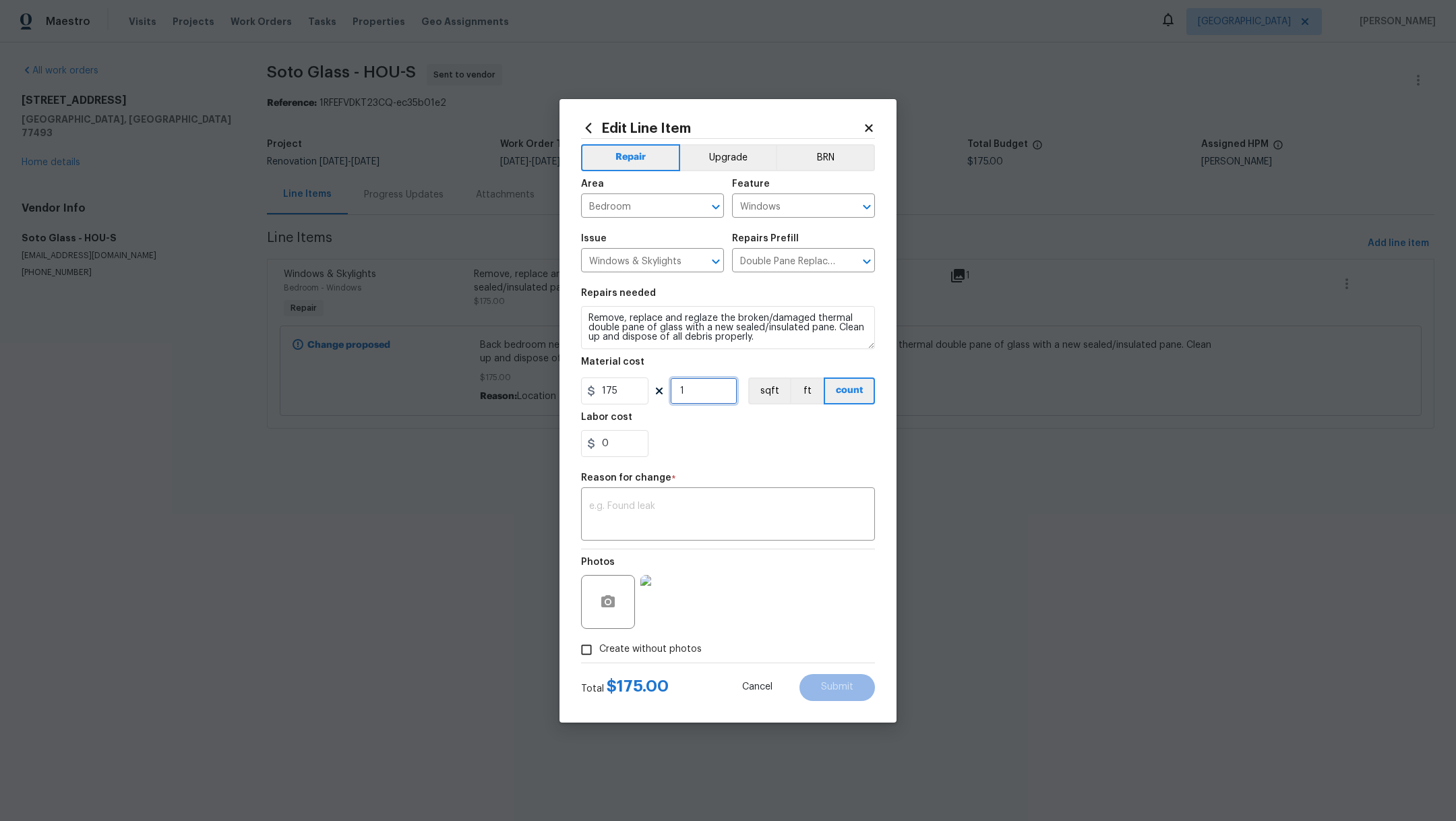
click at [686, 401] on input "1" at bounding box center [704, 391] width 67 height 27
type input "2"
click at [701, 514] on textarea at bounding box center [728, 516] width 278 height 28
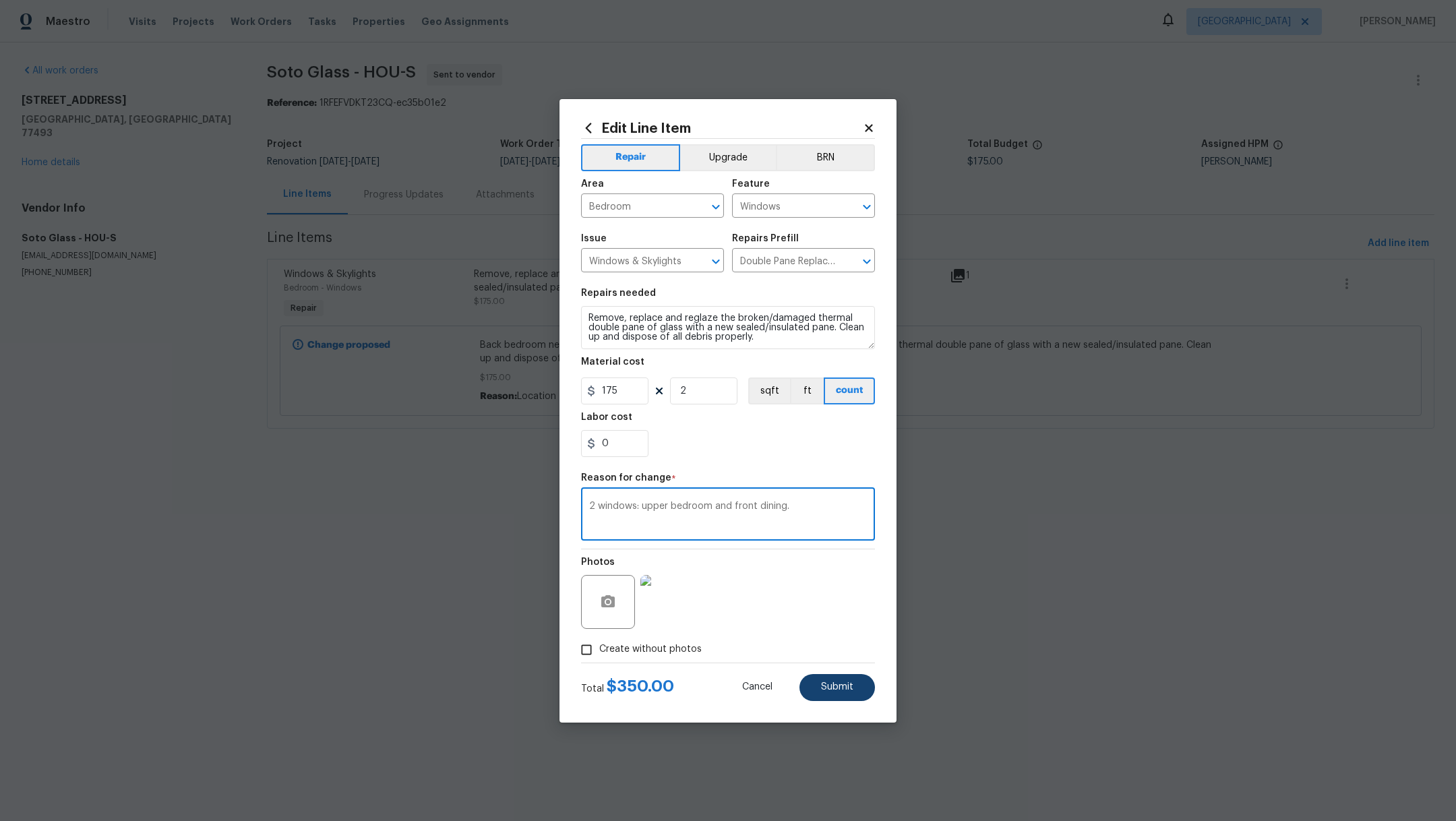
type textarea "2 windows: upper bedroom and front dining."
click at [848, 687] on span "Submit" at bounding box center [837, 687] width 33 height 10
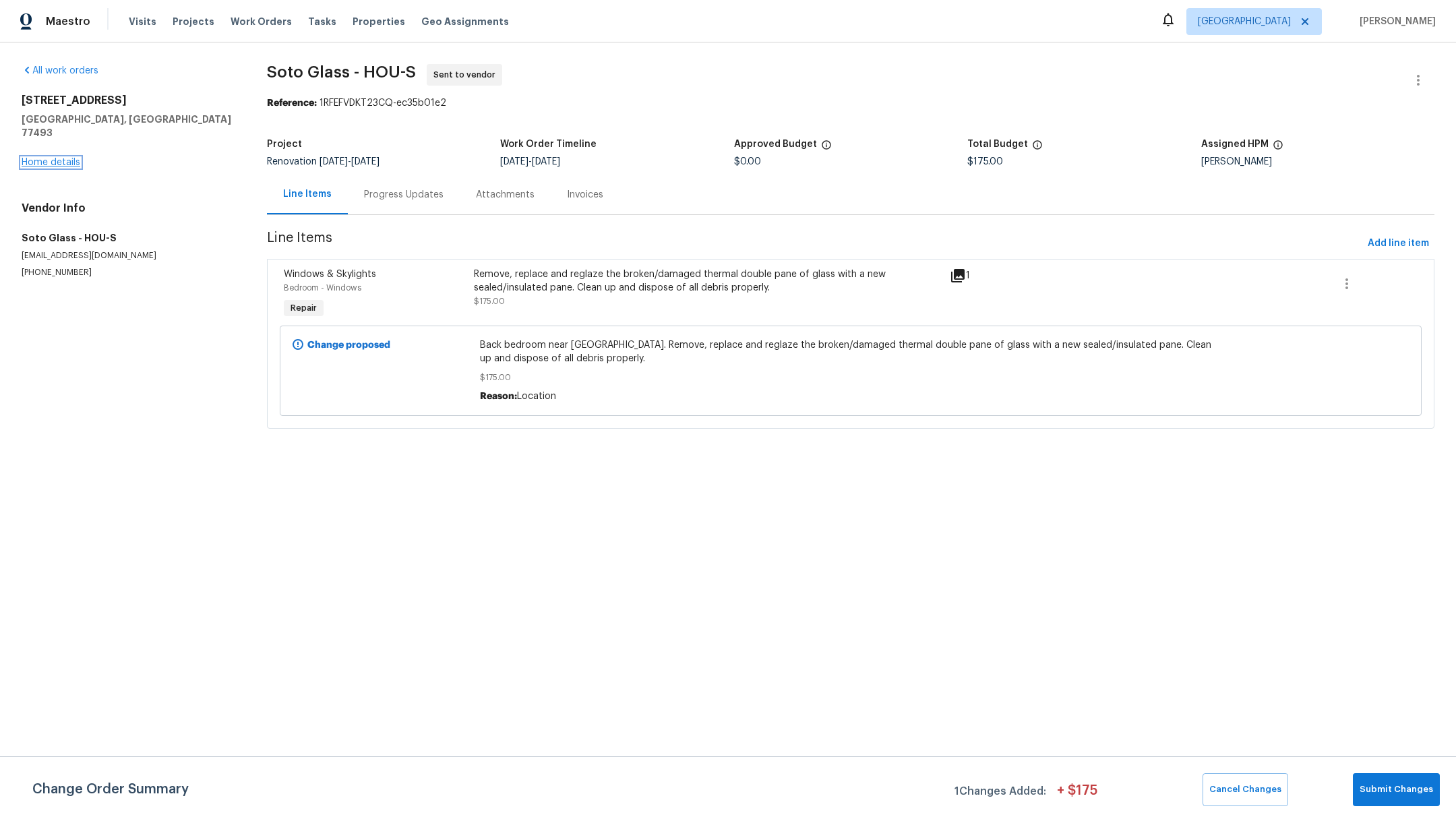
click at [66, 158] on link "Home details" at bounding box center [50, 162] width 59 height 9
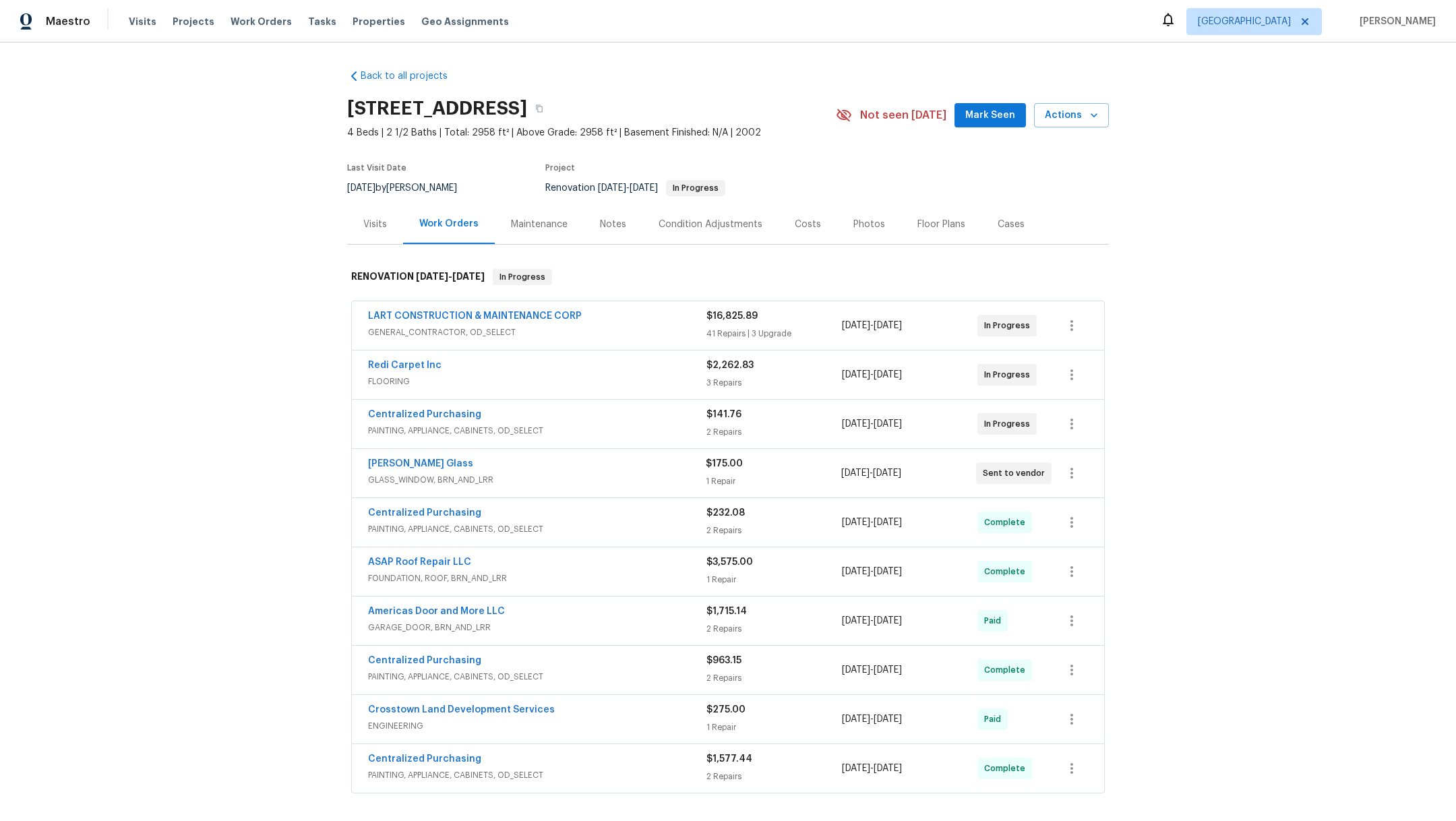
click at [611, 218] on div "Notes" at bounding box center [613, 224] width 26 height 13
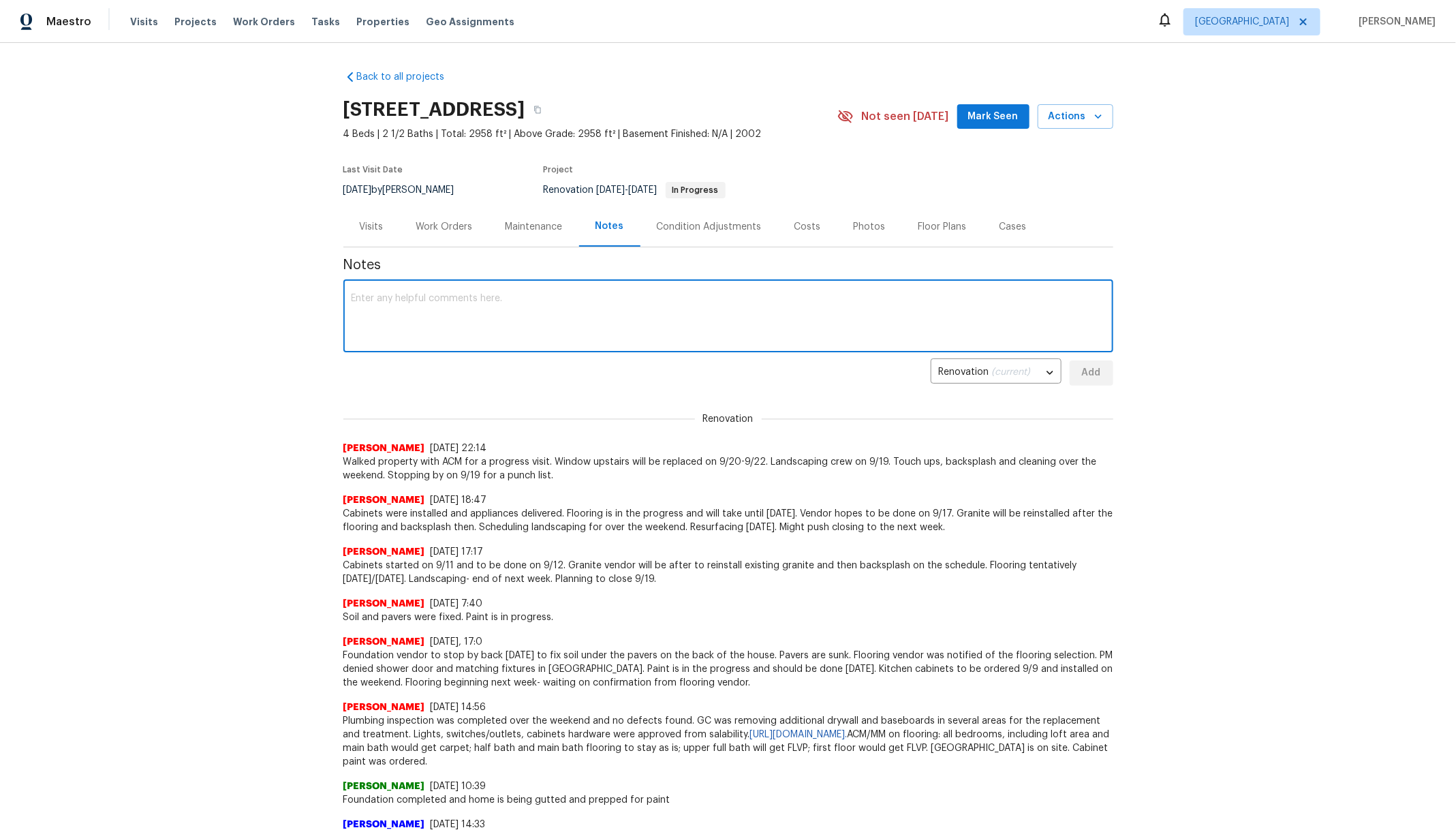
click at [519, 304] on textarea at bounding box center [728, 317] width 753 height 47
type textarea "m"
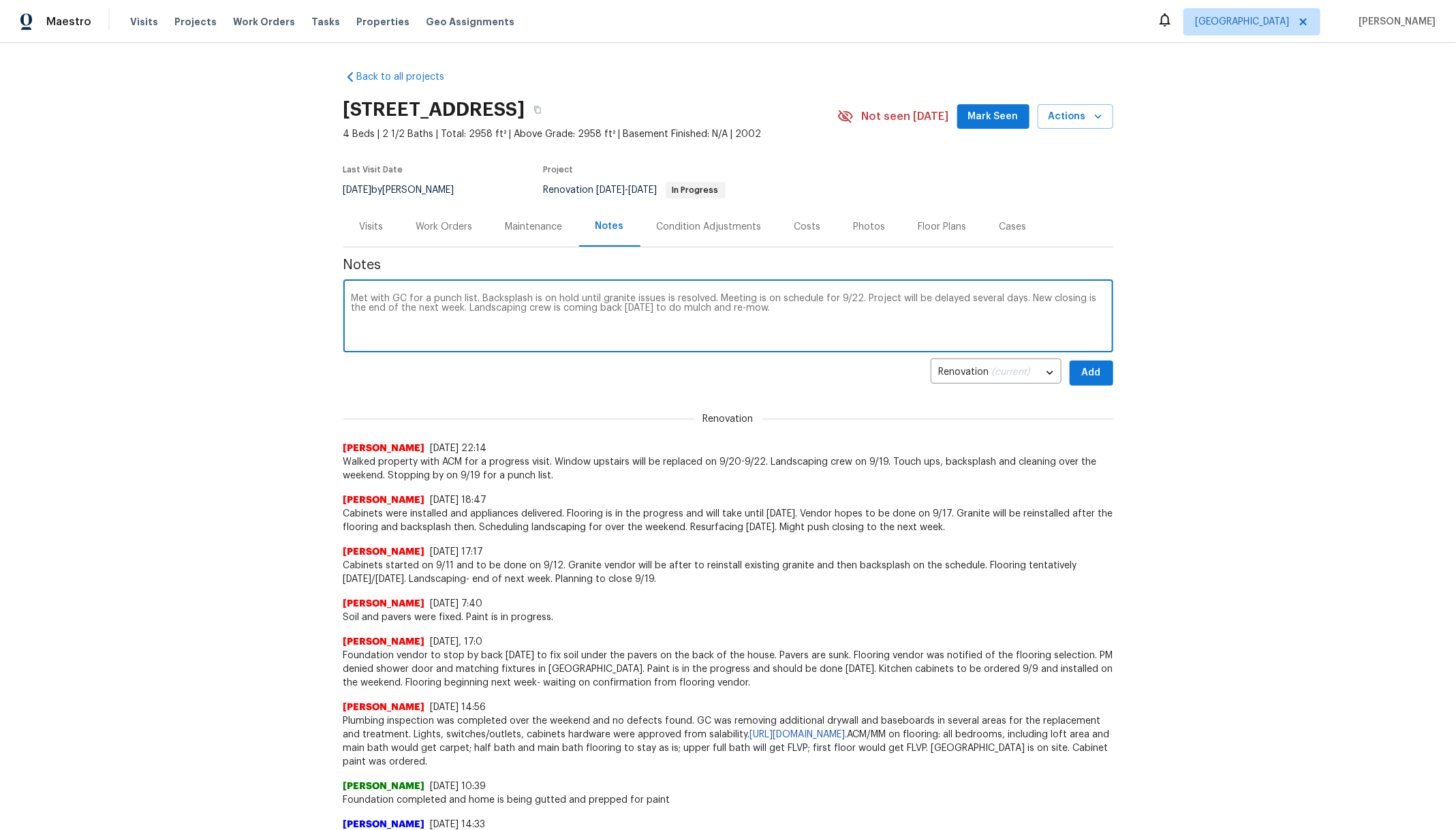
type textarea "Met with GC for a punch list. Backsplash is on hold until granite issues is res…"
click at [1081, 370] on span "Add" at bounding box center [1091, 373] width 22 height 17
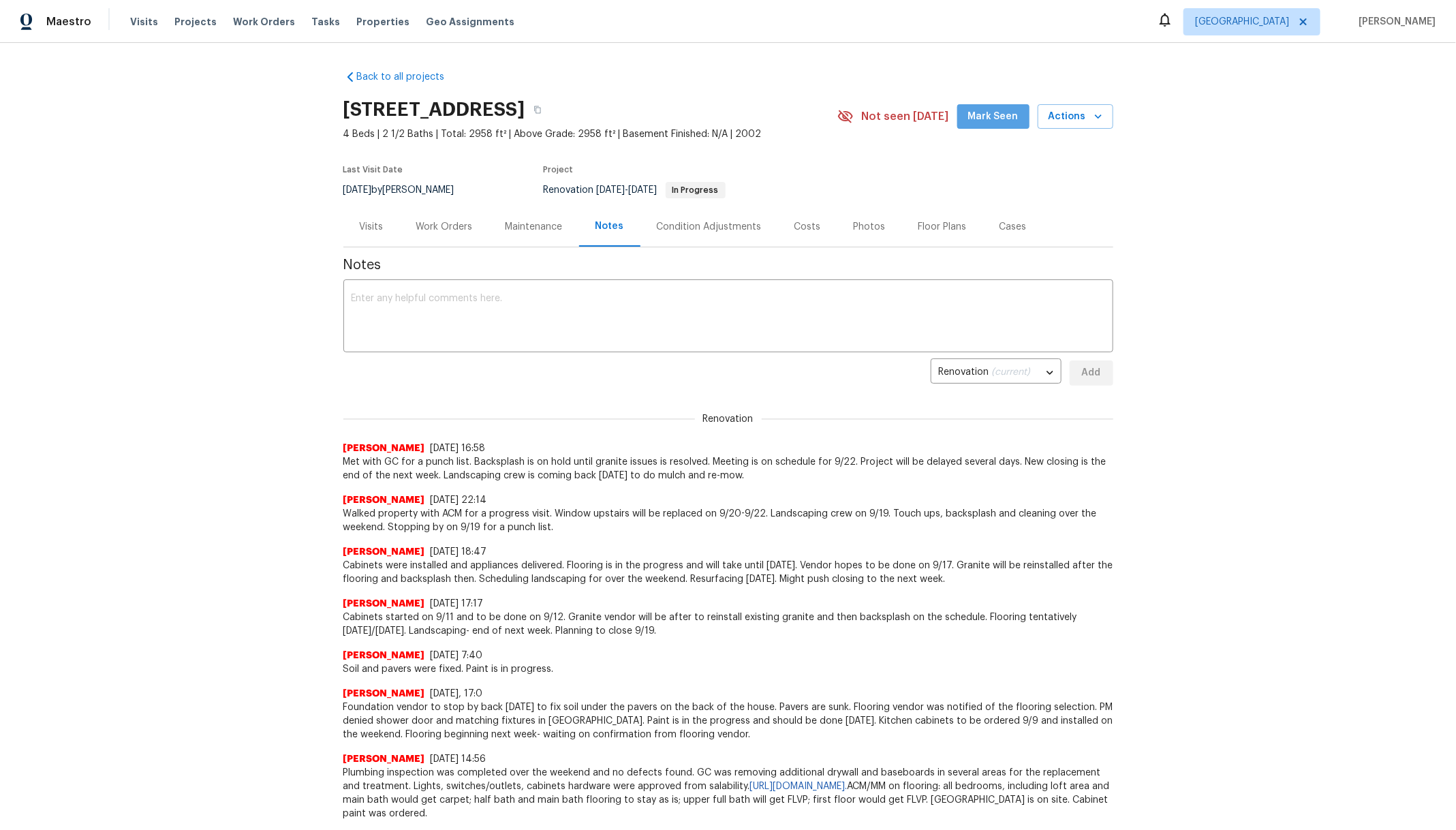
click at [1000, 123] on span "Mark Seen" at bounding box center [993, 117] width 50 height 17
click at [189, 19] on span "Projects" at bounding box center [195, 22] width 42 height 14
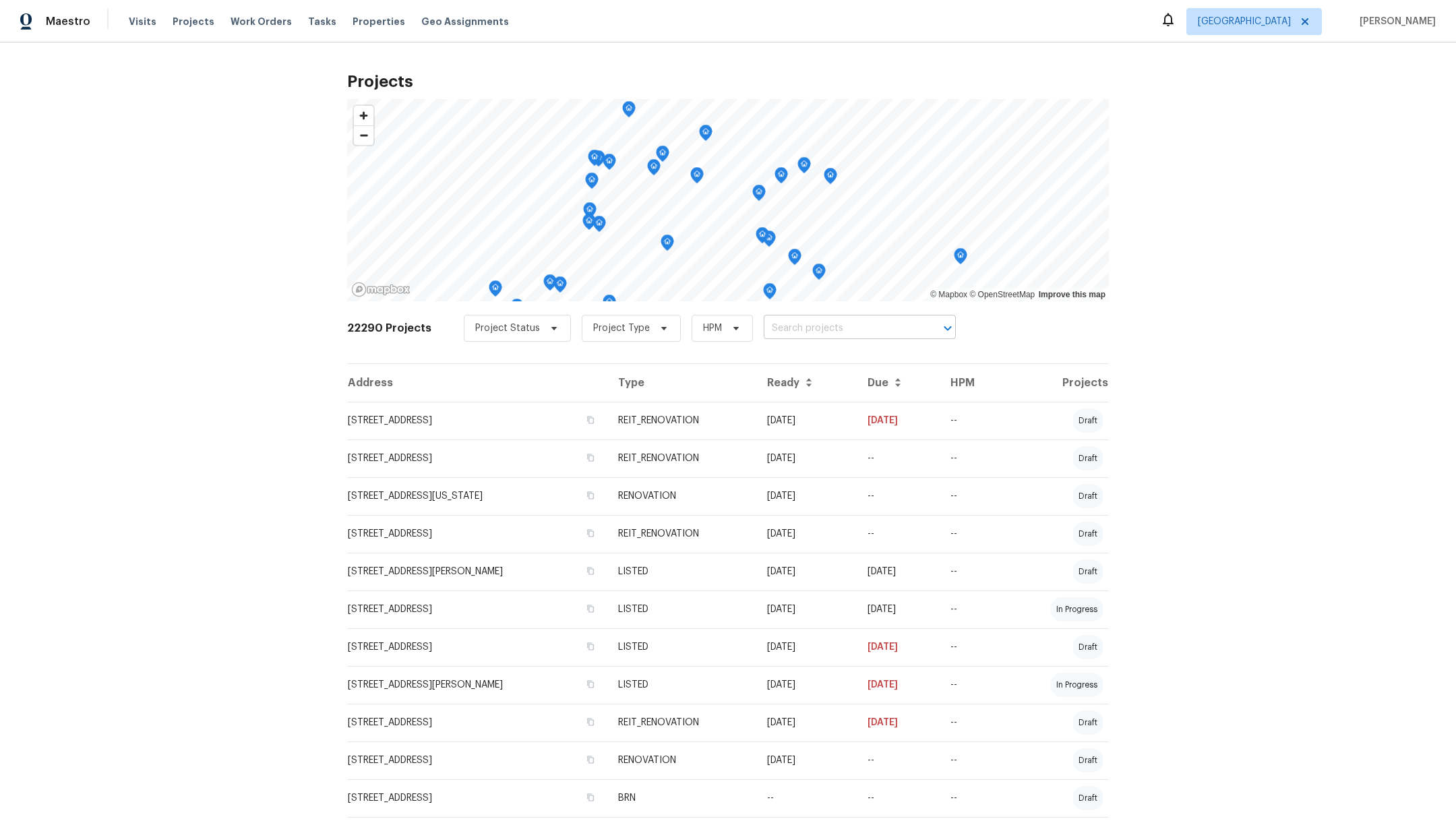
click at [780, 338] on body "Maestro Visits Projects Work Orders Tasks Properties Geo Assignments Houston Ma…" at bounding box center [728, 410] width 1456 height 821
click at [781, 327] on input "text" at bounding box center [841, 328] width 154 height 21
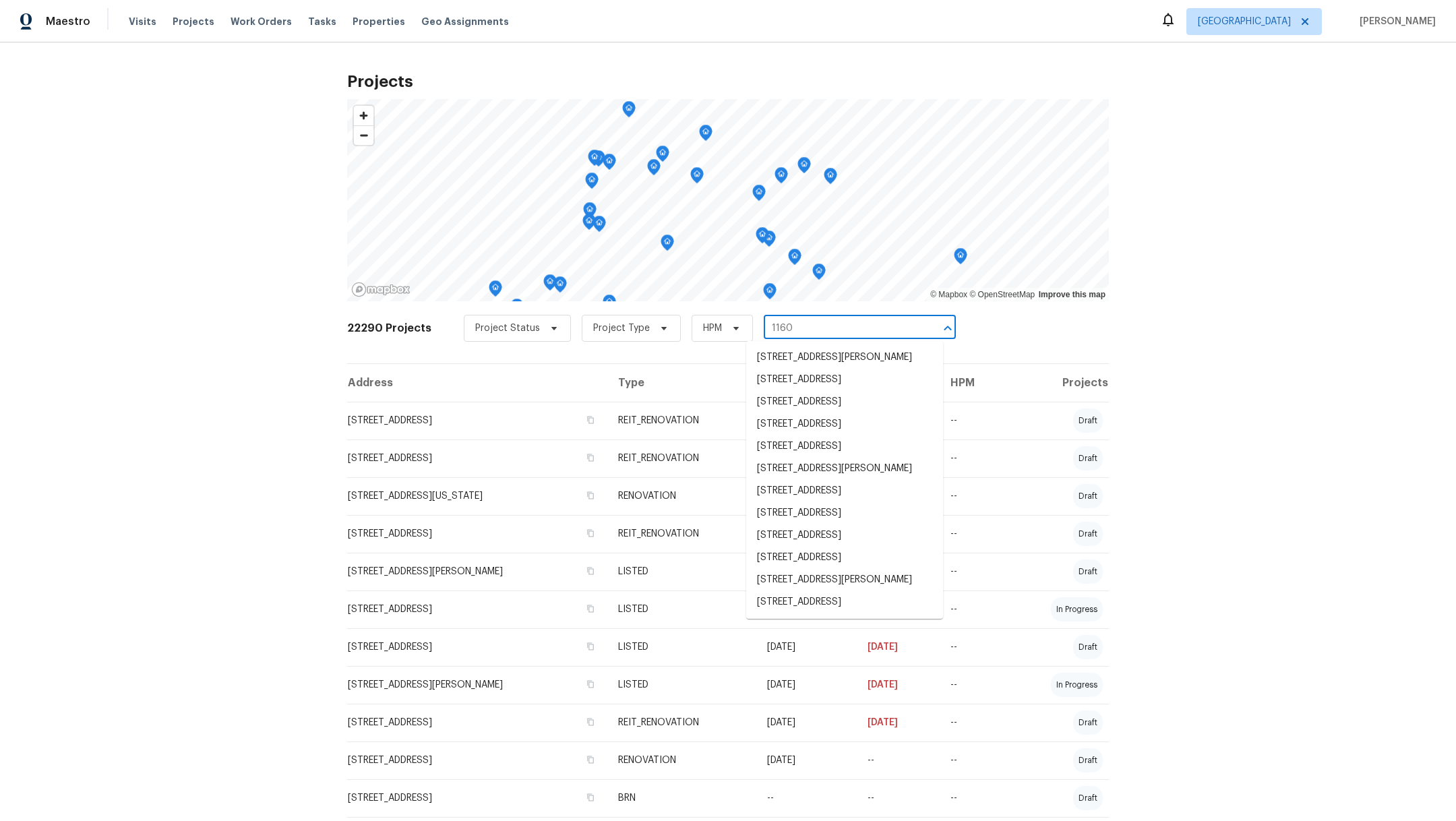
type input "11603"
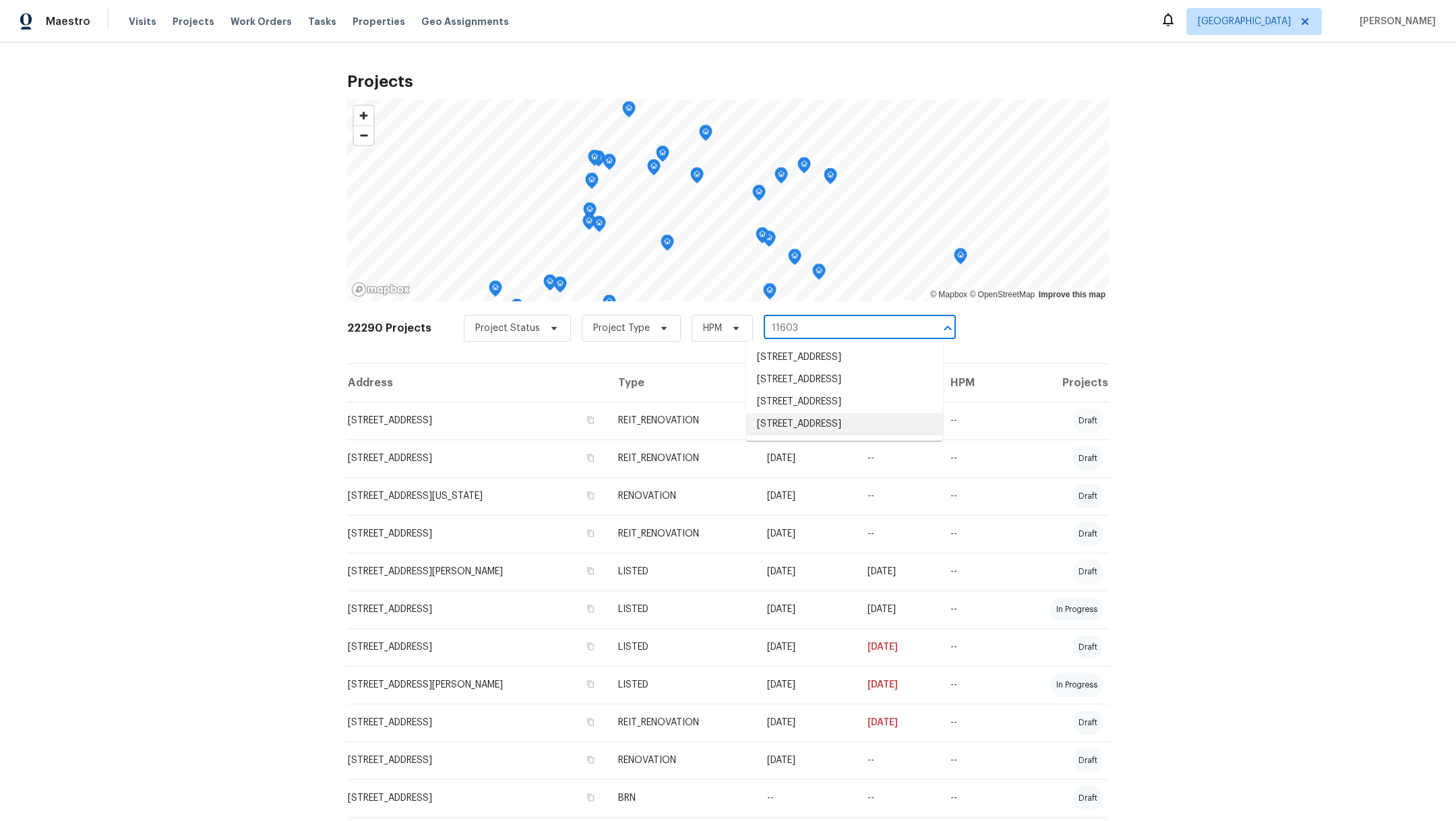
click at [807, 430] on li "11603 Inwood Dr, Houston, TX 77077" at bounding box center [844, 424] width 197 height 22
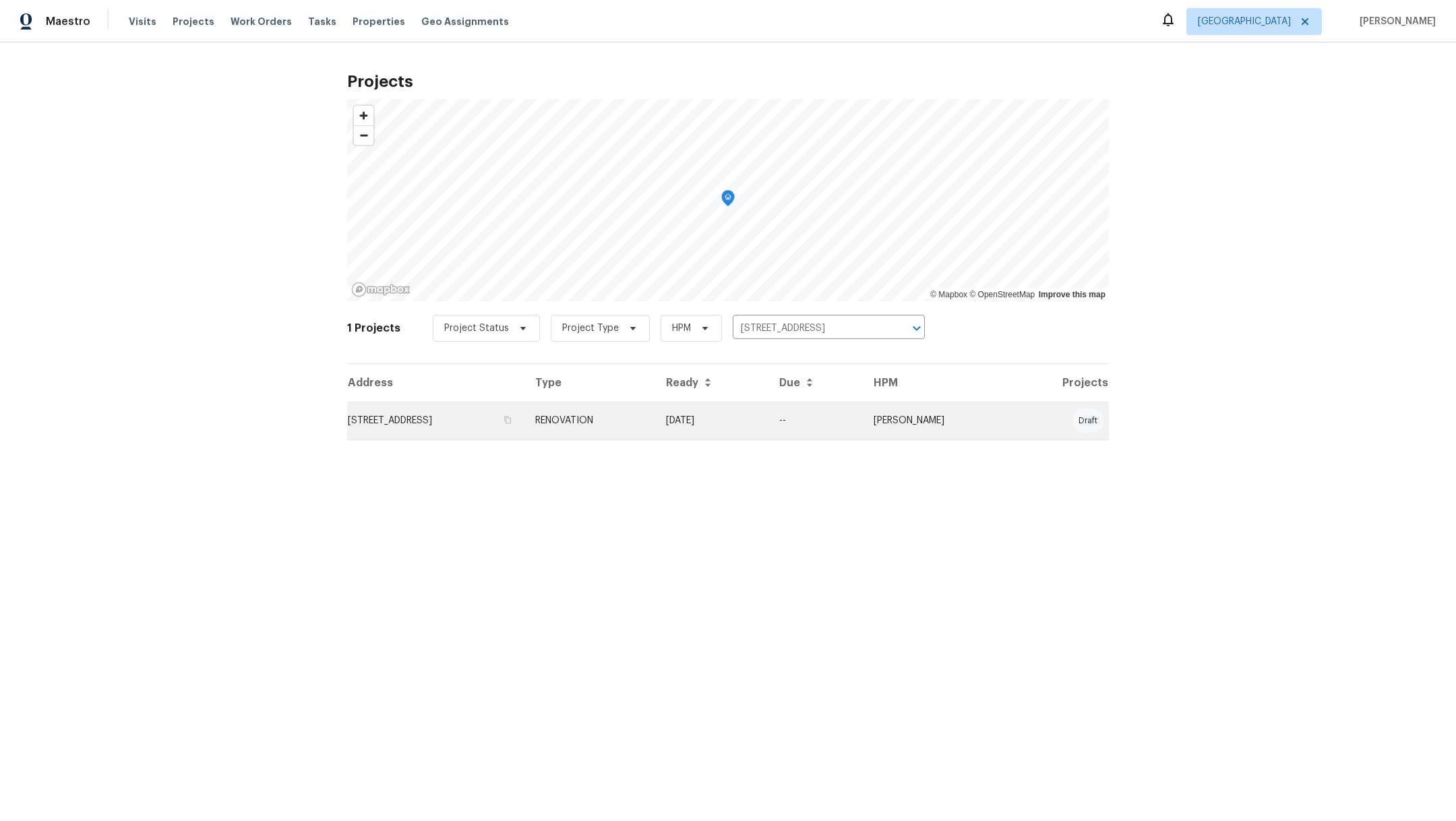
click at [433, 405] on td "11603 Inwood Dr, Houston, TX 77077" at bounding box center [436, 420] width 177 height 38
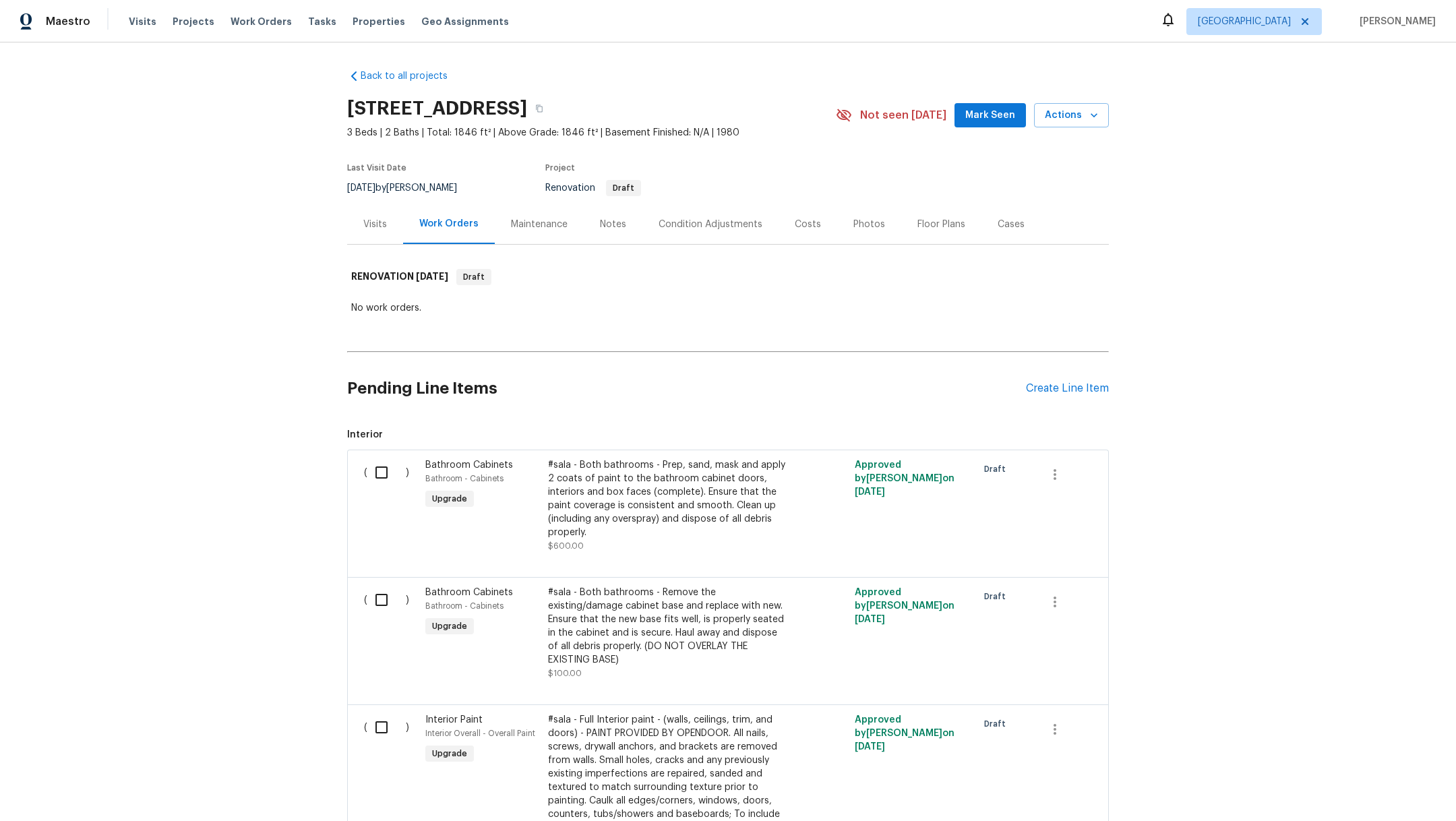
click at [600, 230] on div "Notes" at bounding box center [613, 224] width 26 height 13
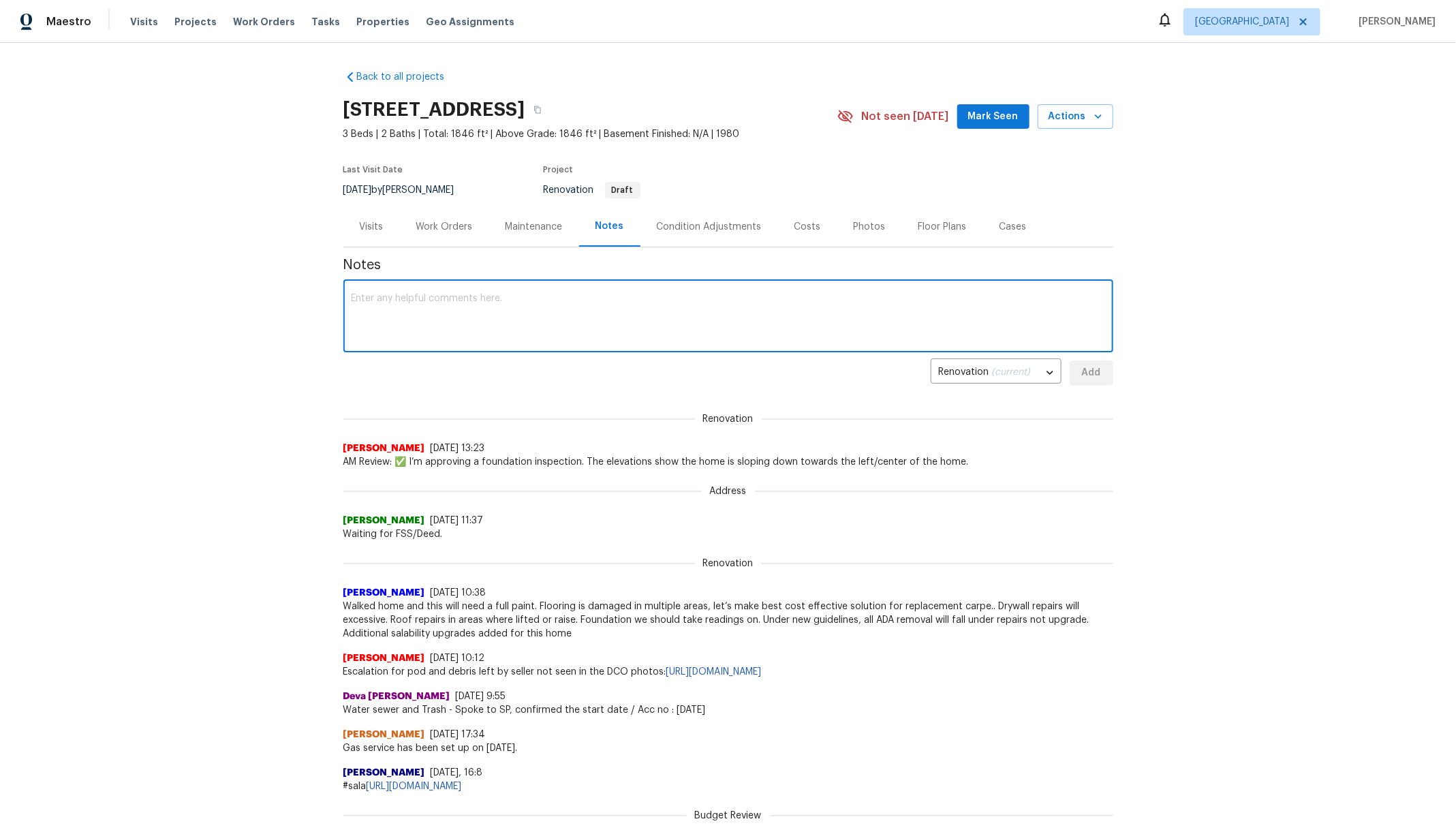
click at [512, 304] on textarea at bounding box center [728, 317] width 753 height 47
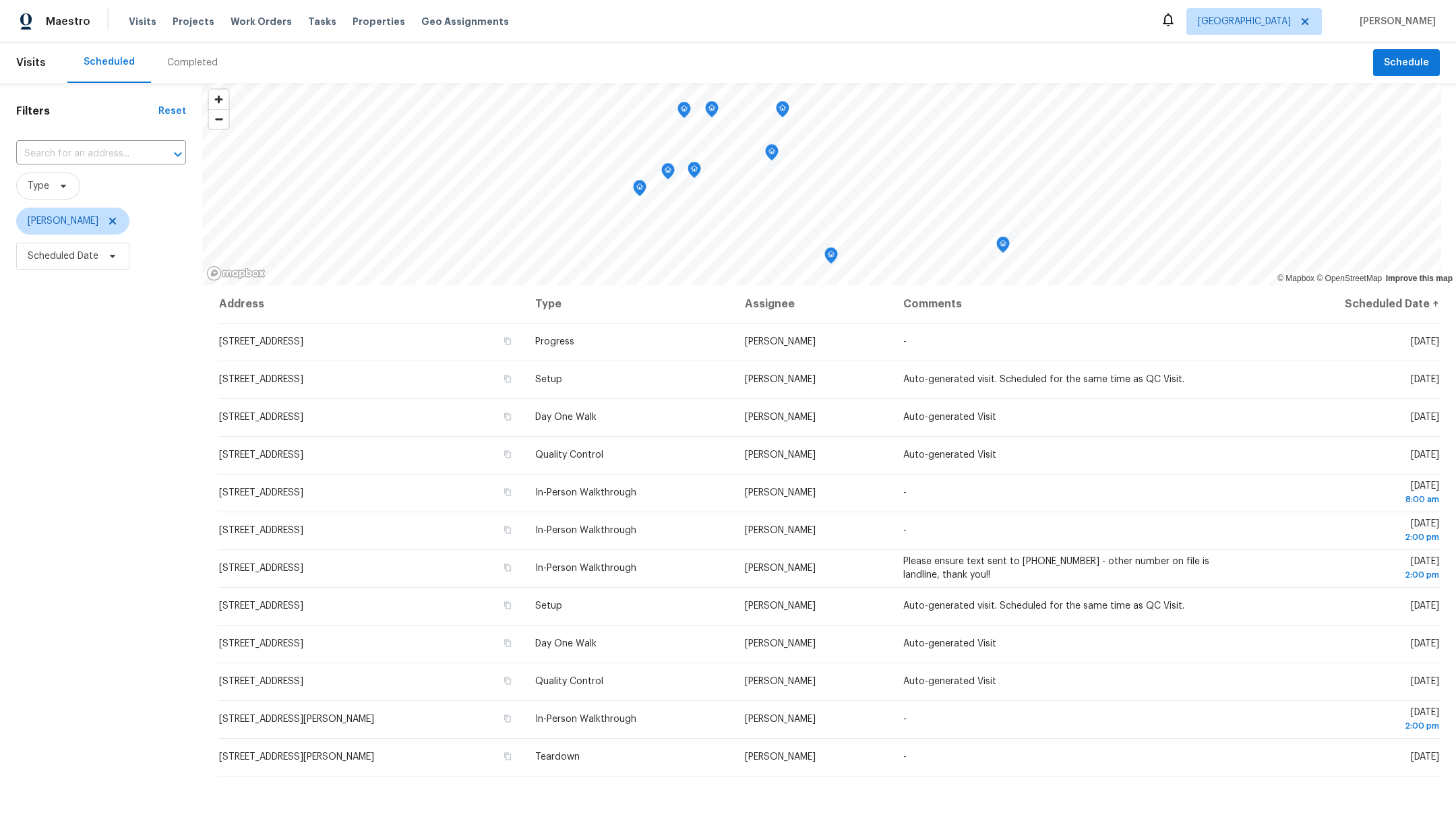
click at [190, 63] on div "Completed" at bounding box center [192, 62] width 50 height 13
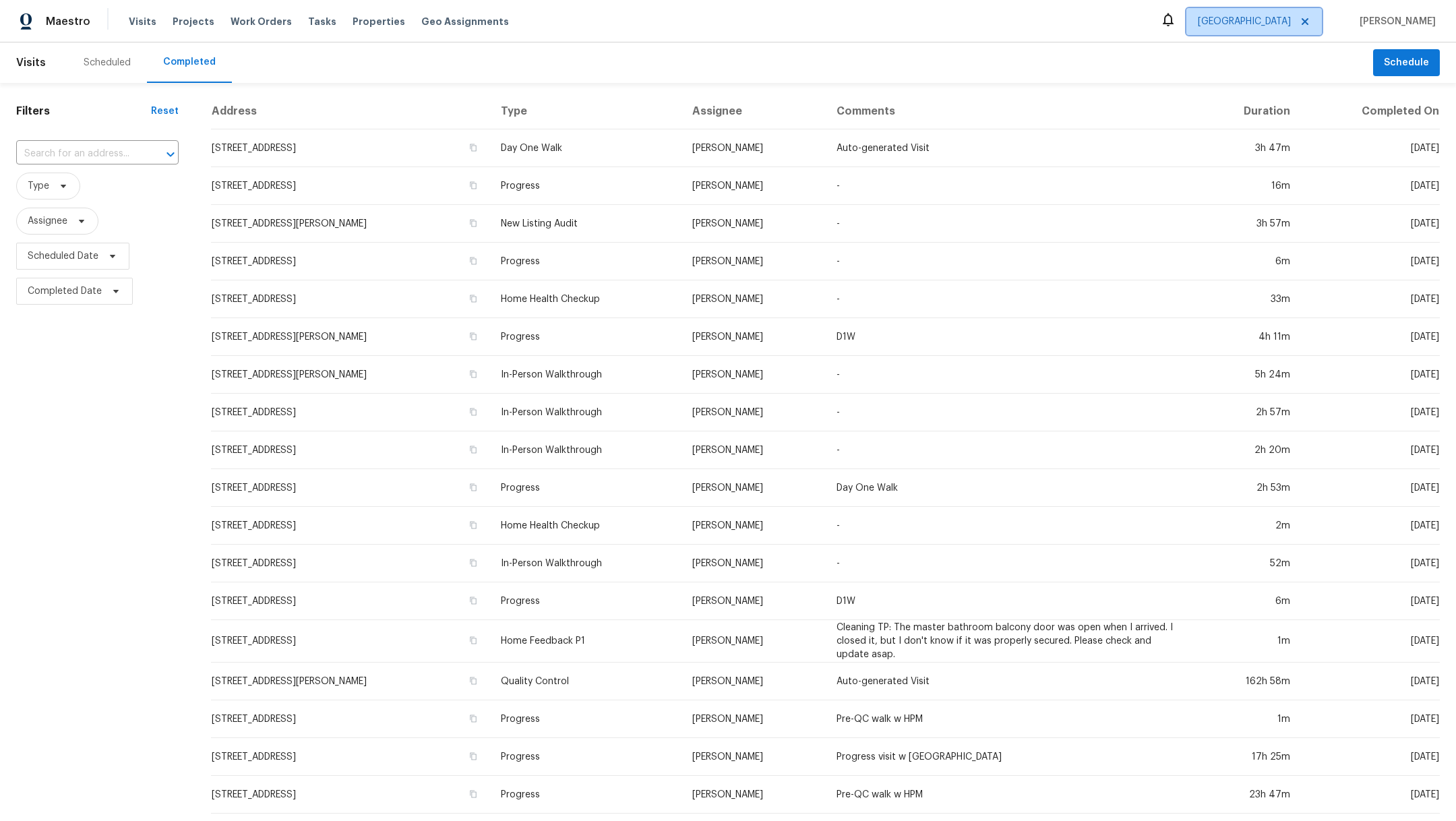
click at [1242, 23] on span "[GEOGRAPHIC_DATA]" at bounding box center [1244, 21] width 93 height 13
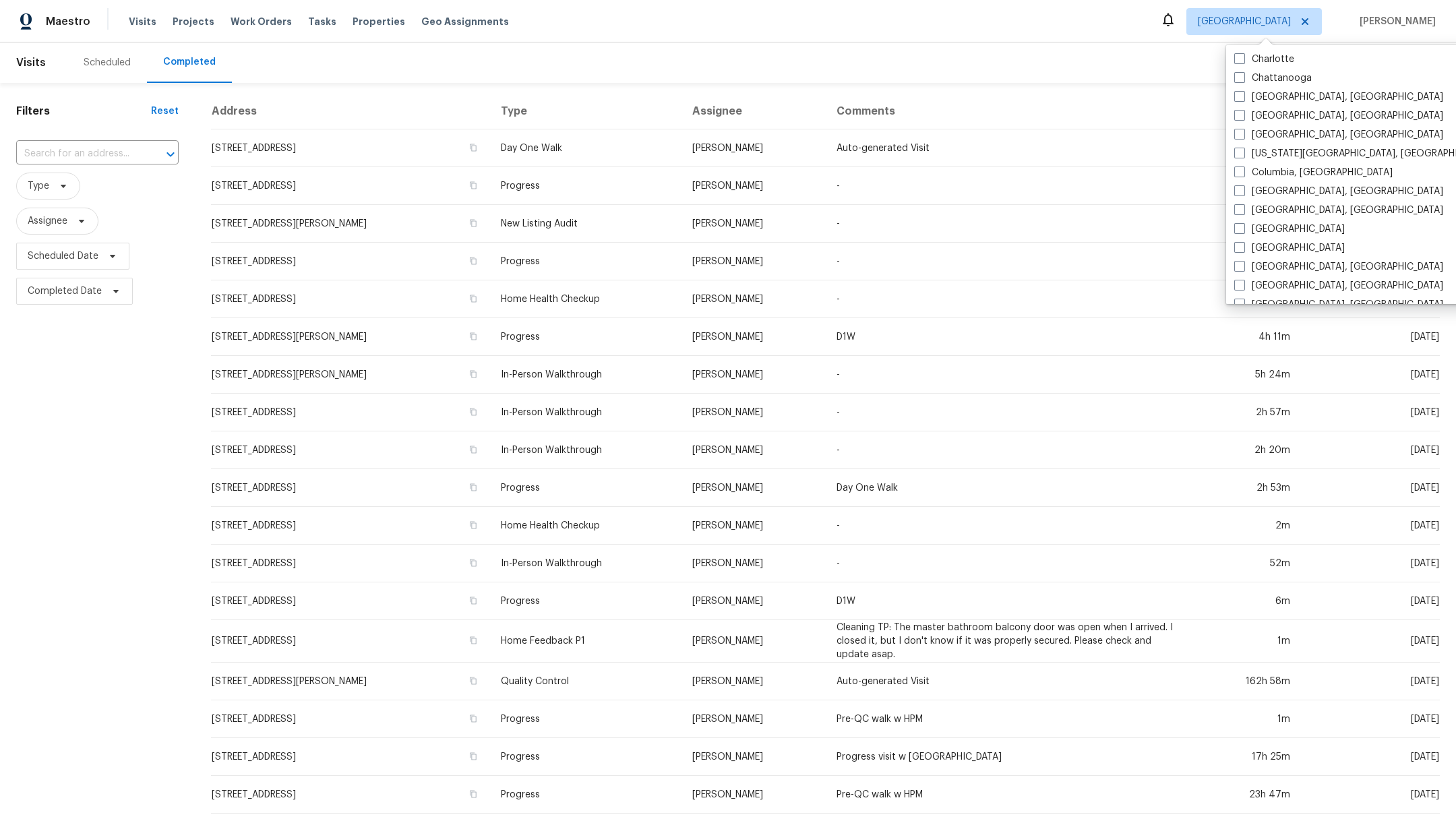
scroll to position [277, 0]
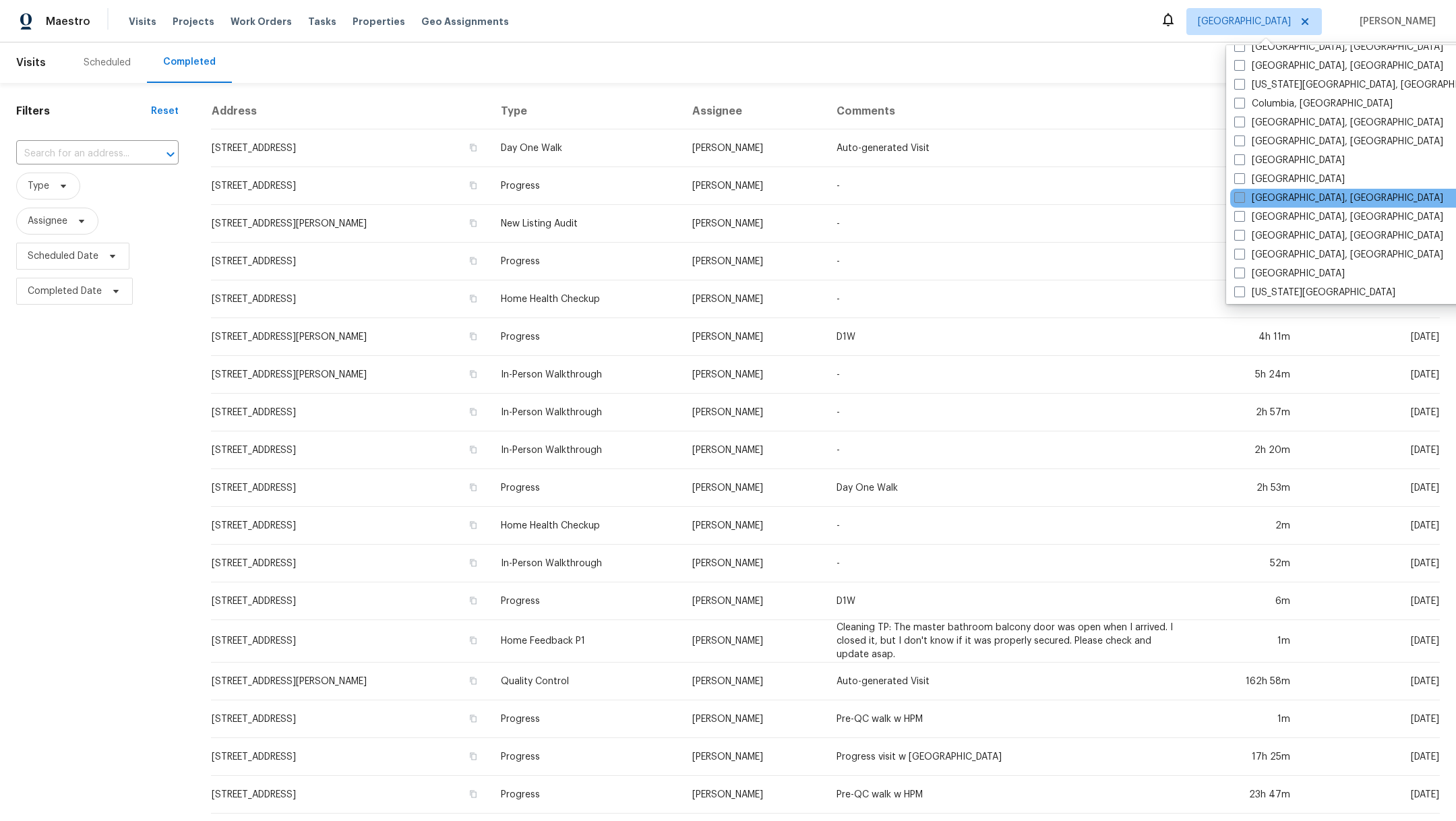
click at [1237, 197] on span at bounding box center [1239, 197] width 11 height 11
click at [1237, 197] on input "Detroit, MI" at bounding box center [1238, 196] width 9 height 9
checkbox input "true"
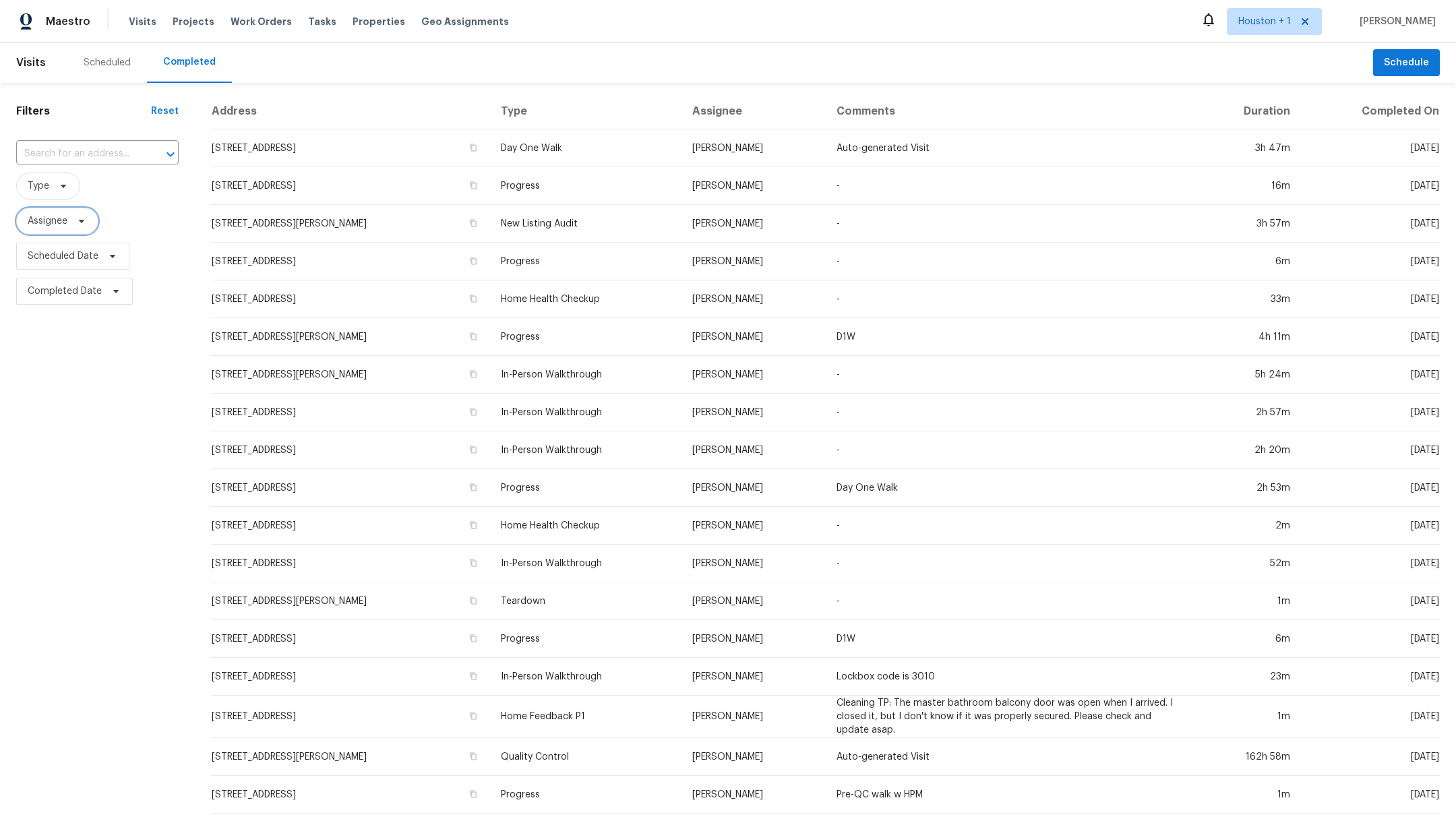
click at [49, 224] on span "Assignee" at bounding box center [48, 221] width 40 height 13
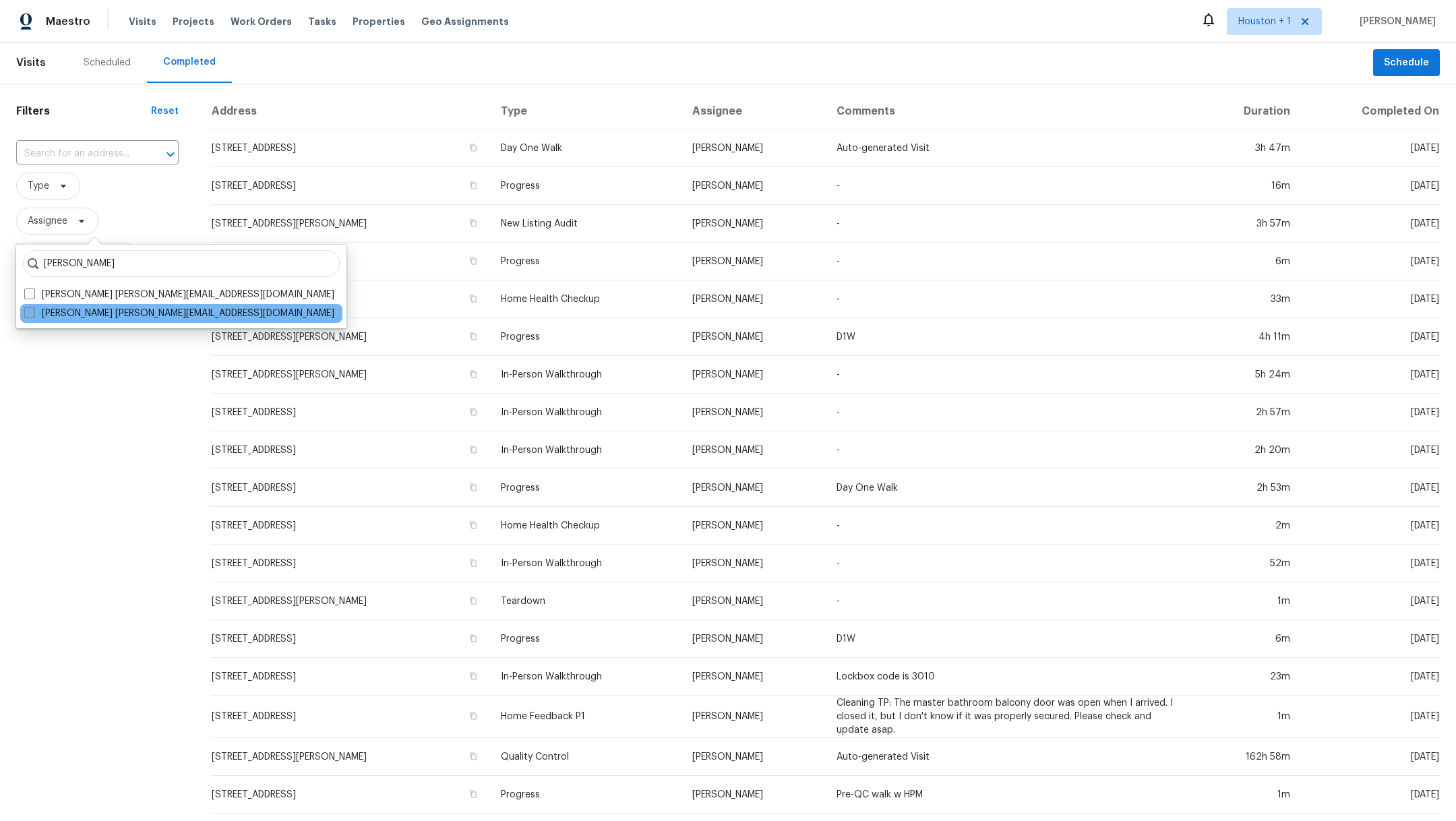
type input "maria zakharnitskaia"
click at [32, 315] on span at bounding box center [29, 312] width 11 height 11
click at [32, 315] on input "Maria Zakharnitskaia maria.zakharnitskaia@opendoor.com" at bounding box center [28, 311] width 9 height 9
checkbox input "true"
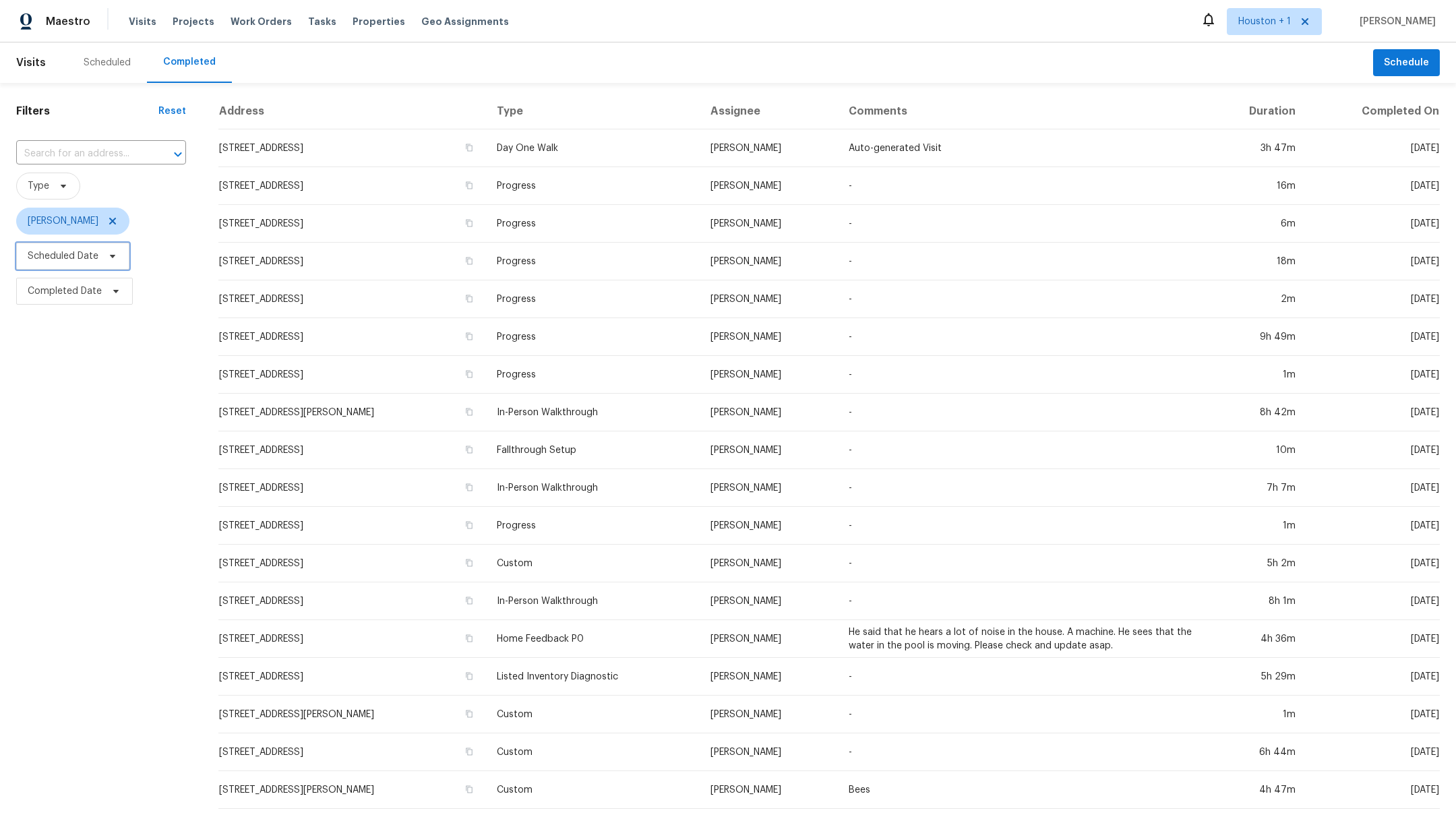
click at [45, 256] on span "Scheduled Date" at bounding box center [63, 256] width 71 height 13
select select "8"
select select "2025"
select select "9"
select select "2025"
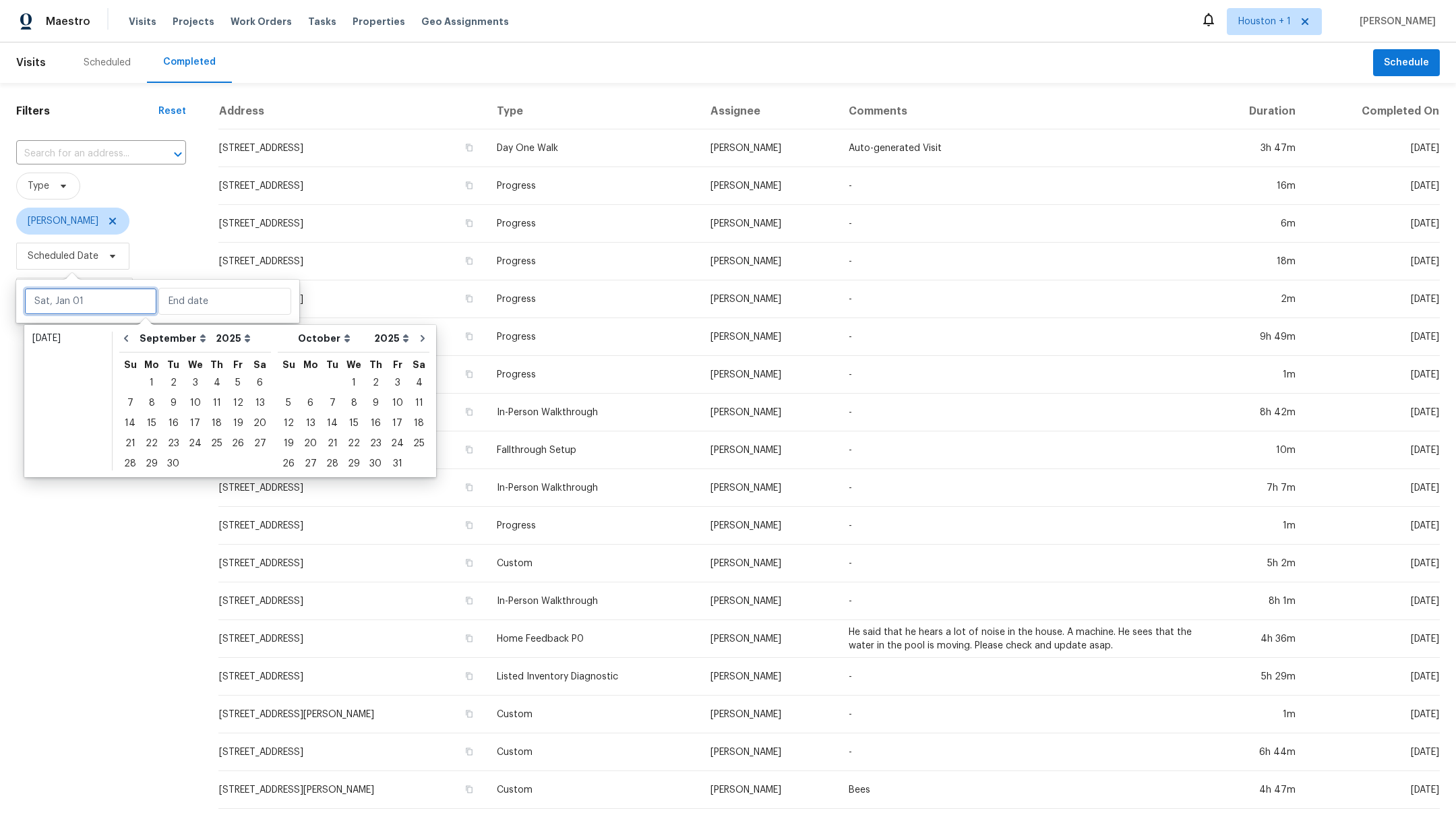
click at [70, 306] on input "text" at bounding box center [90, 301] width 133 height 27
click at [125, 340] on icon "Go to previous month" at bounding box center [126, 338] width 11 height 11
select select "7"
select select "8"
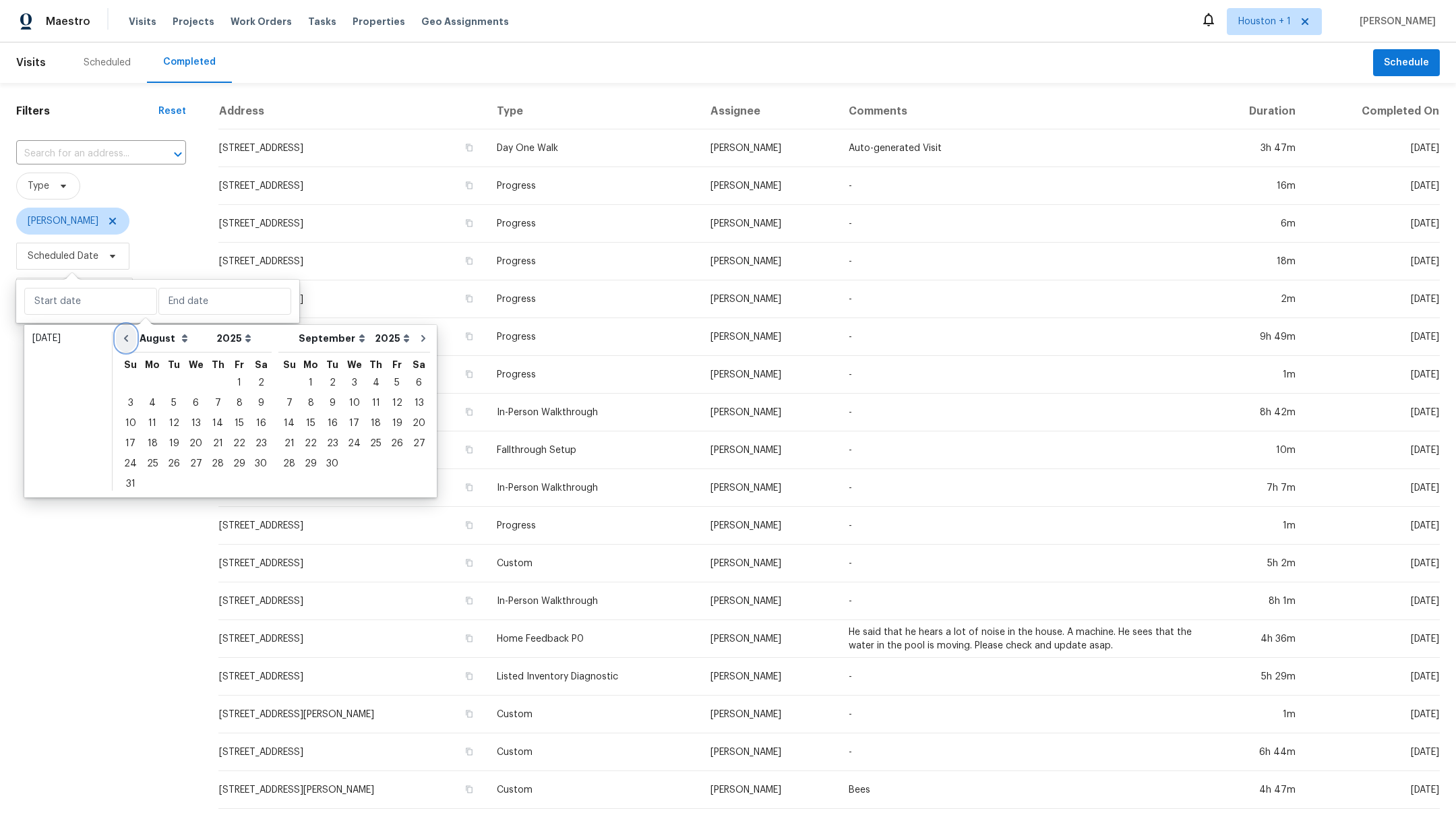
click at [125, 340] on icon "Go to previous month" at bounding box center [126, 338] width 11 height 11
select select "6"
select select "7"
click at [125, 340] on icon "Go to previous month" at bounding box center [126, 338] width 11 height 11
select select "5"
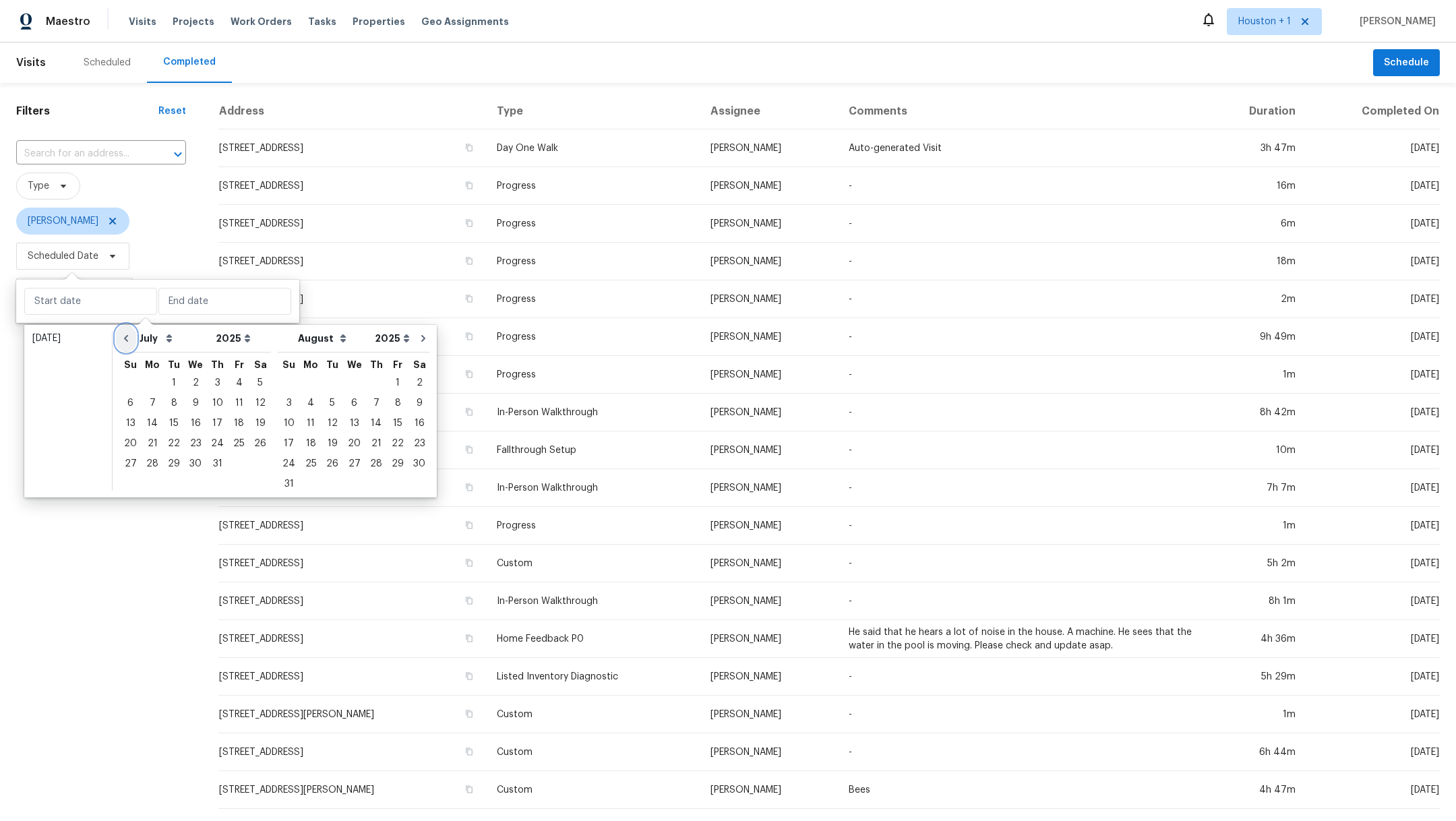
select select "6"
click at [125, 340] on icon "Go to previous month" at bounding box center [126, 338] width 11 height 11
select select "4"
select select "5"
click at [125, 340] on icon "Go to previous month" at bounding box center [126, 338] width 11 height 11
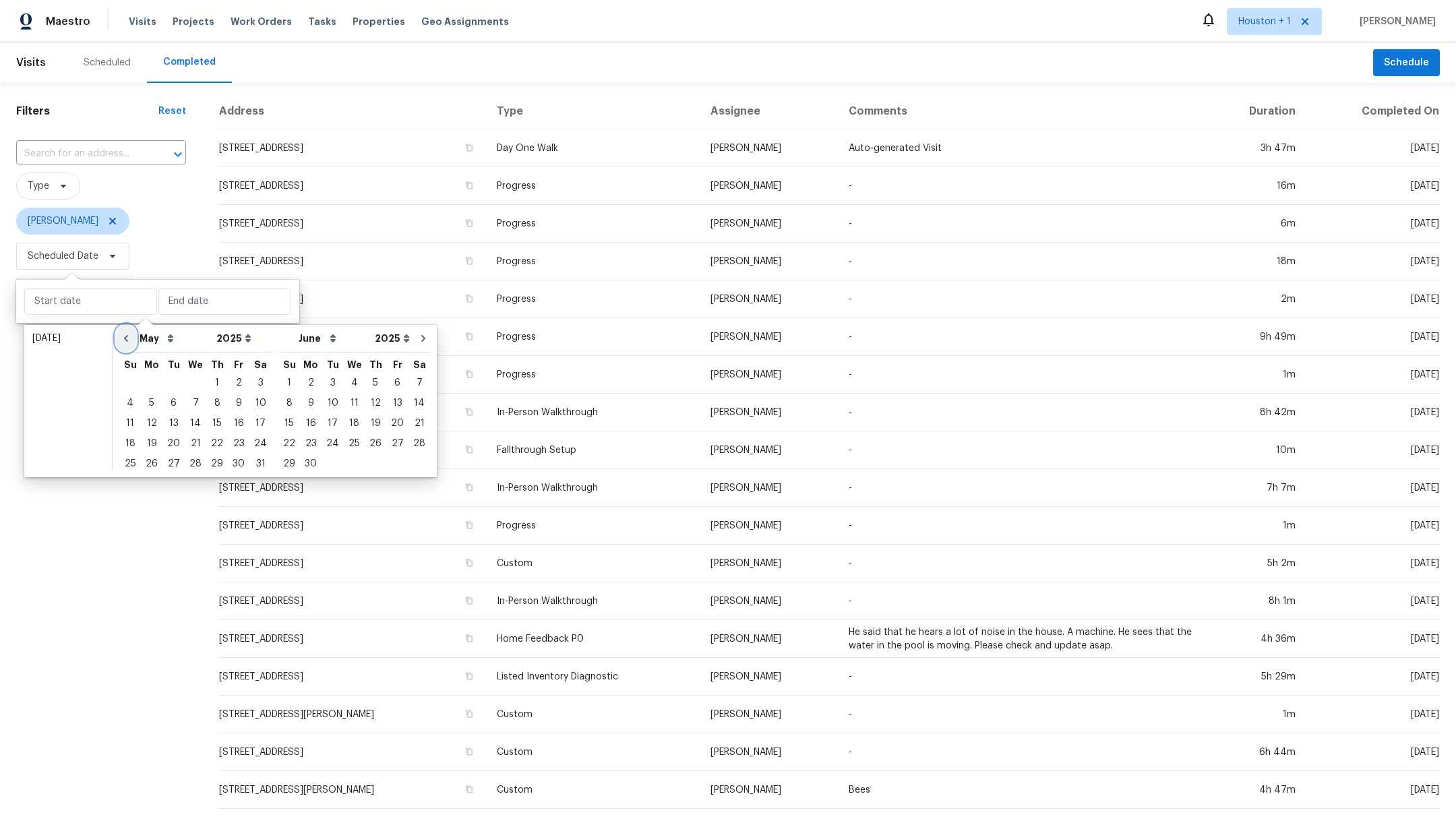
select select "3"
select select "4"
click at [125, 340] on icon "Go to previous month" at bounding box center [126, 338] width 11 height 11
select select "2"
select select "3"
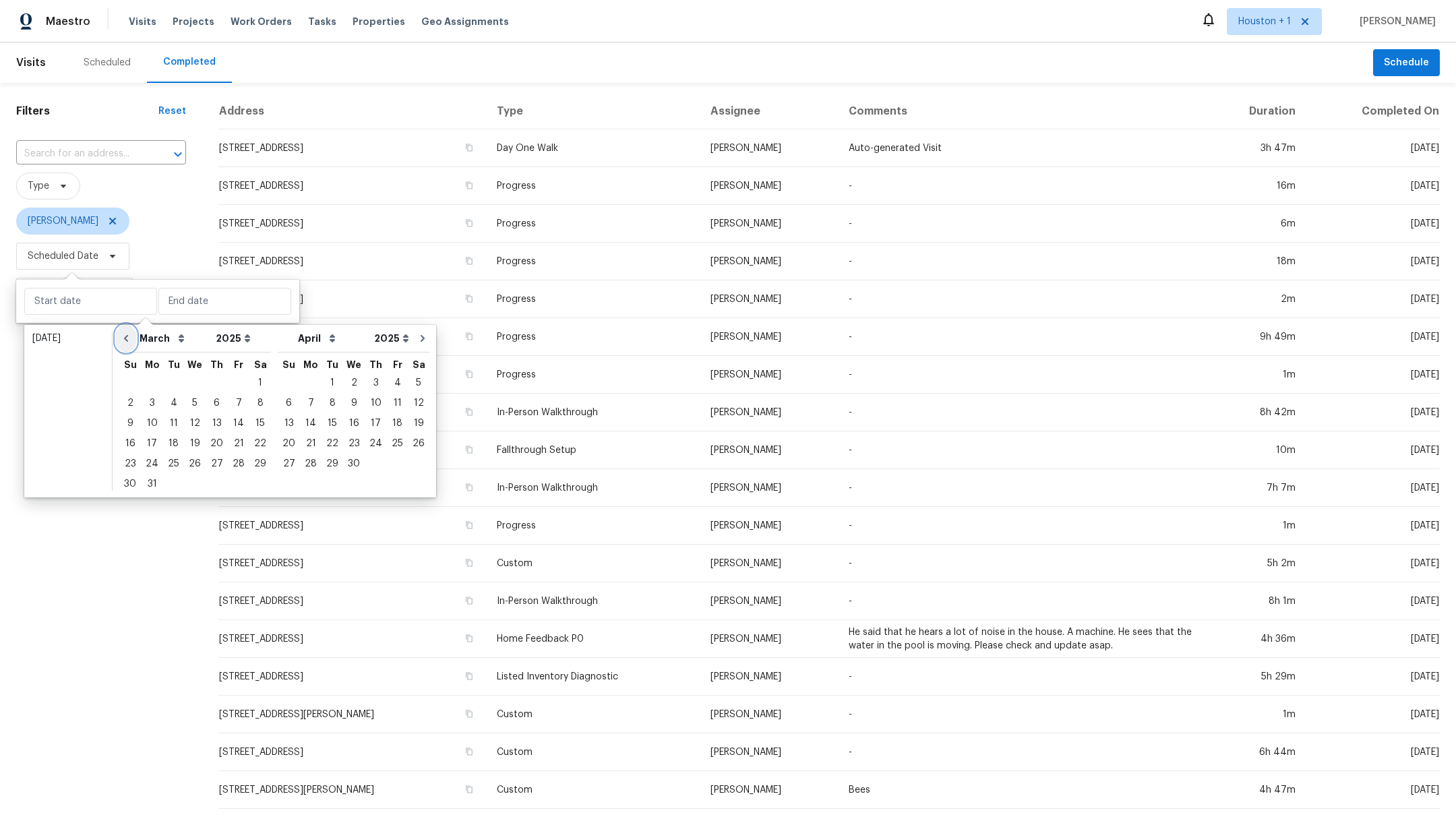
click at [125, 340] on icon "Go to previous month" at bounding box center [126, 338] width 11 height 11
select select "1"
select select "2"
click at [125, 340] on icon "Go to previous month" at bounding box center [126, 338] width 11 height 11
select select "0"
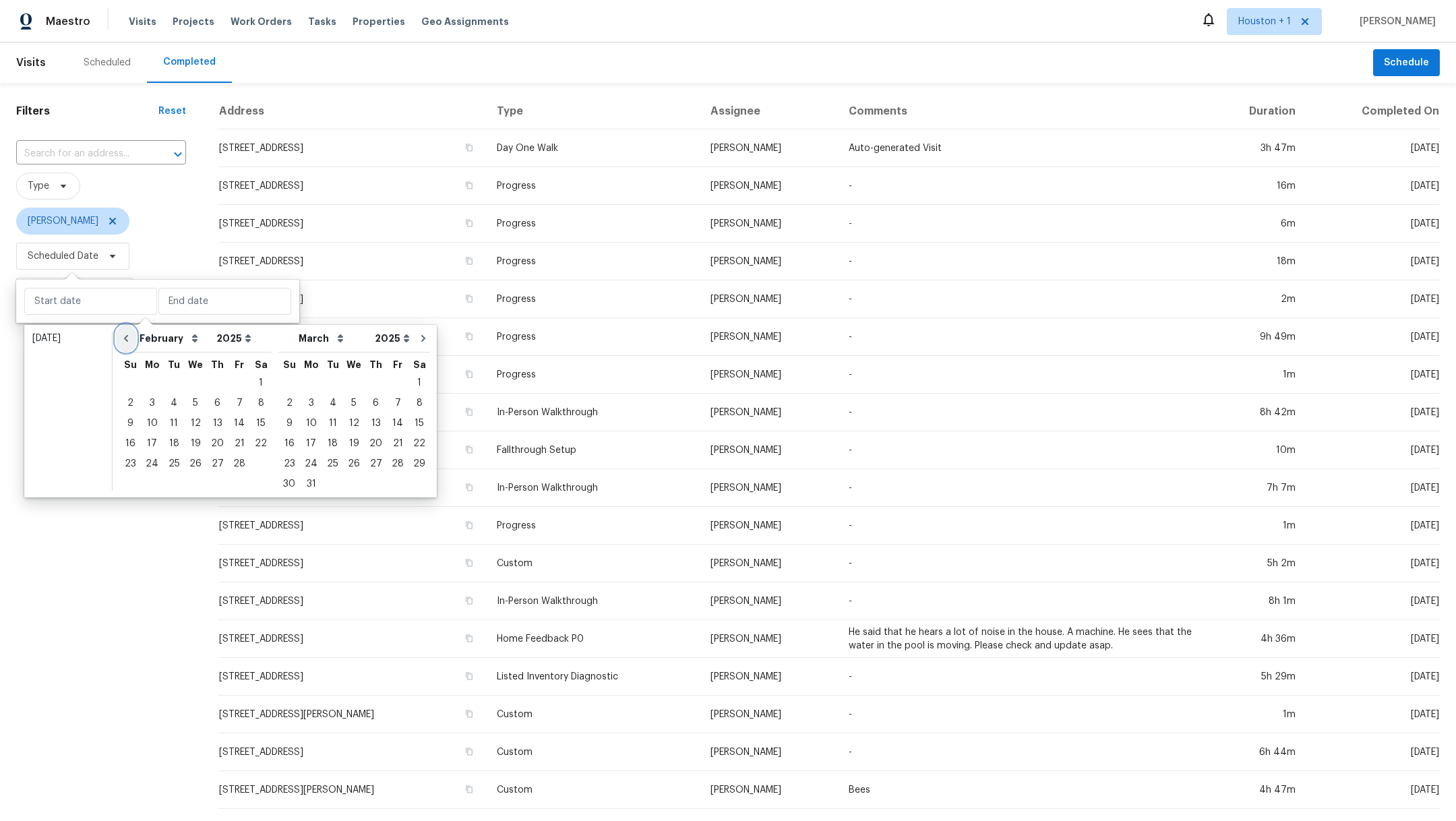
select select "1"
click at [125, 340] on icon "Go to previous month" at bounding box center [126, 338] width 11 height 11
select select "11"
select select "2024"
select select "0"
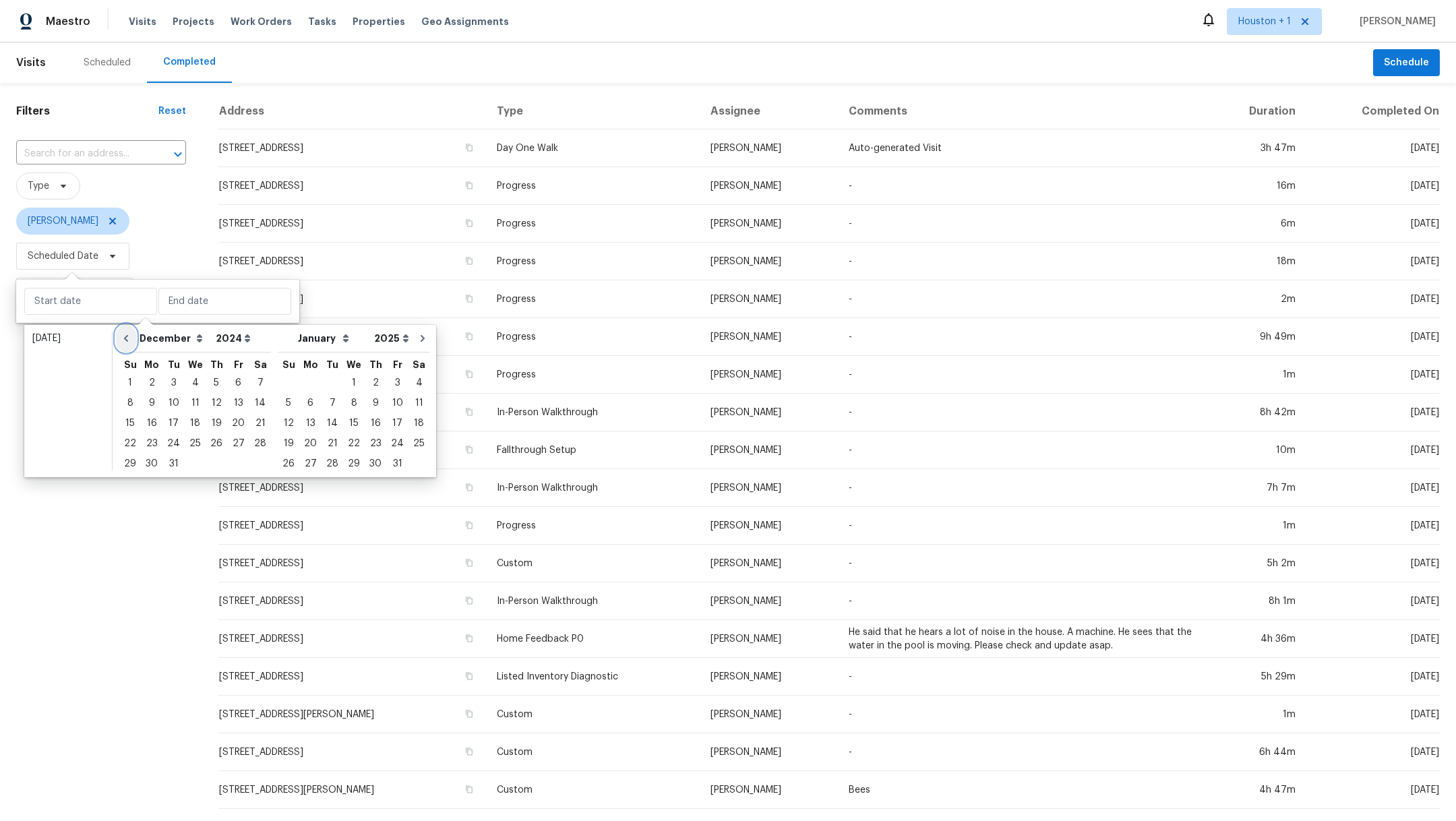
click at [125, 340] on icon "Go to previous month" at bounding box center [126, 338] width 11 height 11
select select "10"
select select "11"
select select "2024"
click at [170, 404] on div "5" at bounding box center [174, 403] width 21 height 19
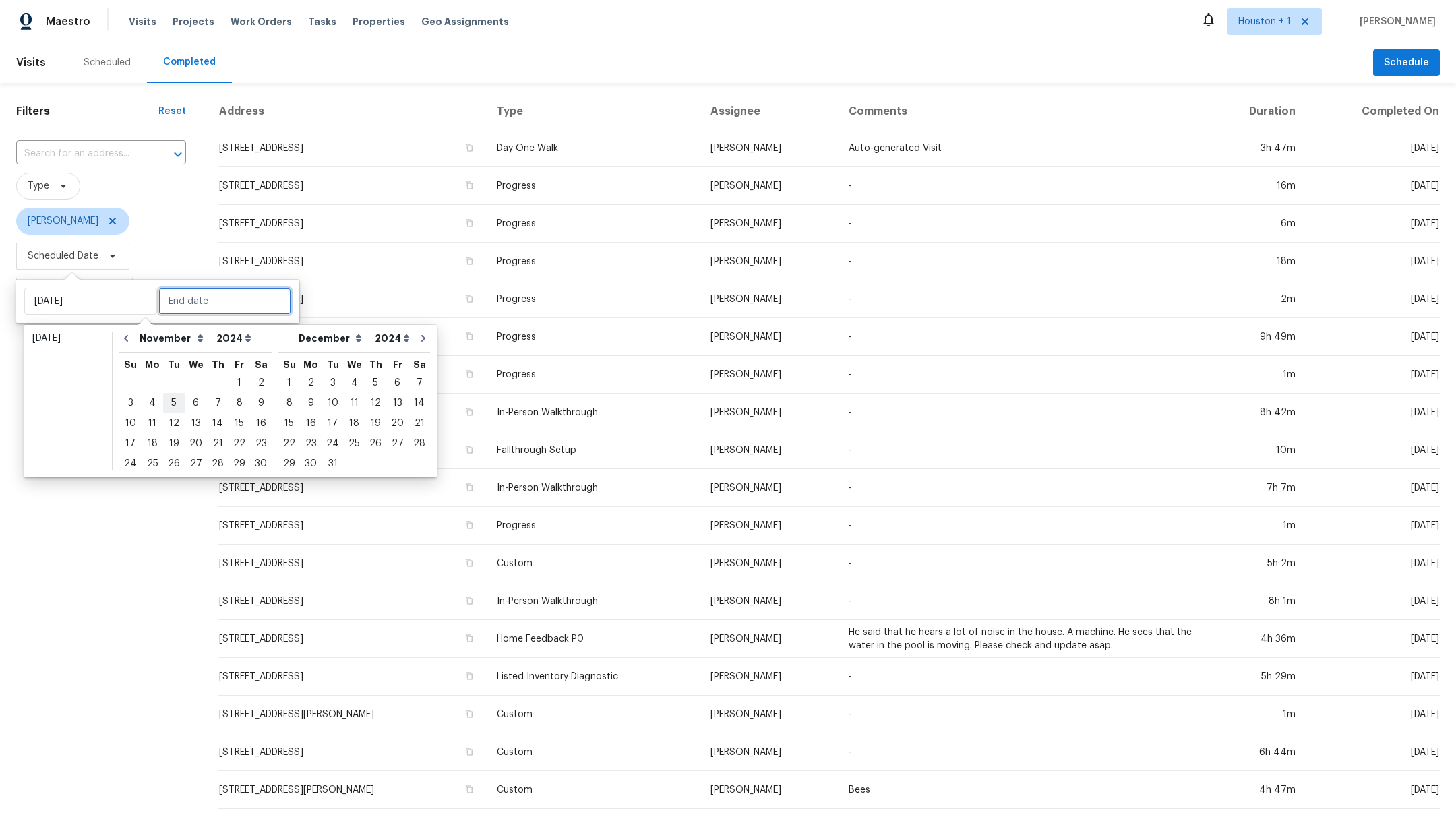
type input "Tue, Nov 05"
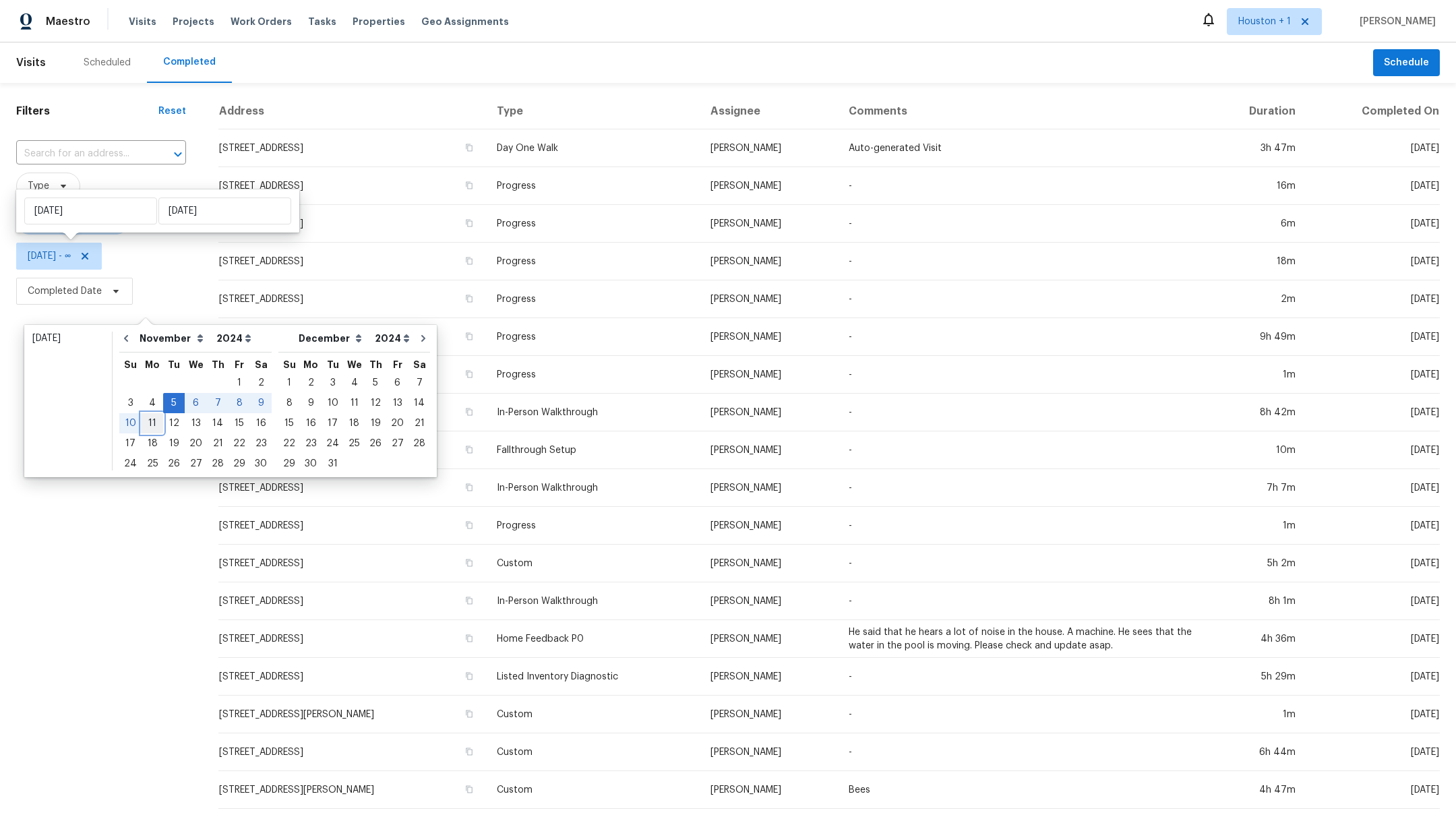
click at [157, 425] on div "11" at bounding box center [152, 423] width 21 height 19
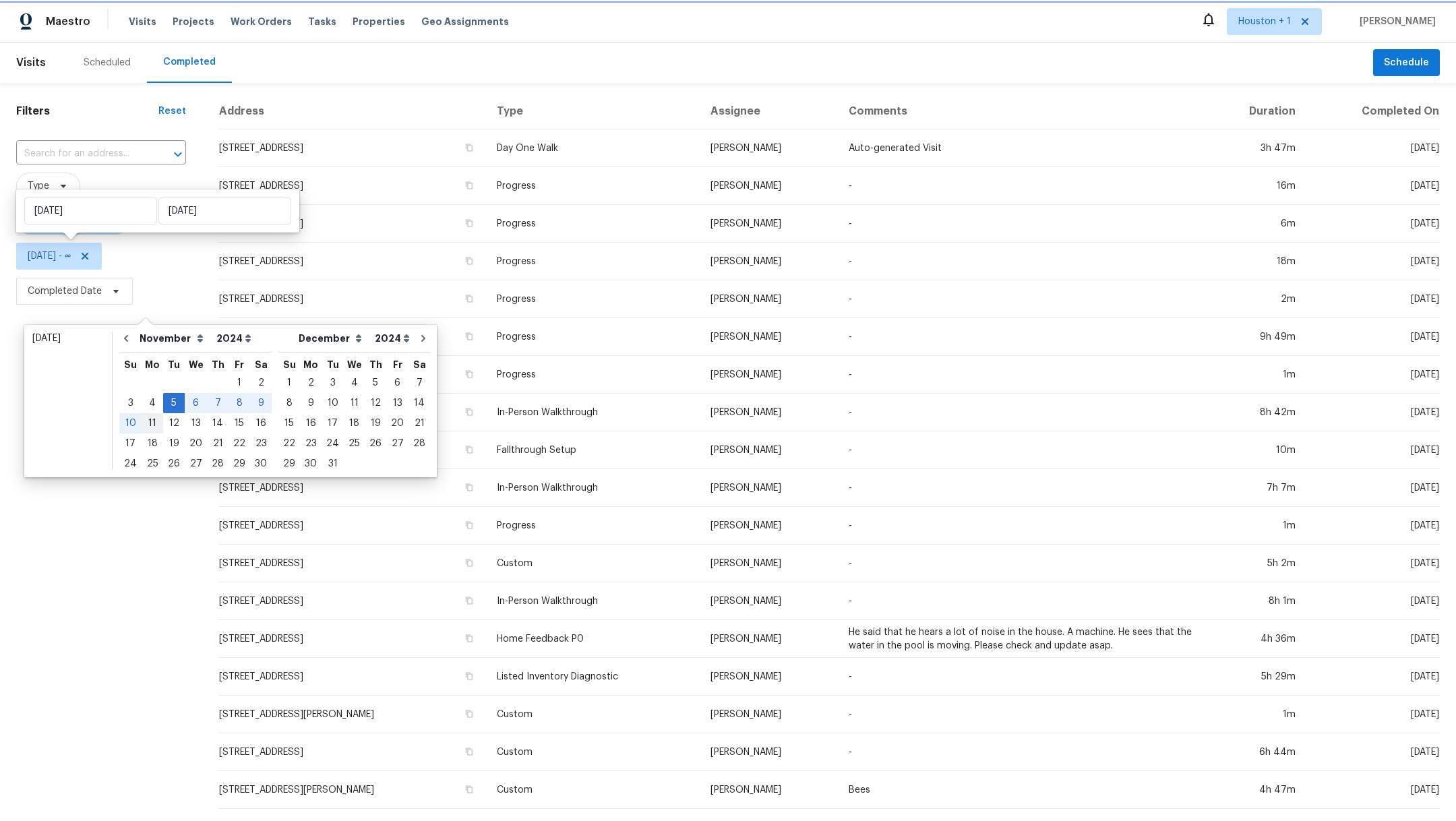
type input "Mon, Nov 11"
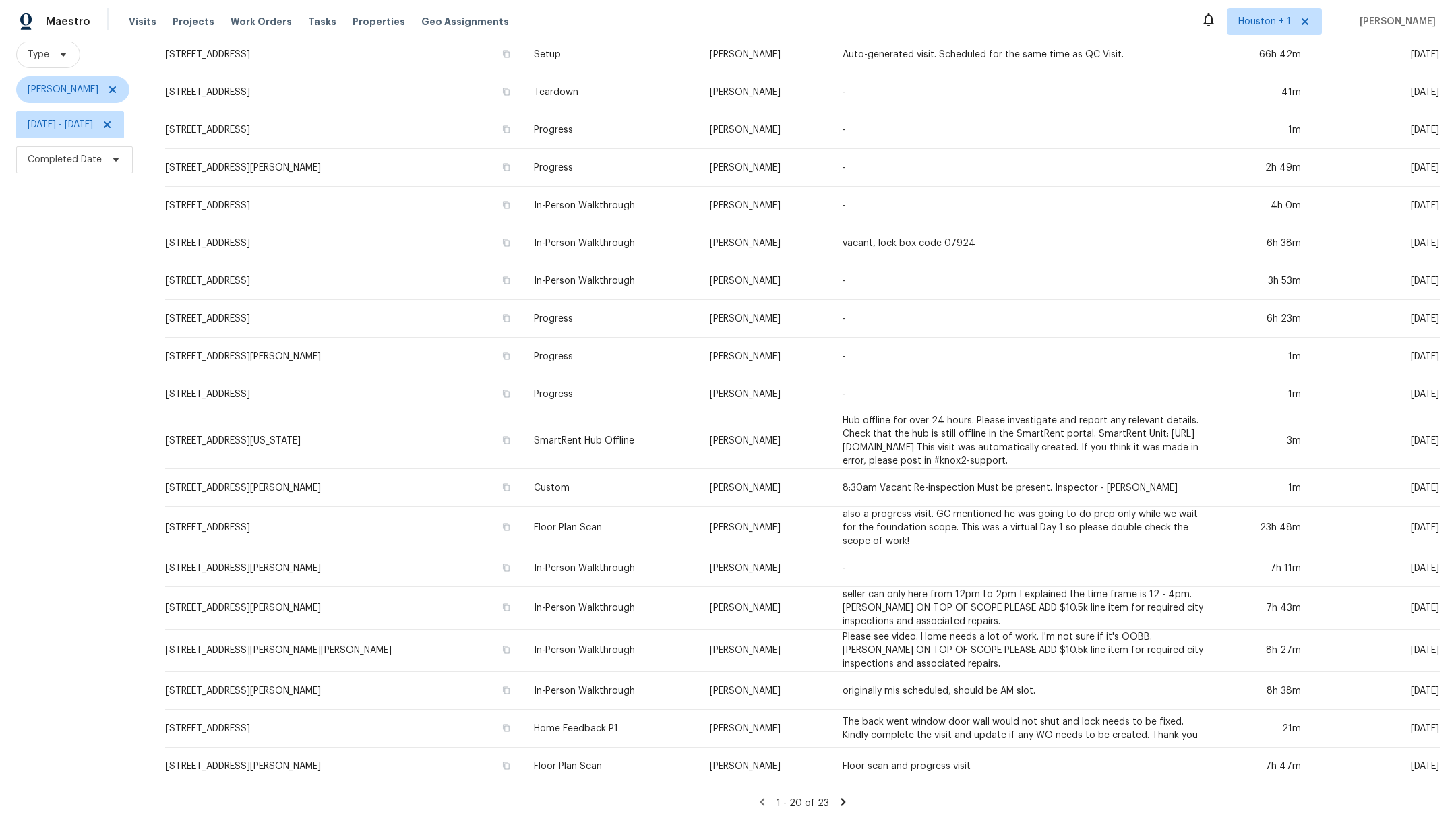
scroll to position [164, 0]
click at [849, 796] on icon at bounding box center [843, 802] width 12 height 12
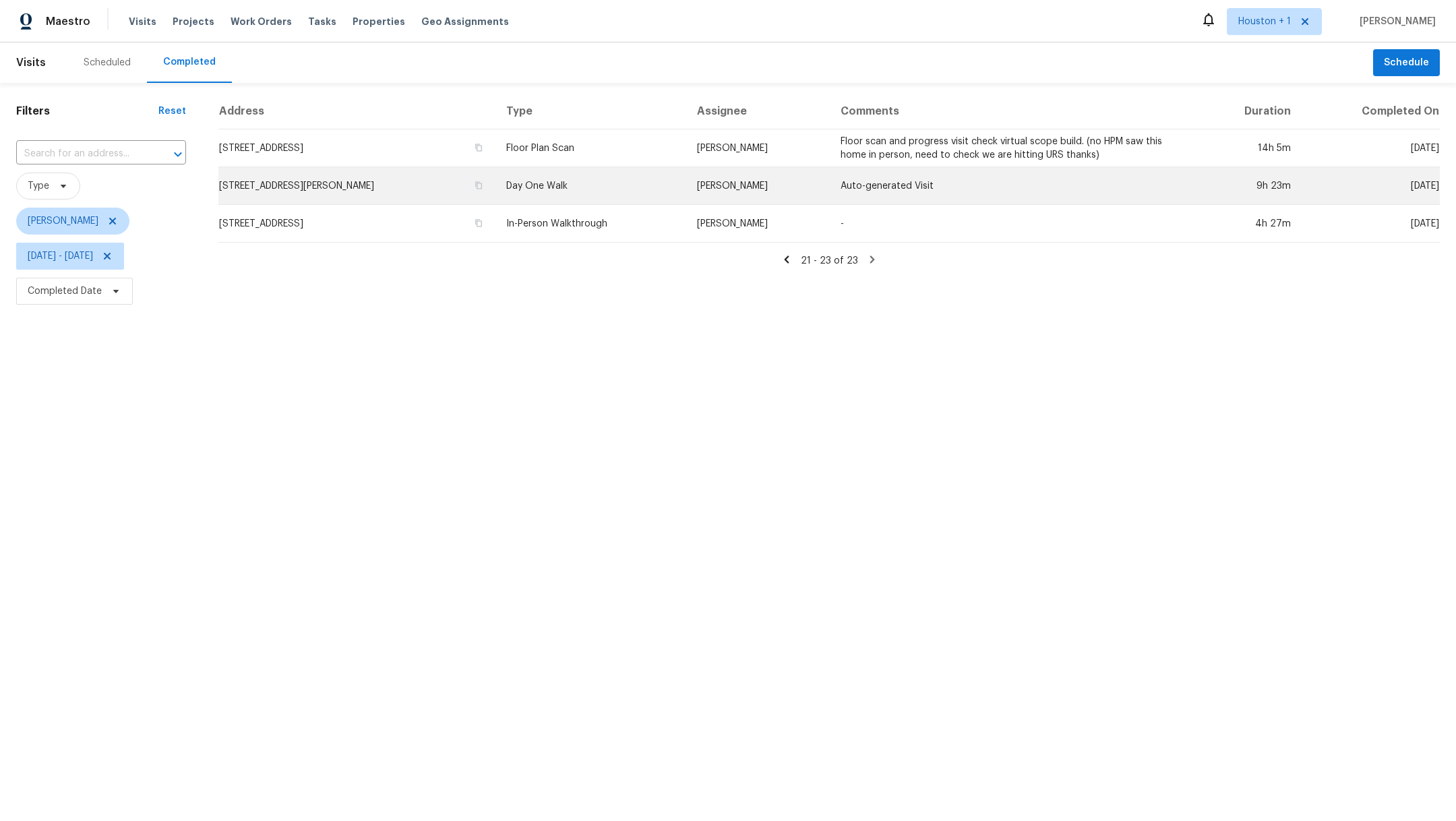
click at [324, 188] on td "9085 Robert St, Taylor, MI 48180" at bounding box center [357, 185] width 277 height 38
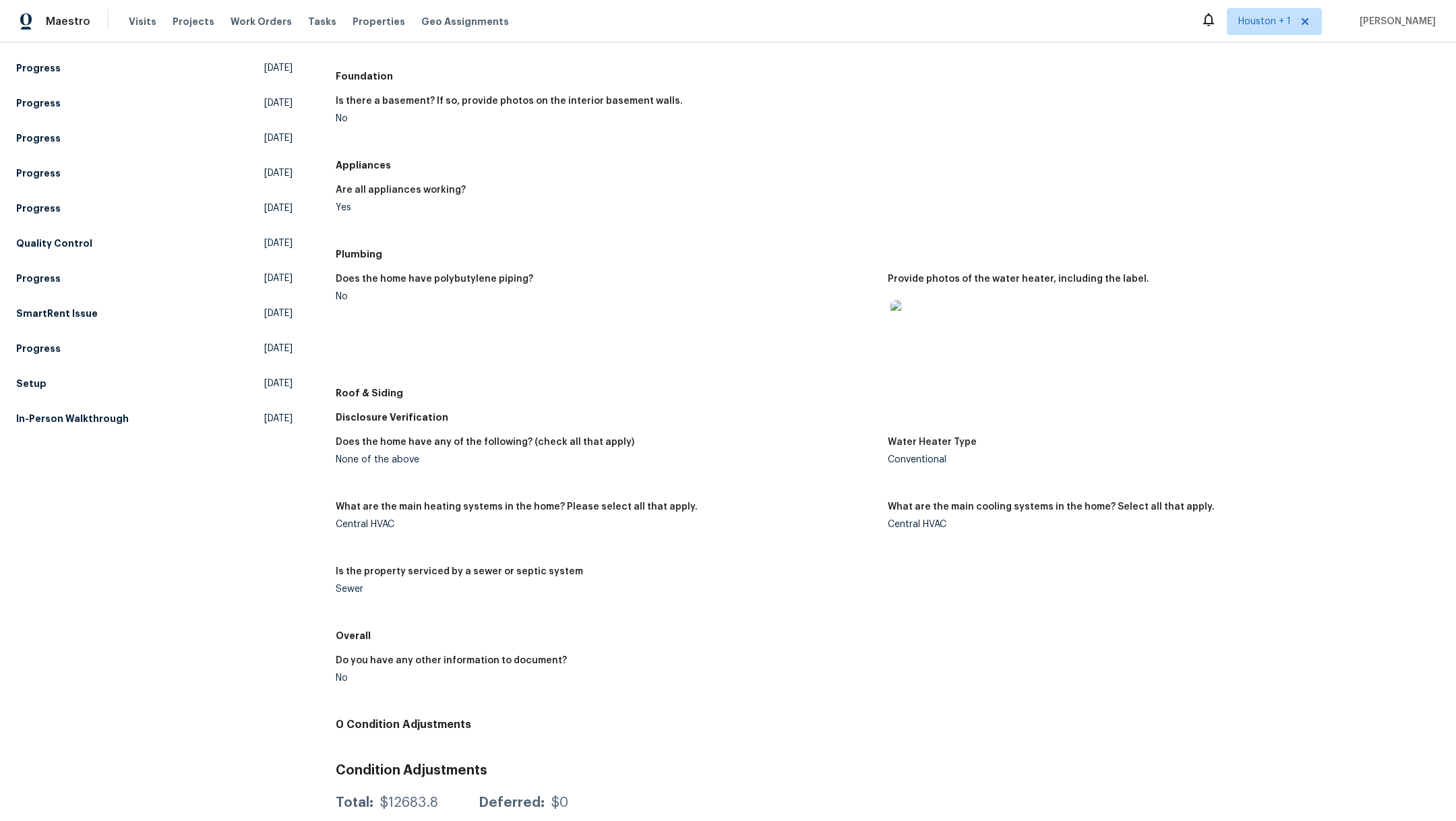
scroll to position [366, 0]
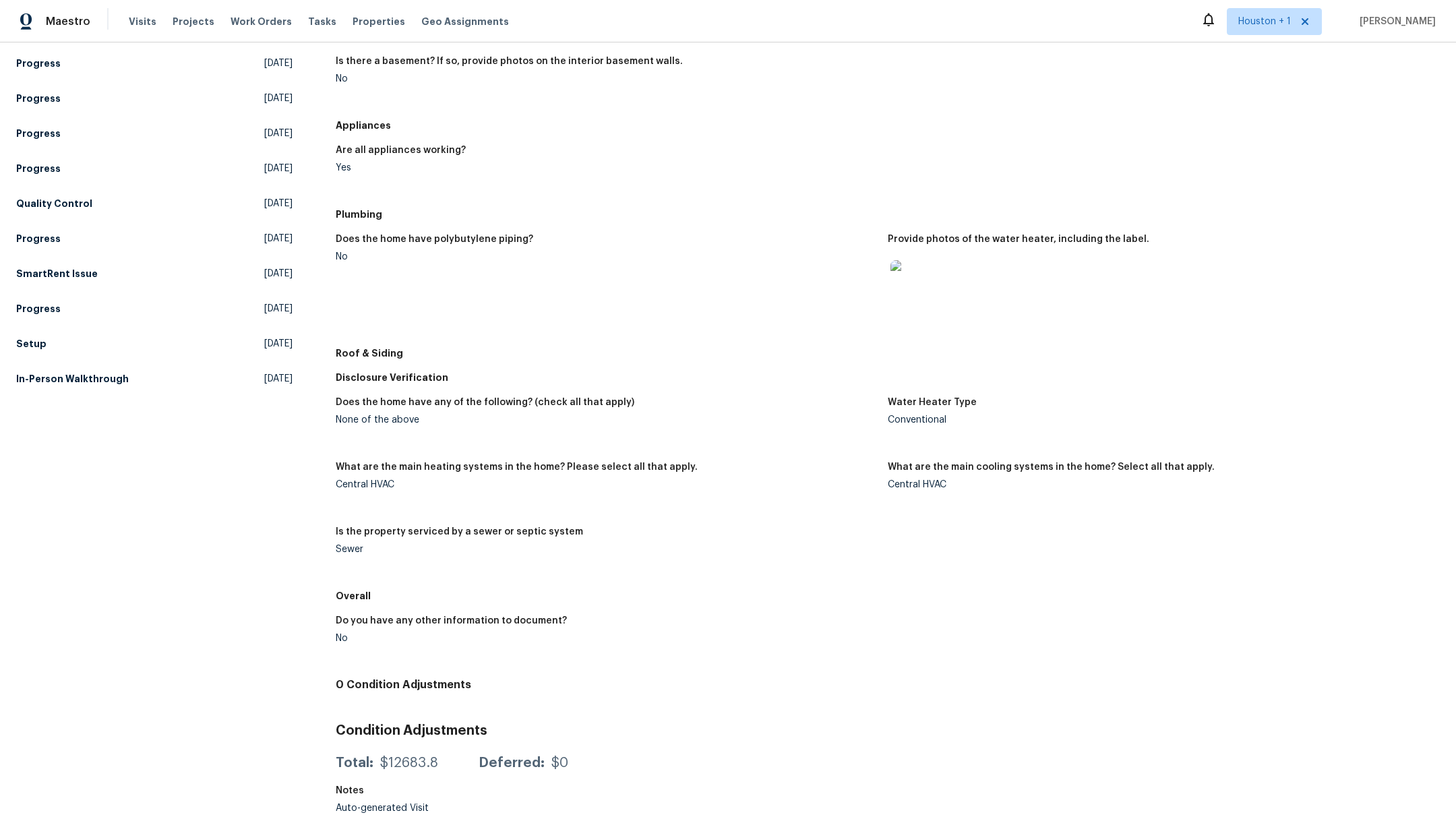
drag, startPoint x: 1441, startPoint y: 421, endPoint x: 1455, endPoint y: 474, distance: 54.8
click at [1455, 474] on div "All visits 9085 Robert St Taylor, MI 48180 Home details Other Visits Teardown F…" at bounding box center [728, 432] width 1456 height 779
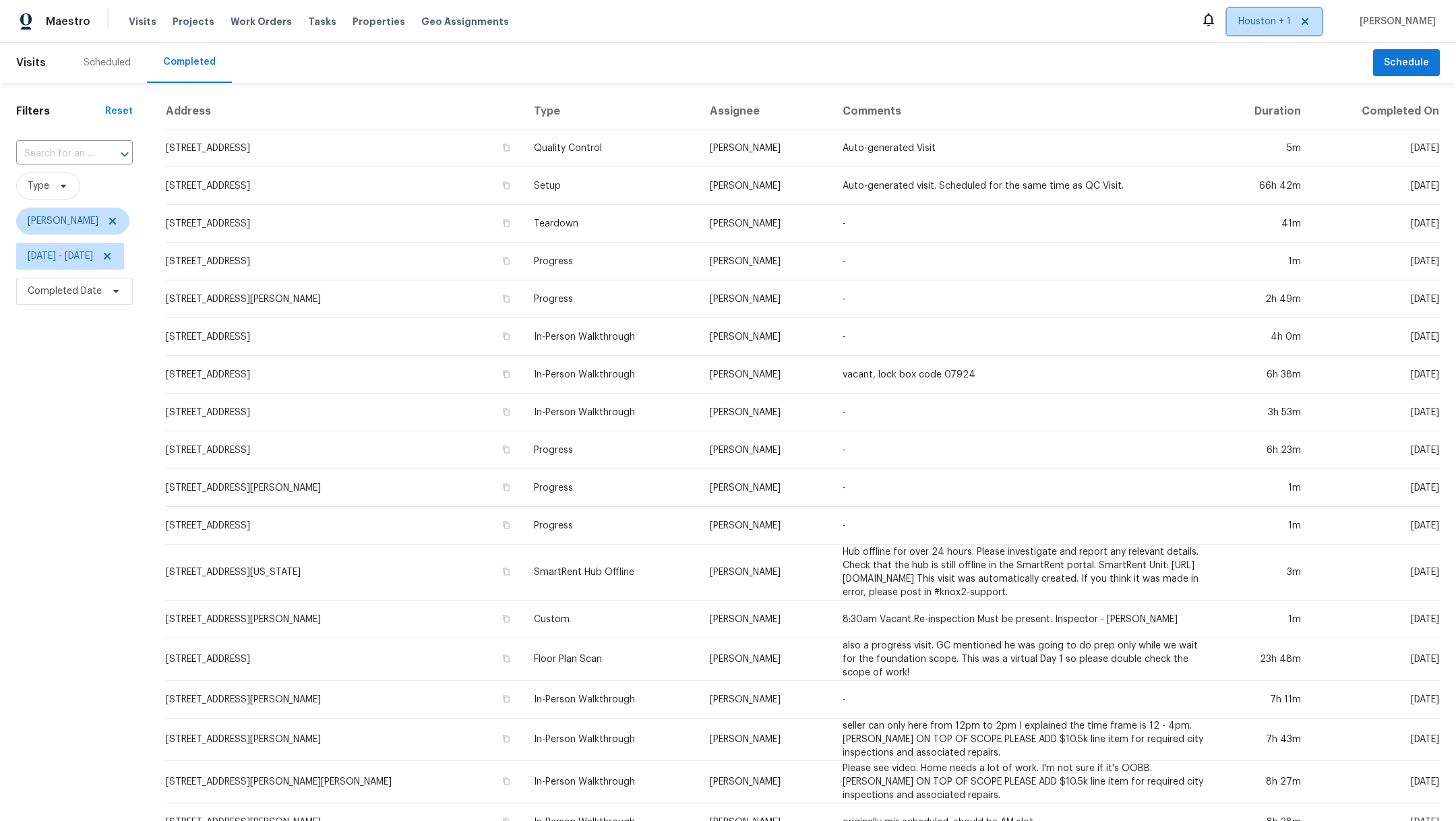
click at [1238, 27] on span "Houston + 1" at bounding box center [1264, 21] width 53 height 13
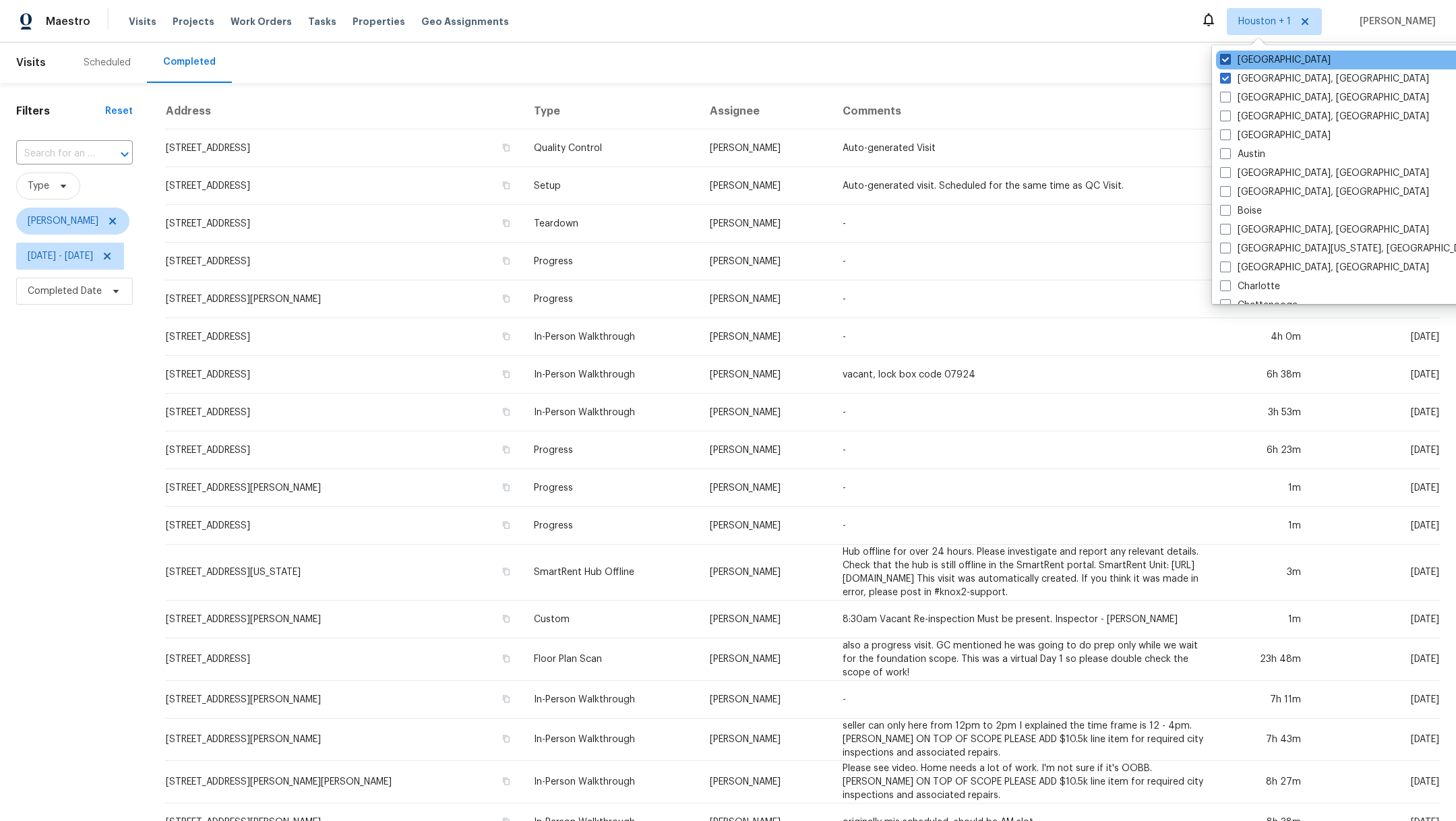
click at [1224, 58] on span at bounding box center [1225, 59] width 11 height 11
click at [1224, 58] on input "[GEOGRAPHIC_DATA]" at bounding box center [1225, 58] width 9 height 9
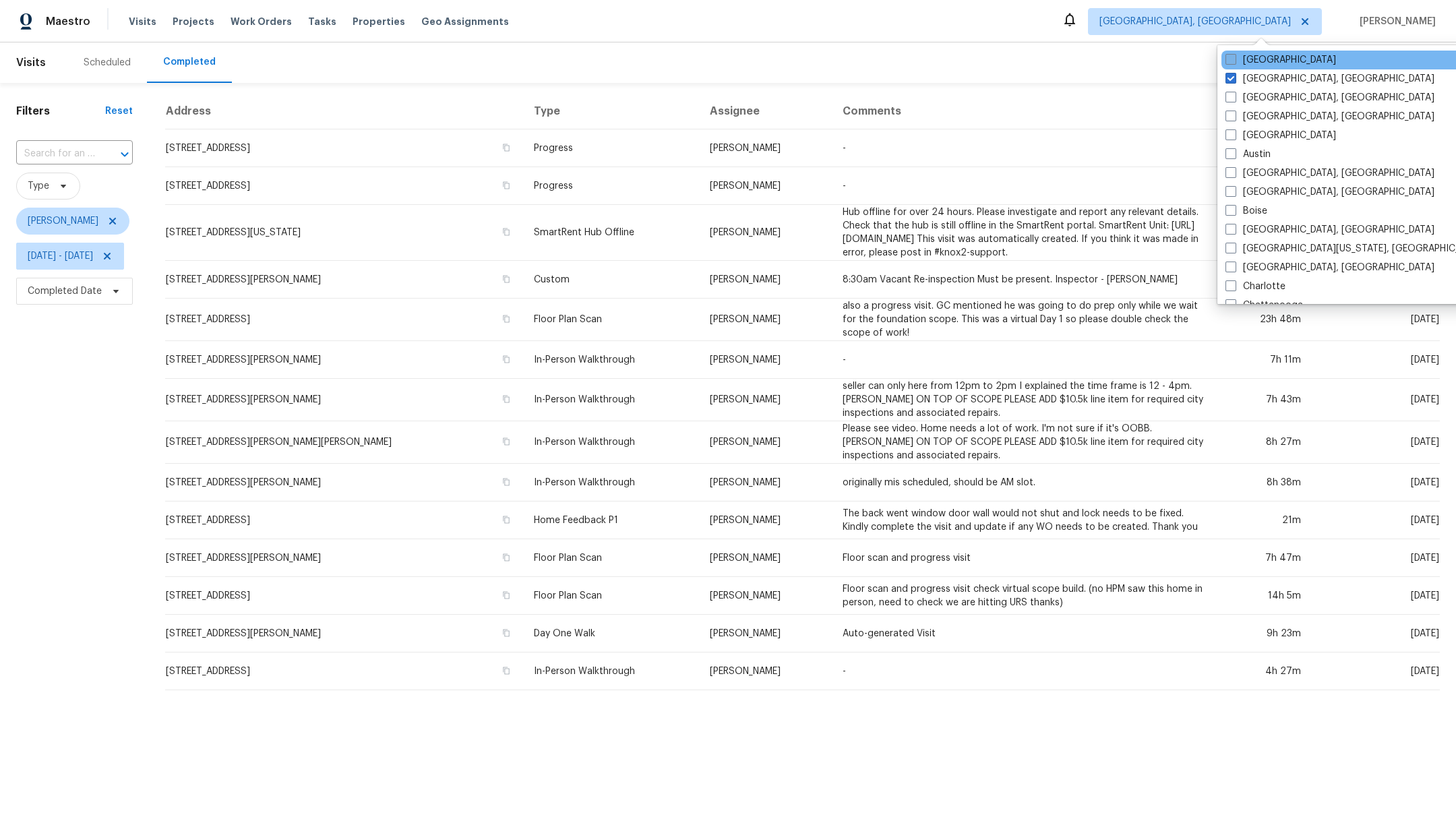
click at [1229, 57] on span at bounding box center [1230, 59] width 11 height 11
click at [1229, 57] on input "[GEOGRAPHIC_DATA]" at bounding box center [1230, 58] width 9 height 9
checkbox input "true"
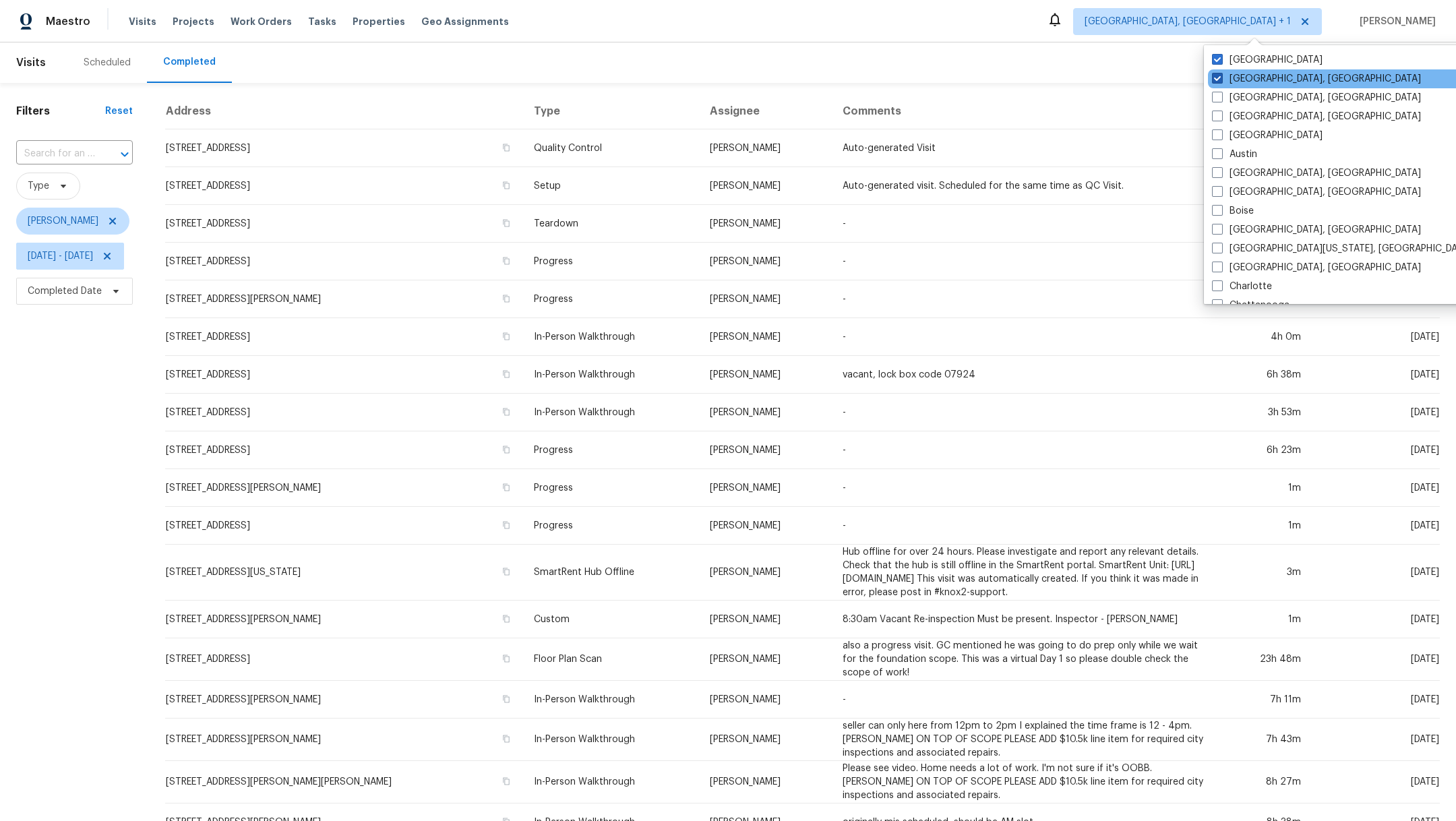
click at [1219, 75] on span at bounding box center [1217, 78] width 11 height 11
click at [1219, 75] on input "Detroit, MI" at bounding box center [1216, 77] width 9 height 9
checkbox input "false"
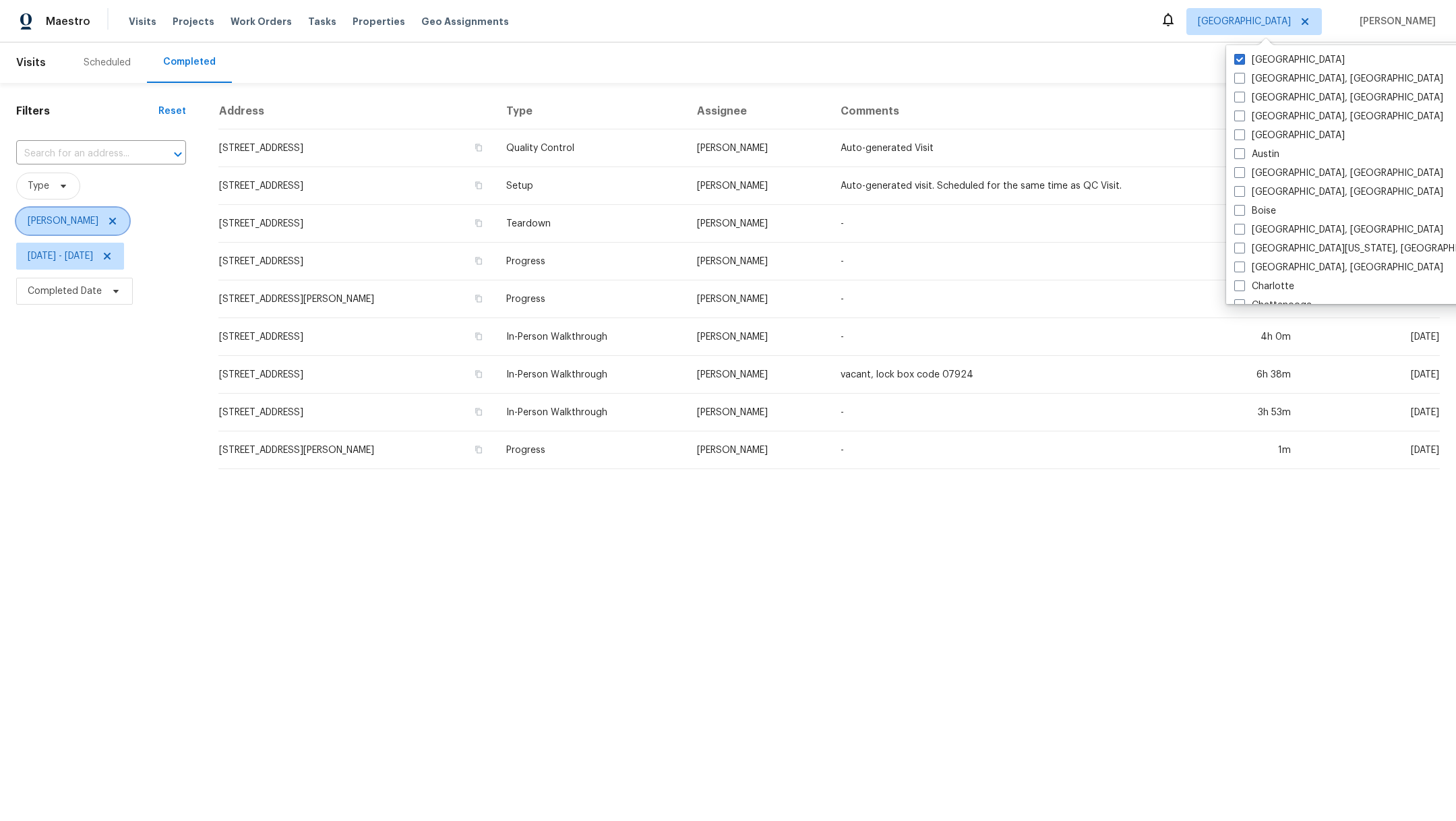
click at [118, 222] on icon at bounding box center [112, 221] width 11 height 11
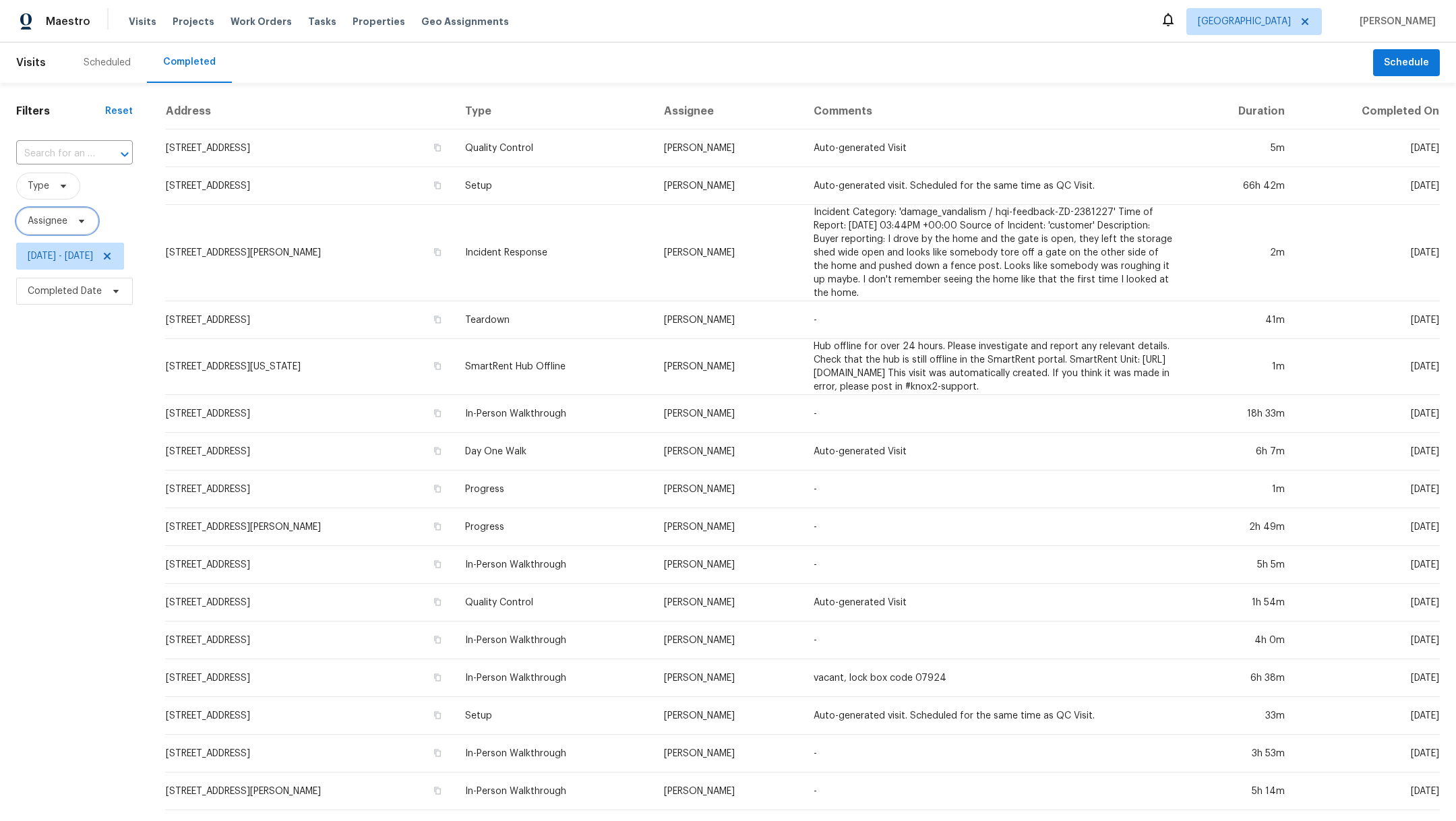
click at [49, 222] on span "Assignee" at bounding box center [48, 221] width 40 height 13
type input "dominic"
click at [1261, 20] on span "[GEOGRAPHIC_DATA]" at bounding box center [1244, 21] width 93 height 13
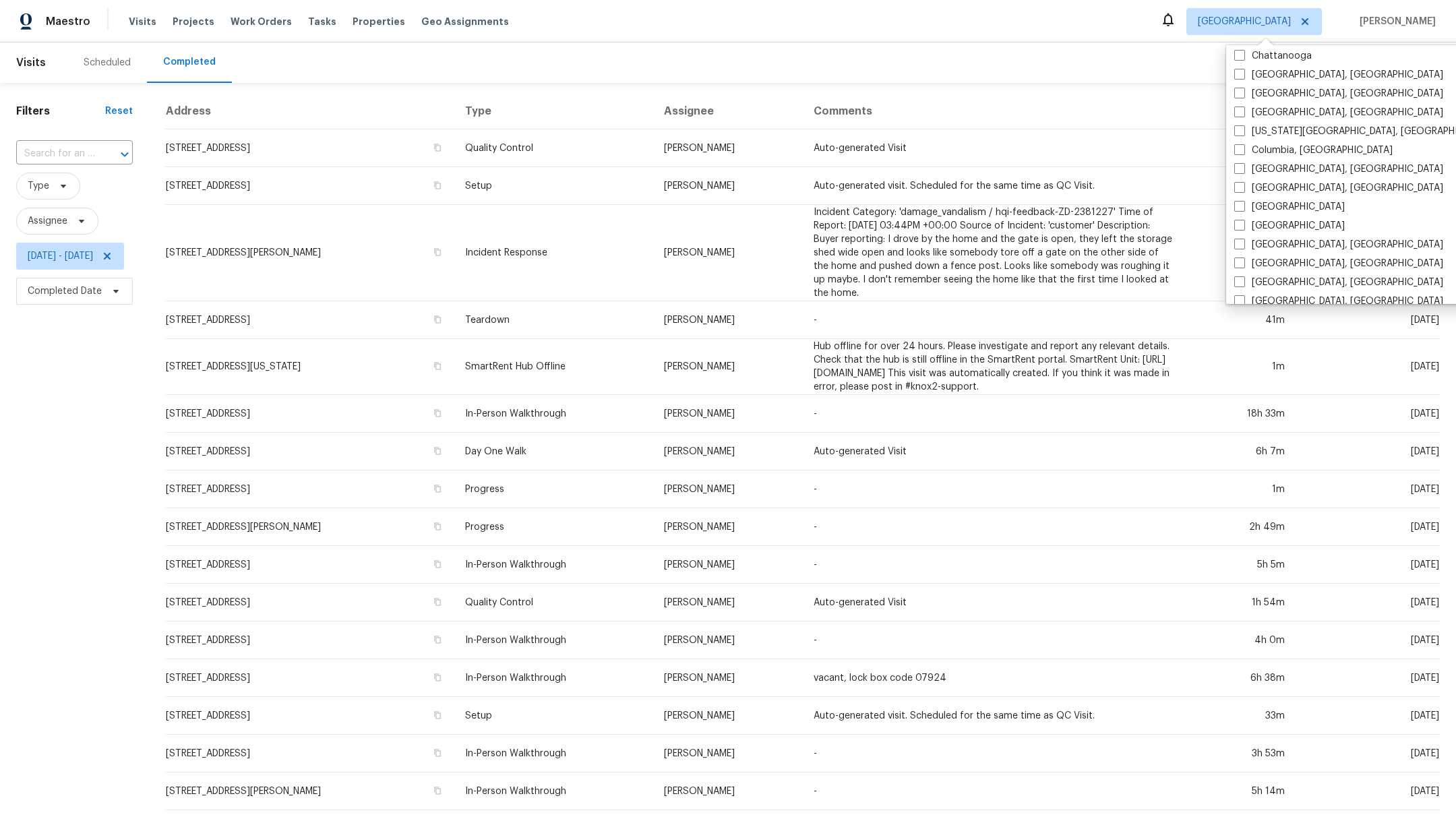
scroll to position [234, 0]
click at [1240, 244] on span at bounding box center [1239, 241] width 11 height 11
click at [1240, 244] on input "[GEOGRAPHIC_DATA], [GEOGRAPHIC_DATA]" at bounding box center [1238, 239] width 9 height 9
checkbox input "true"
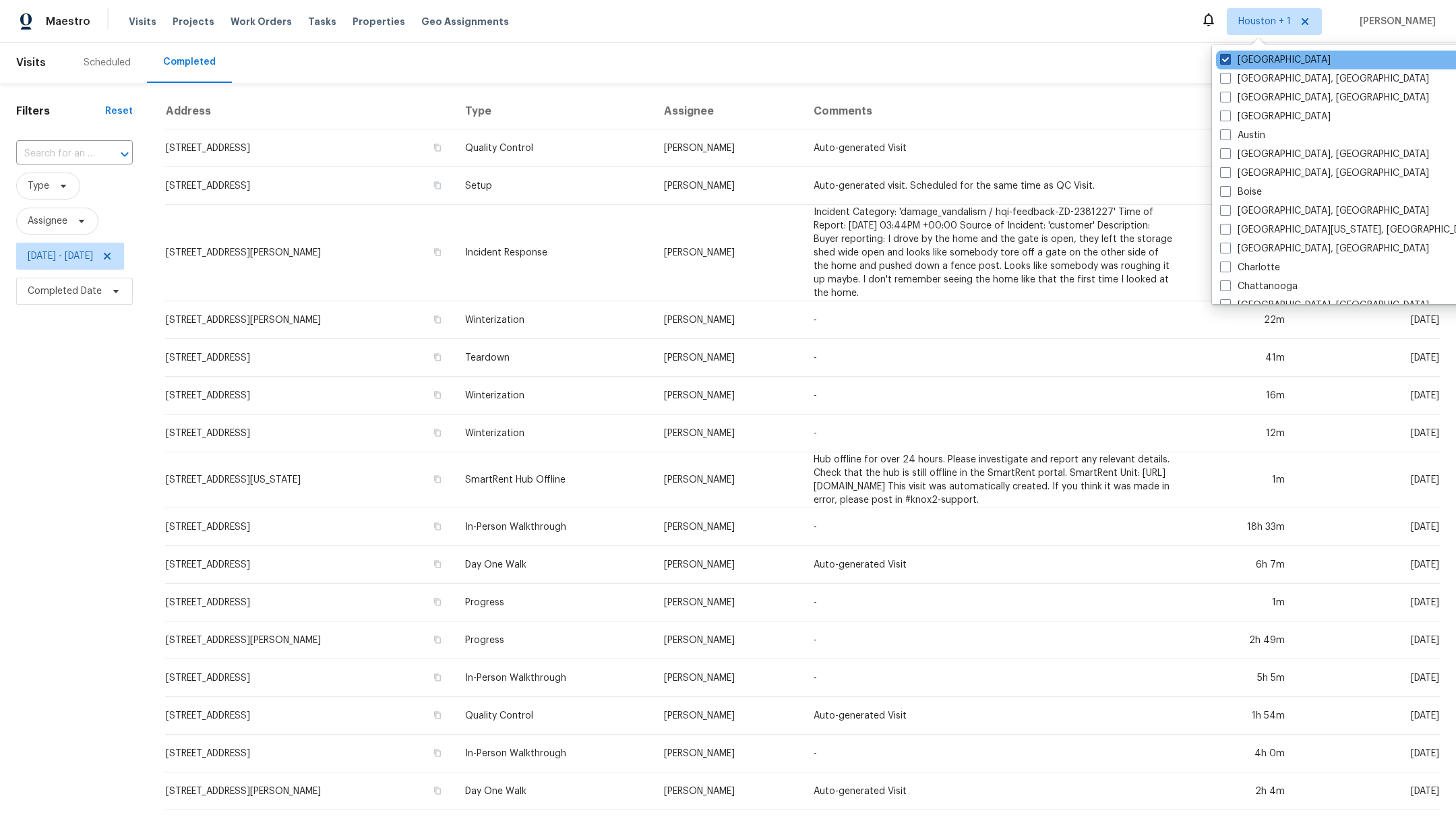
click at [1222, 60] on span at bounding box center [1225, 59] width 11 height 11
click at [1222, 60] on input "Houston" at bounding box center [1225, 58] width 9 height 9
checkbox input "false"
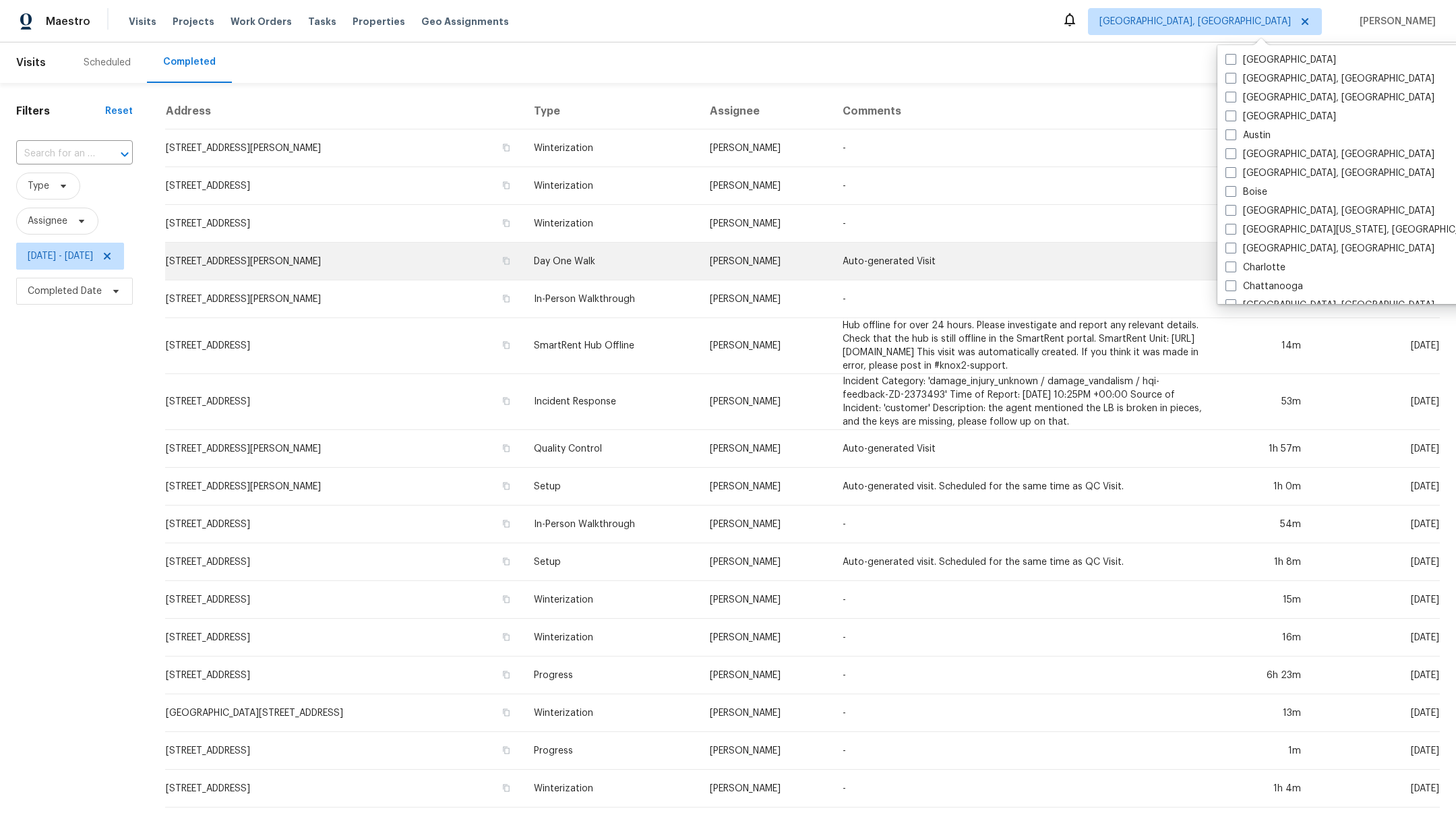
click at [252, 269] on td "39311 Commons Dr, Romulus, MI 48174" at bounding box center [344, 261] width 358 height 38
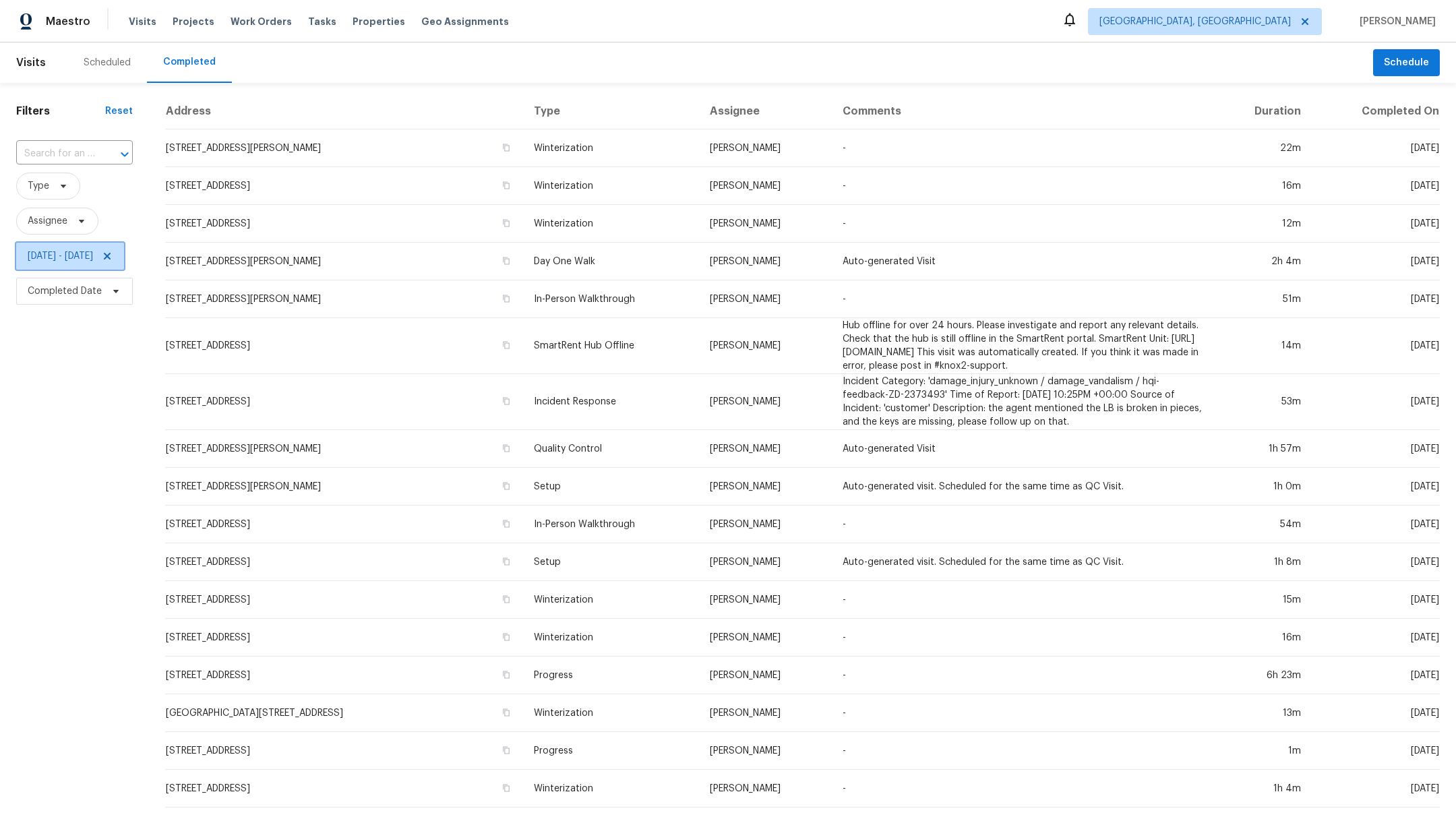
click at [113, 259] on icon at bounding box center [106, 256] width 11 height 11
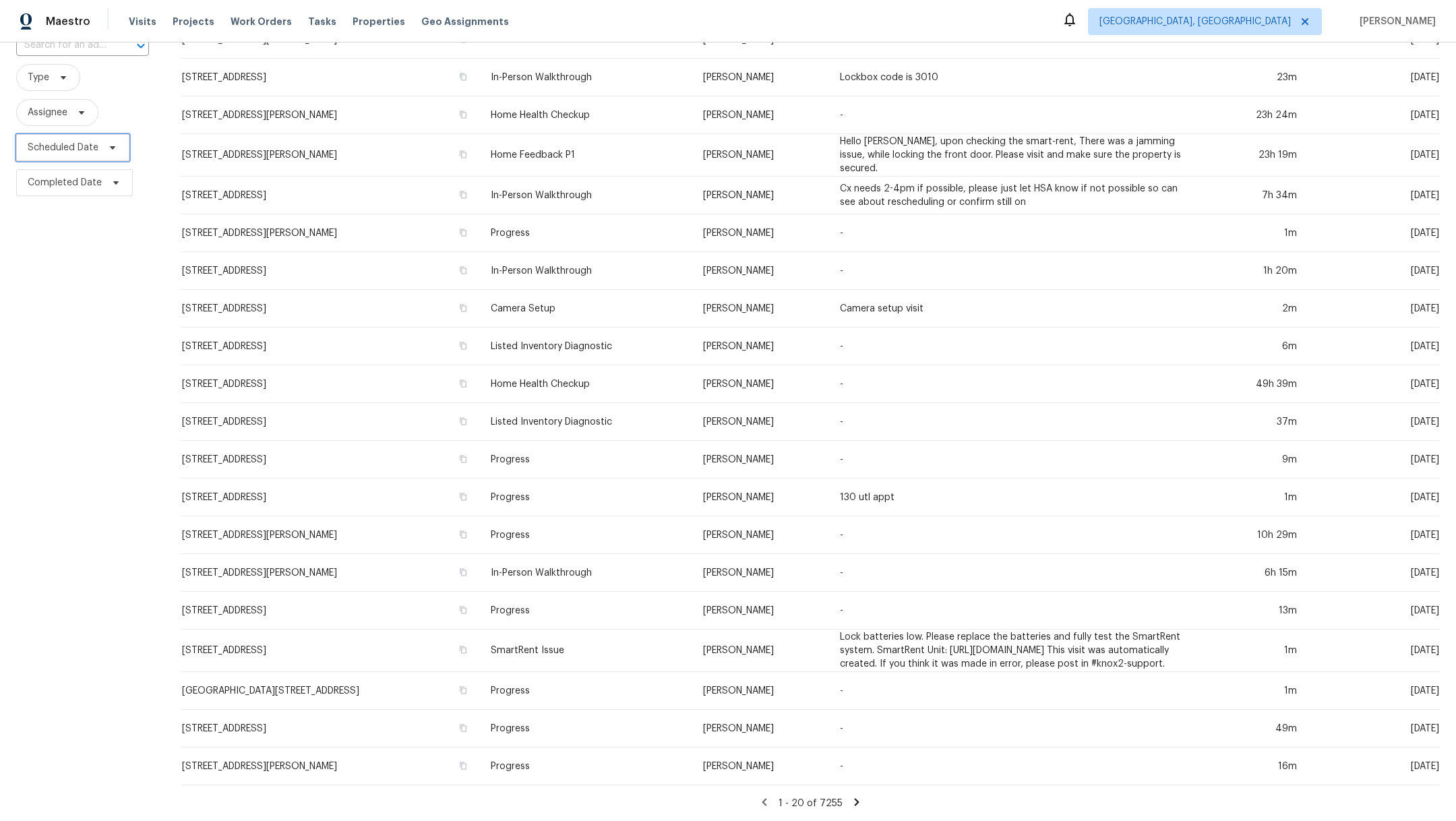
scroll to position [146, 0]
click at [850, 796] on icon at bounding box center [856, 802] width 12 height 12
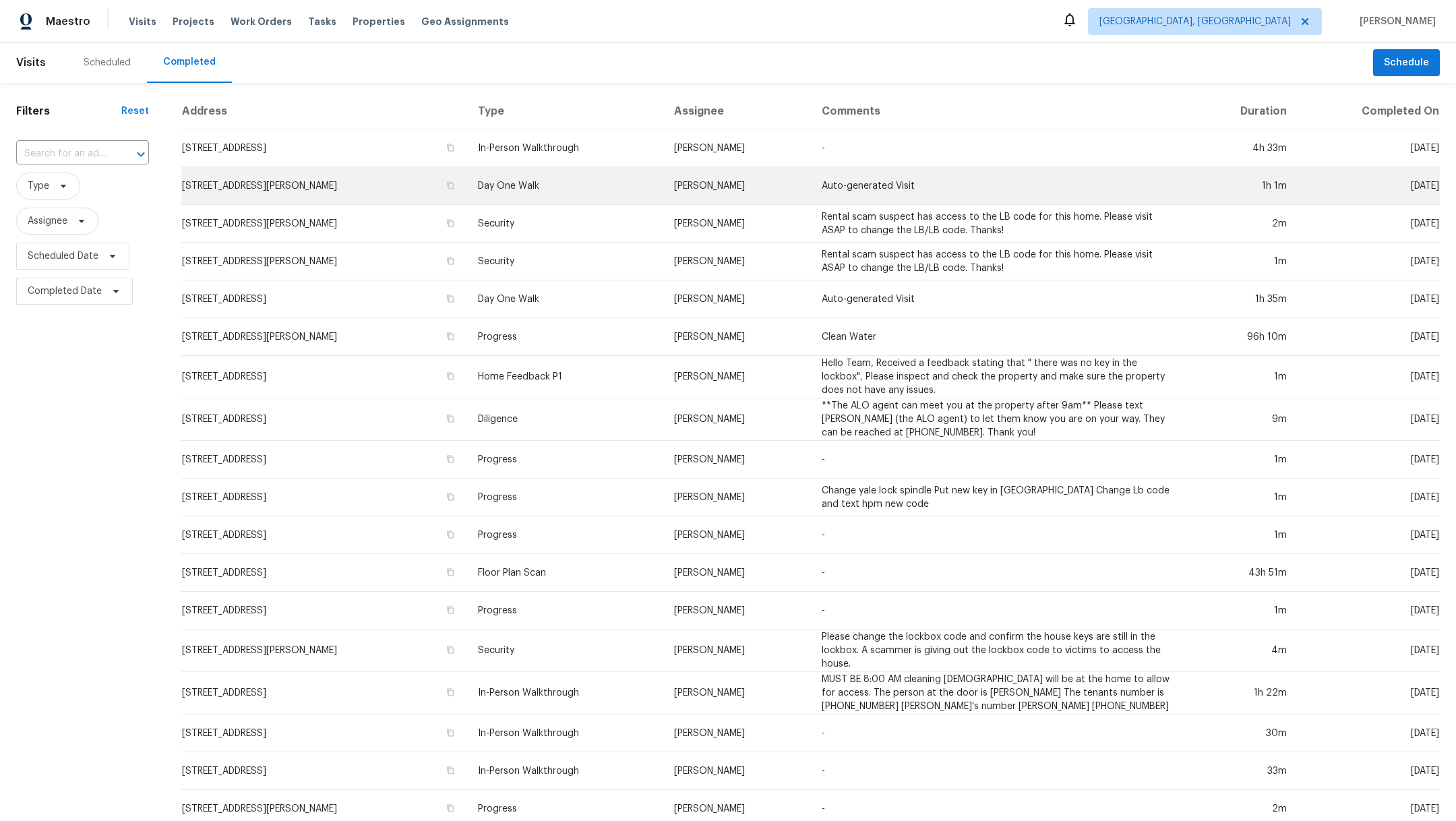
click at [380, 178] on td "[STREET_ADDRESS][PERSON_NAME]" at bounding box center [324, 185] width 286 height 38
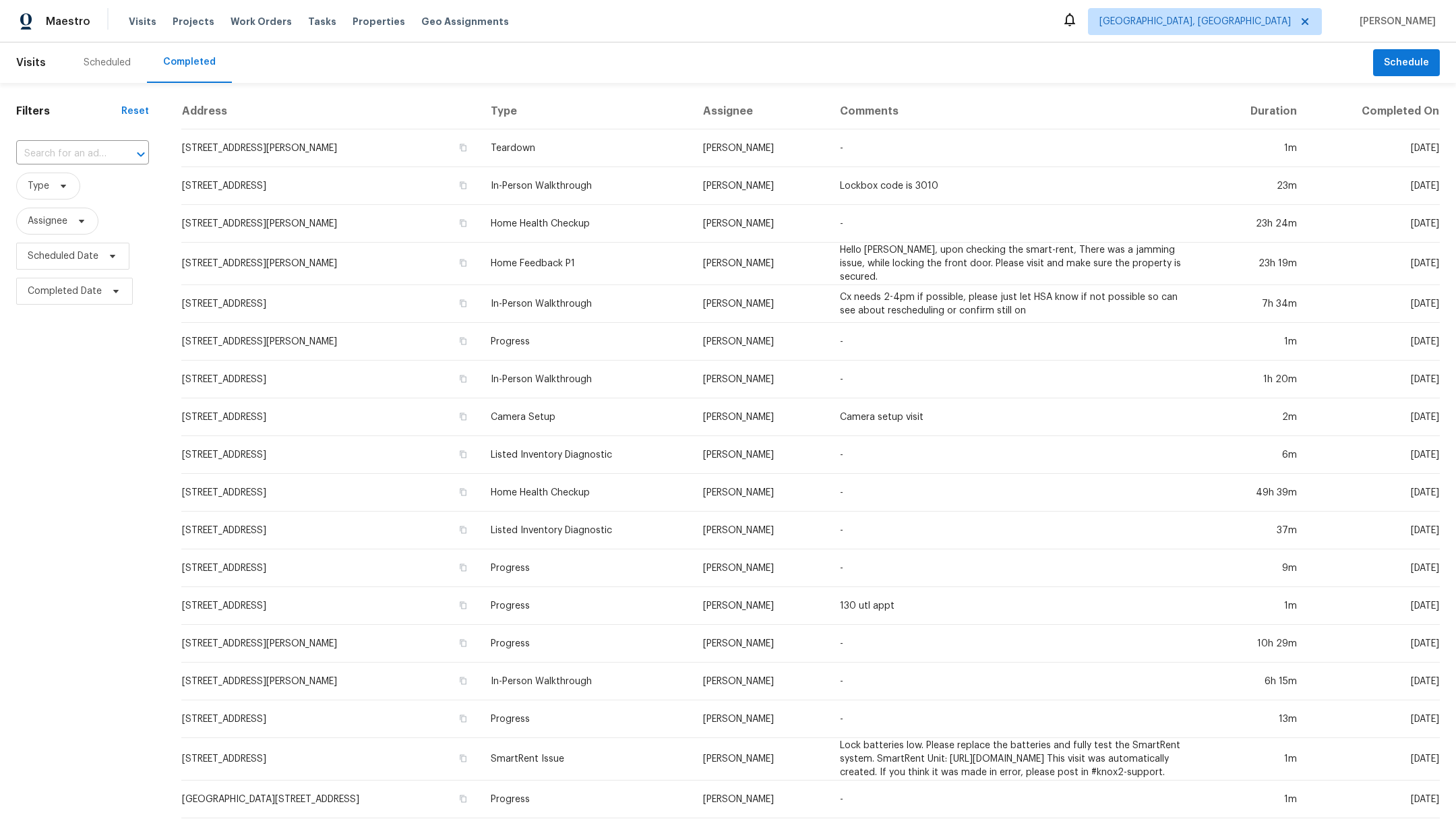
scroll to position [146, 0]
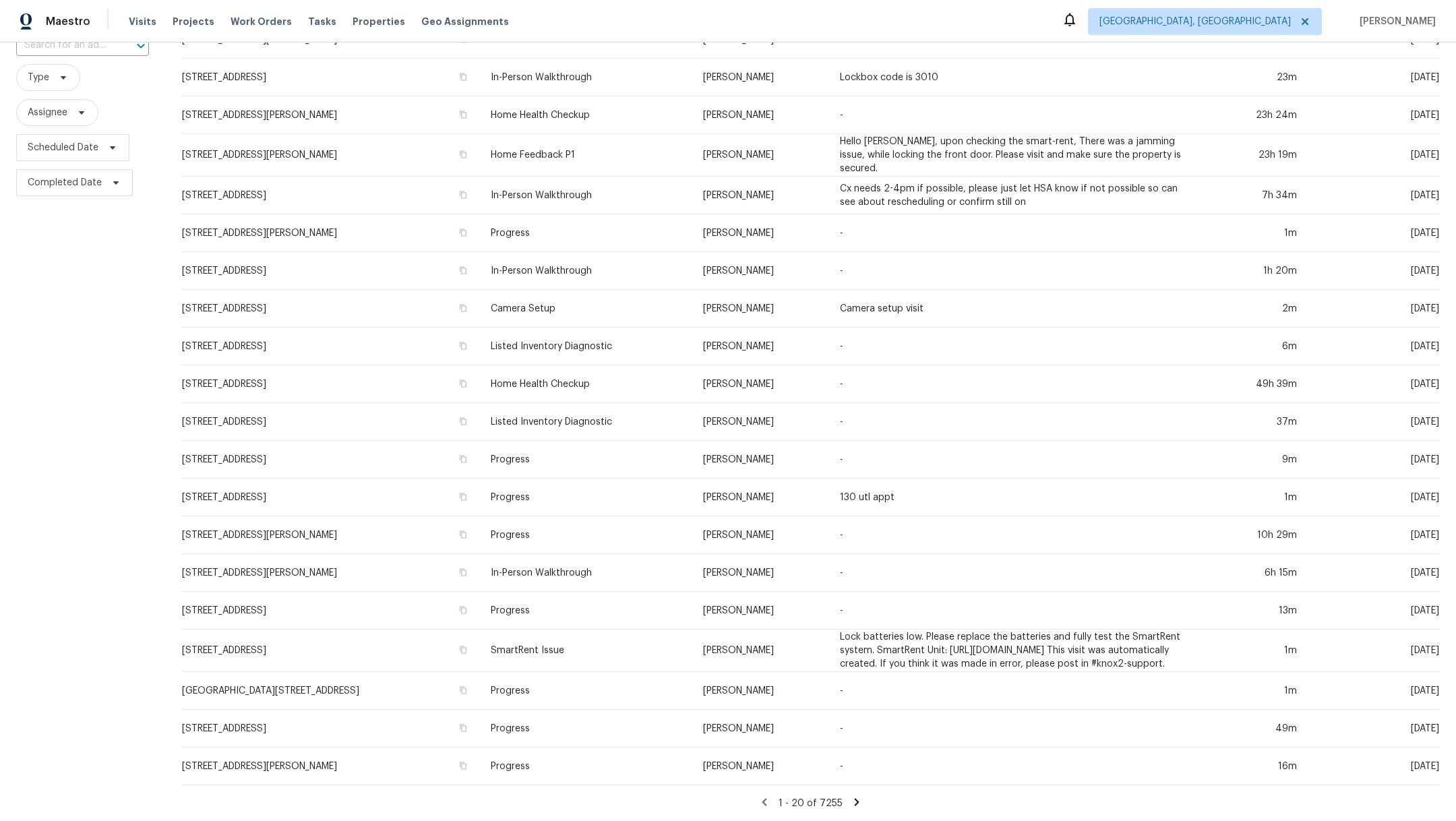
click at [840, 796] on div "1 - 20 of 7255" at bounding box center [811, 803] width 1291 height 14
click at [850, 796] on icon at bounding box center [856, 802] width 12 height 12
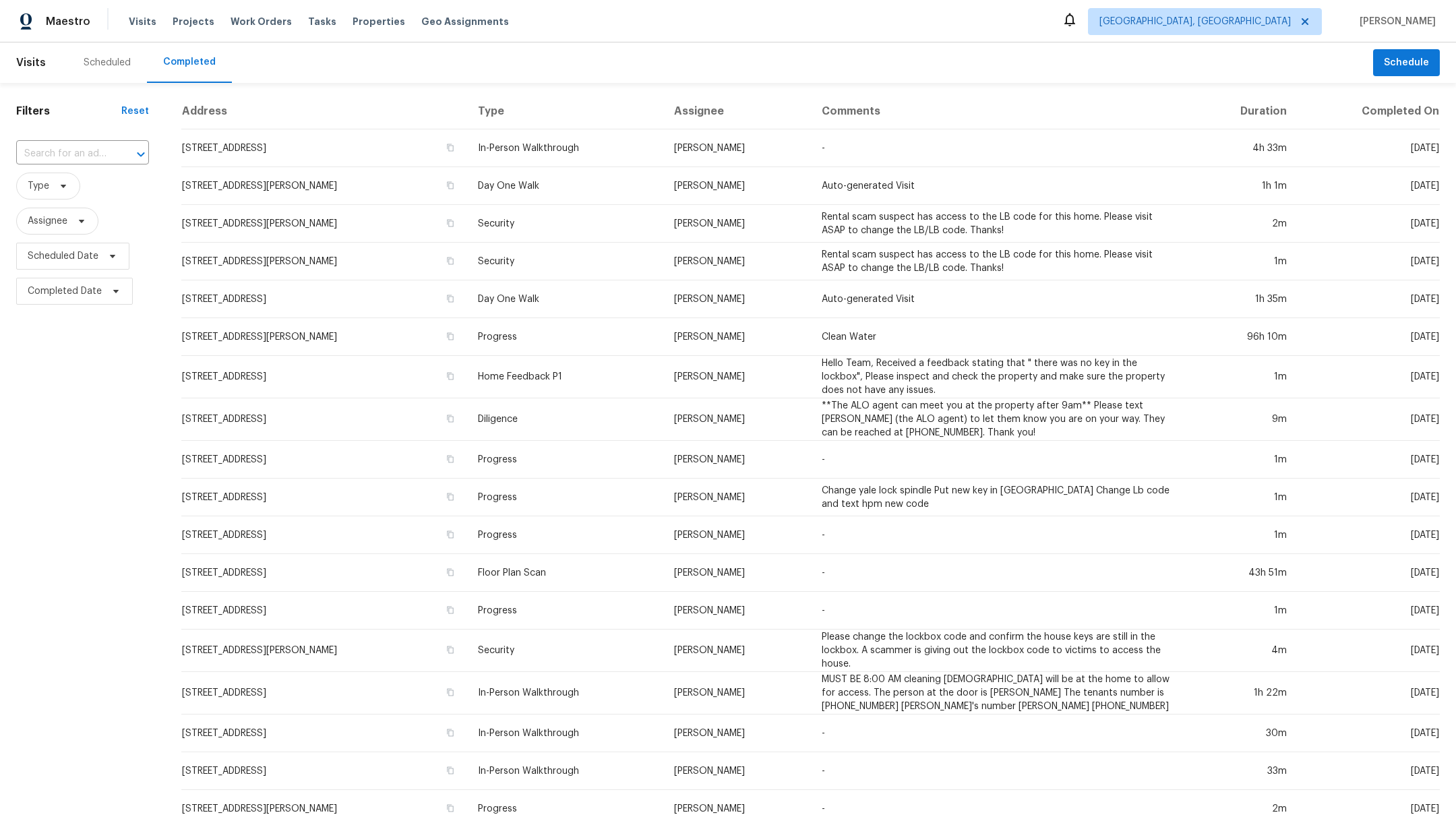
scroll to position [132, 0]
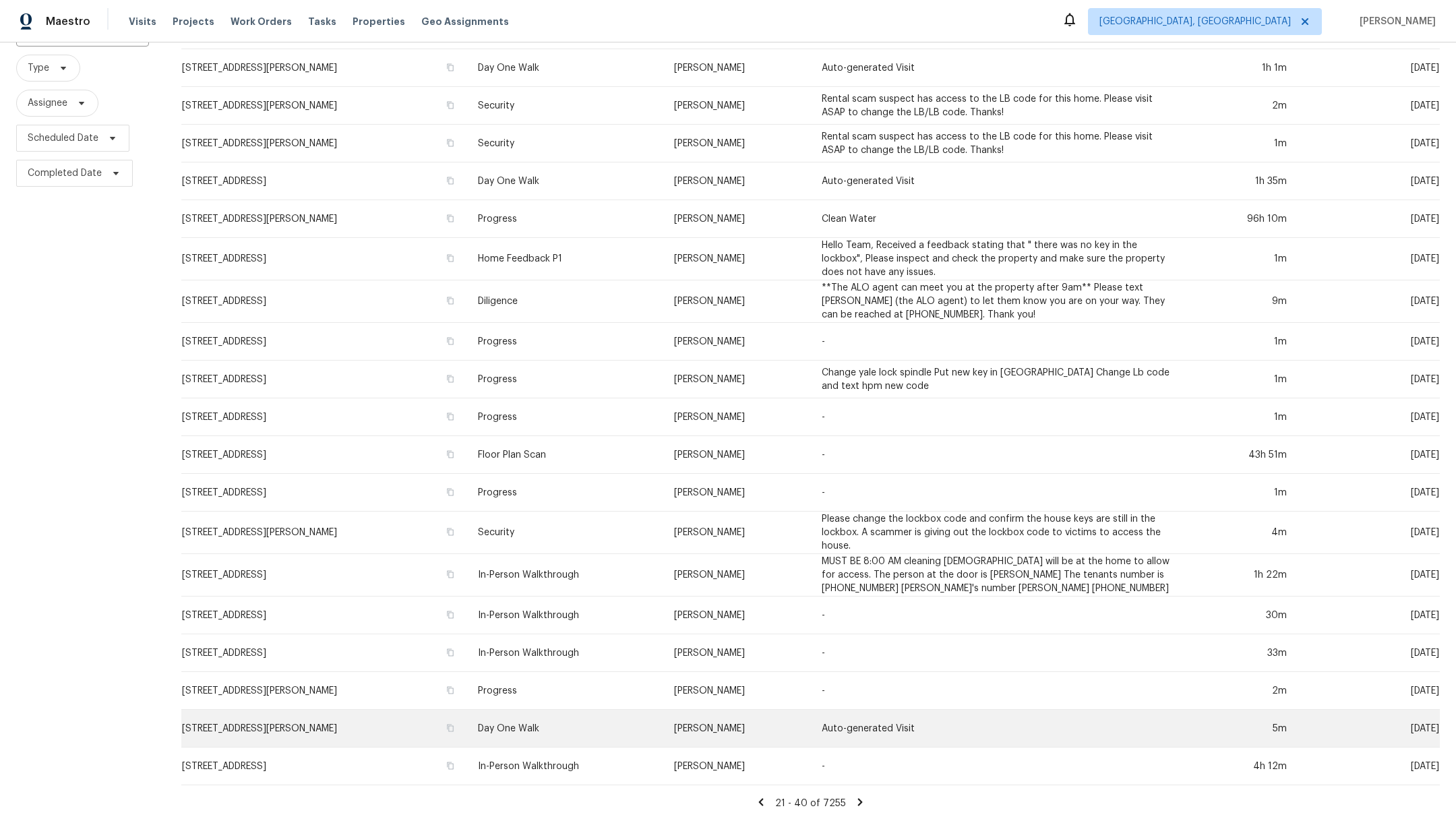
click at [608, 710] on td "Day One Walk" at bounding box center [565, 729] width 196 height 38
